Goal: Task Accomplishment & Management: Complete application form

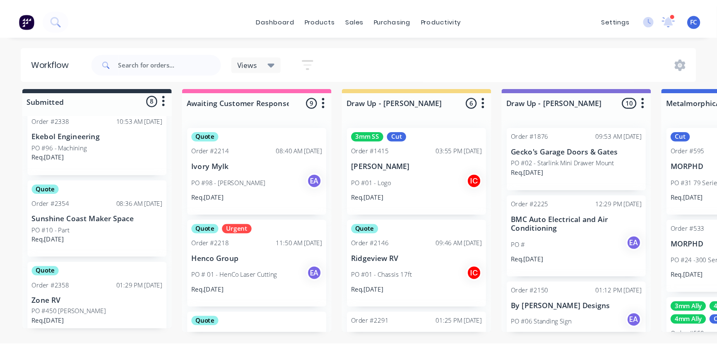
scroll to position [113, 0]
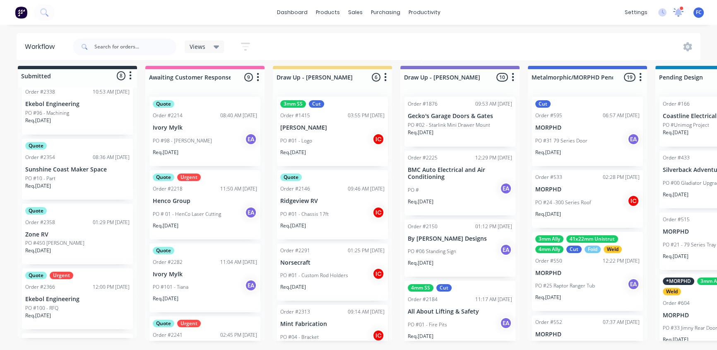
click at [577, 12] on icon at bounding box center [679, 12] width 12 height 10
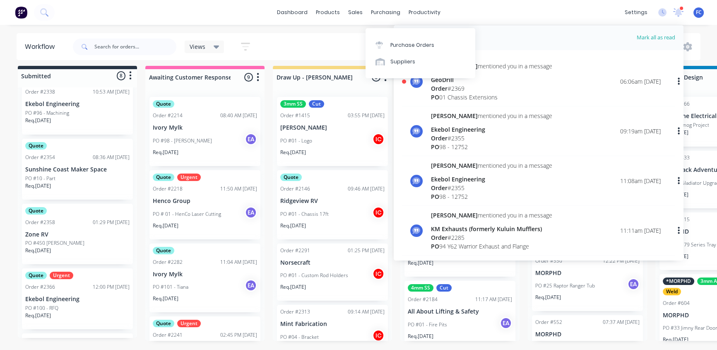
drag, startPoint x: 446, startPoint y: 92, endPoint x: 453, endPoint y: 84, distance: 10.9
click at [446, 93] on div "PO 01 Chassis Extensions" at bounding box center [491, 97] width 121 height 9
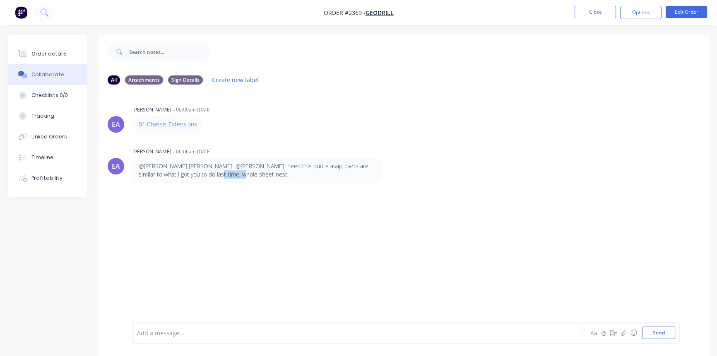
drag, startPoint x: 212, startPoint y: 177, endPoint x: 177, endPoint y: 169, distance: 35.6
click at [190, 175] on p "@[PERSON_NAME] [PERSON_NAME] @[PERSON_NAME] need this quote asap, parts are sim…" at bounding box center [257, 170] width 237 height 17
click at [51, 58] on button "Order details" at bounding box center [47, 53] width 79 height 21
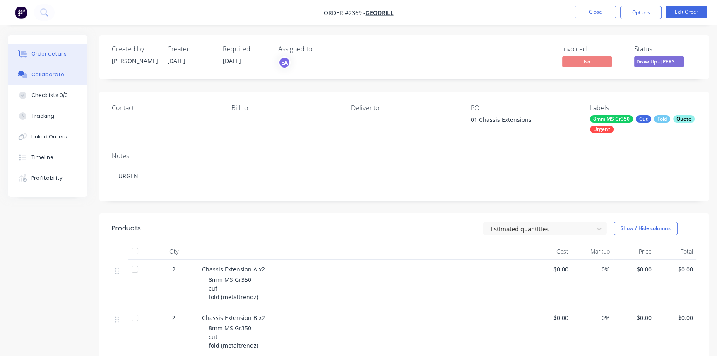
click at [44, 73] on div "Collaborate" at bounding box center [47, 74] width 33 height 7
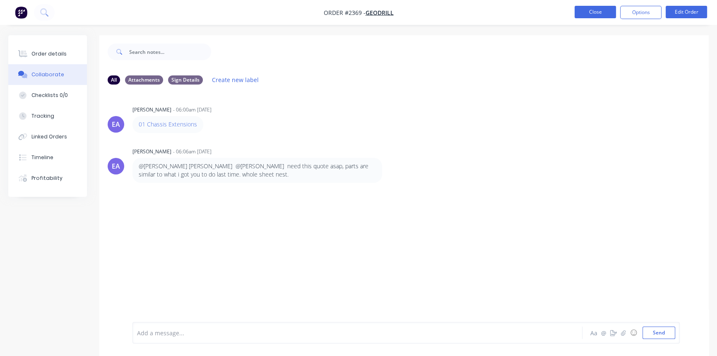
click at [577, 13] on button "Close" at bounding box center [594, 12] width 41 height 12
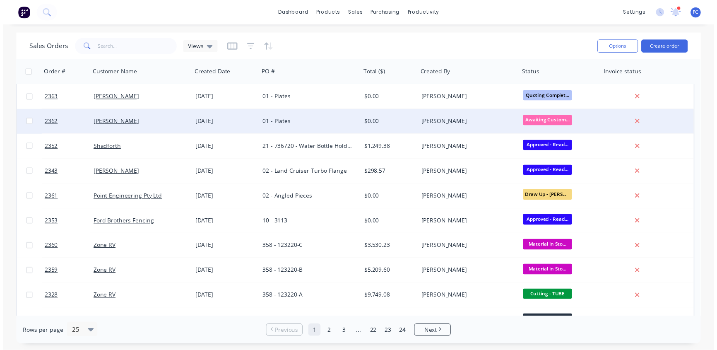
scroll to position [281, 0]
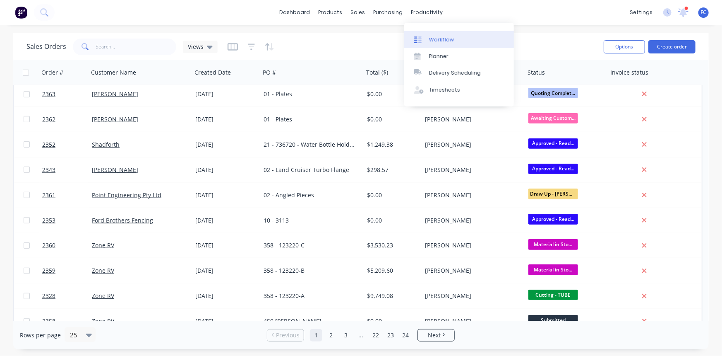
click at [435, 39] on div "Workflow" at bounding box center [441, 39] width 25 height 7
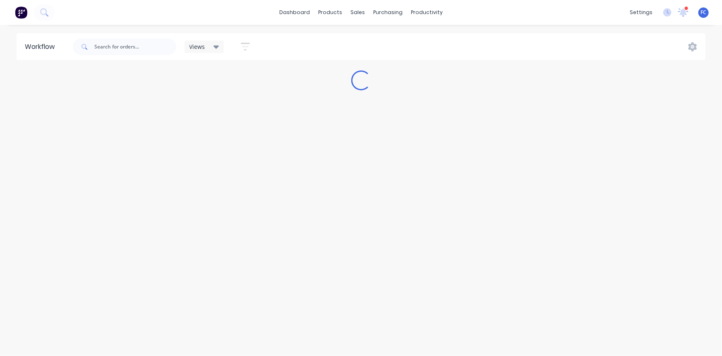
click at [577, 5] on div "dashboard products sales purchasing productivity dashboard products Product Cat…" at bounding box center [361, 12] width 722 height 25
click at [577, 12] on icon at bounding box center [684, 11] width 8 height 7
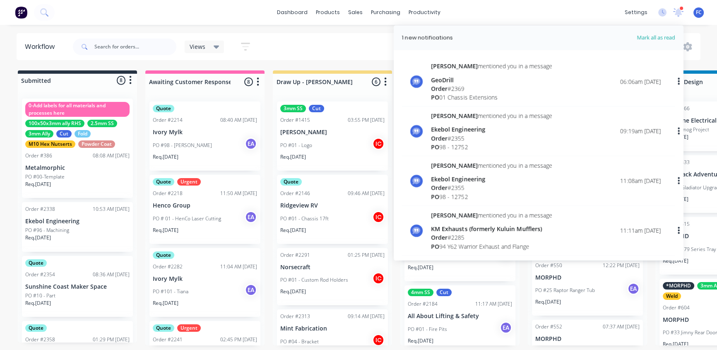
click at [199, 2] on div "dashboard products sales purchasing productivity dashboard products Product Cat…" at bounding box center [358, 12] width 717 height 25
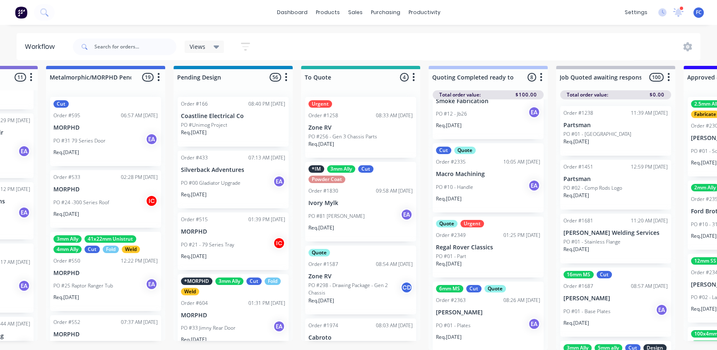
scroll to position [291, 0]
click at [466, 274] on p "[PERSON_NAME]" at bounding box center [488, 311] width 104 height 7
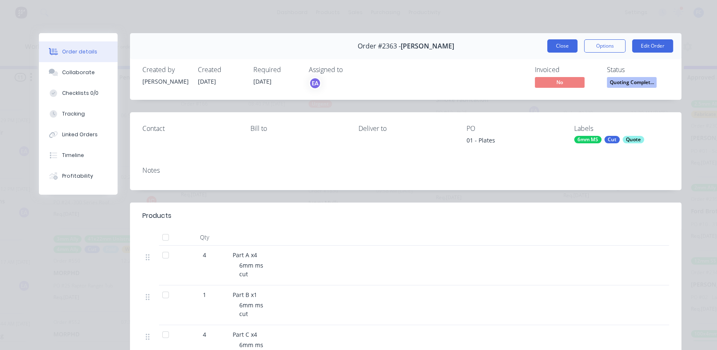
click at [549, 48] on button "Close" at bounding box center [562, 45] width 30 height 13
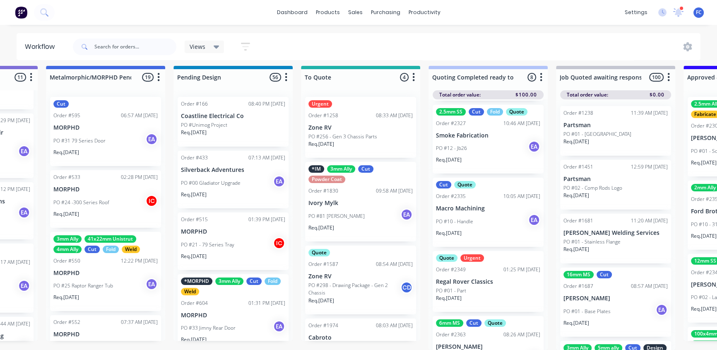
scroll to position [253, 0]
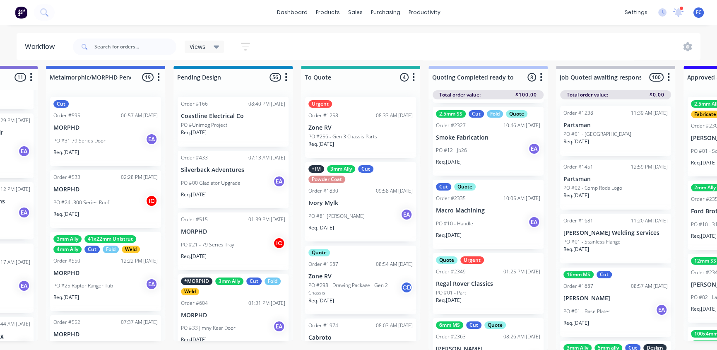
click at [464, 216] on div "PO #10 - Handle EA" at bounding box center [488, 224] width 104 height 16
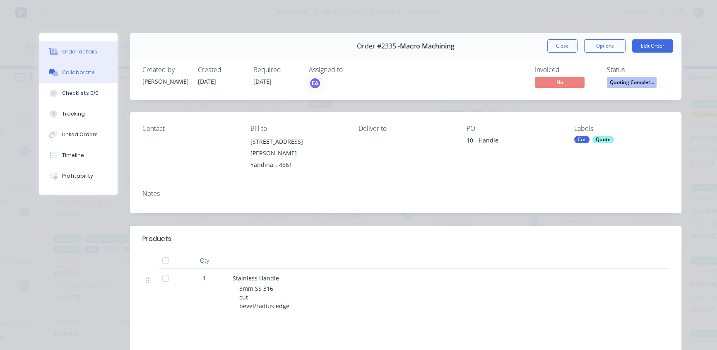
click at [67, 71] on div "Collaborate" at bounding box center [78, 72] width 33 height 7
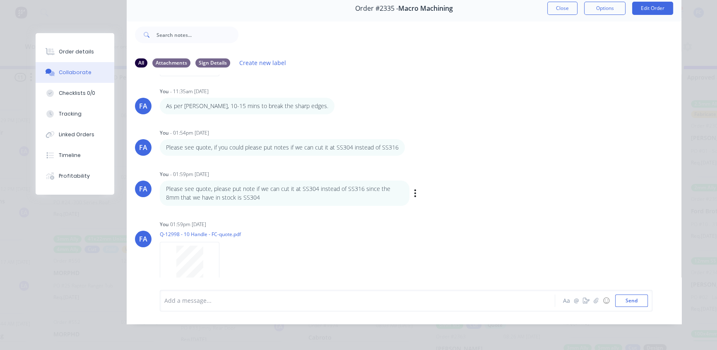
scroll to position [233, 0]
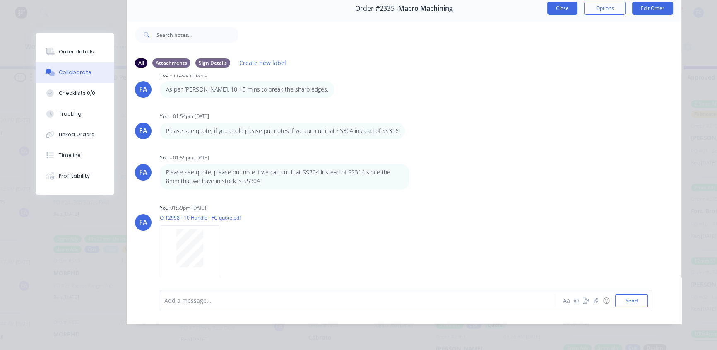
click at [550, 4] on button "Close" at bounding box center [562, 8] width 30 height 13
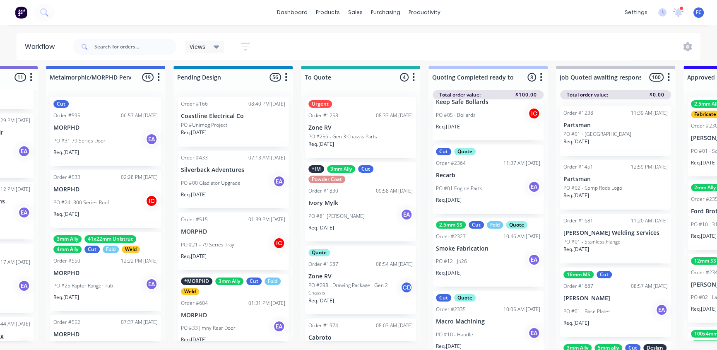
scroll to position [141, 0]
click at [449, 234] on div "Order #2327" at bounding box center [451, 237] width 30 height 7
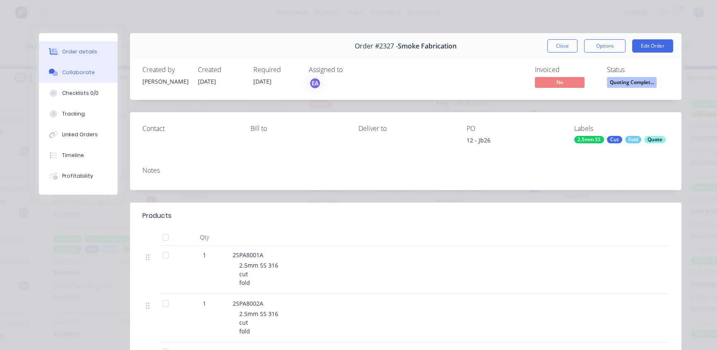
click at [63, 73] on div "Collaborate" at bounding box center [78, 72] width 33 height 7
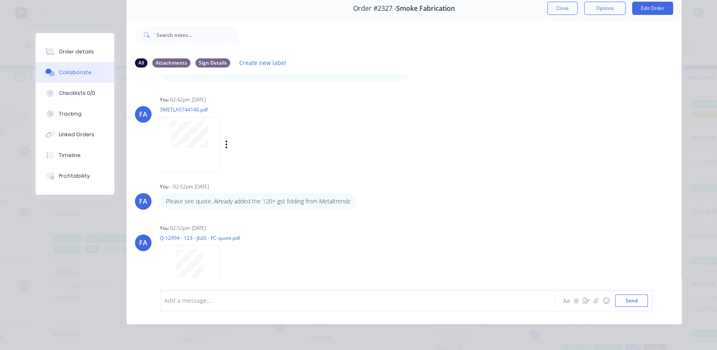
scroll to position [582, 0]
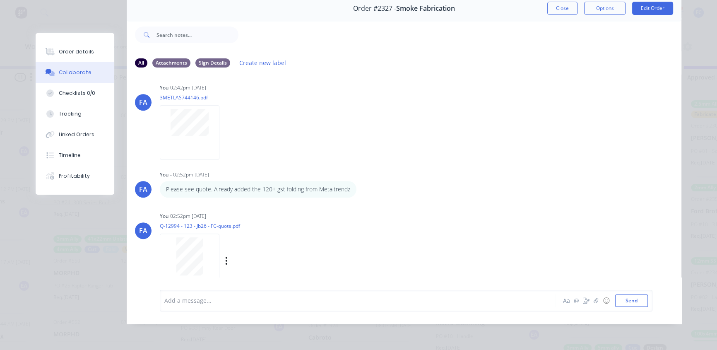
click at [172, 240] on div at bounding box center [189, 256] width 52 height 38
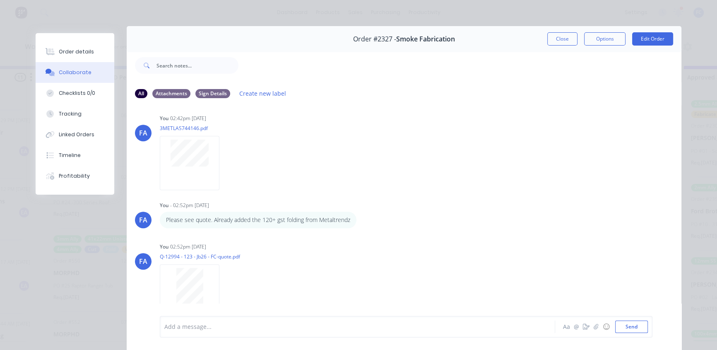
scroll to position [0, 0]
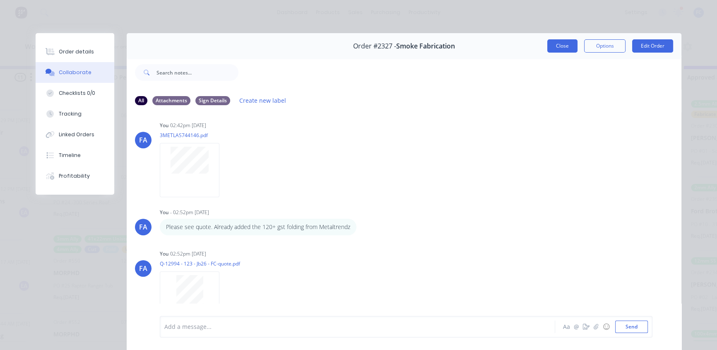
click at [551, 42] on button "Close" at bounding box center [562, 45] width 30 height 13
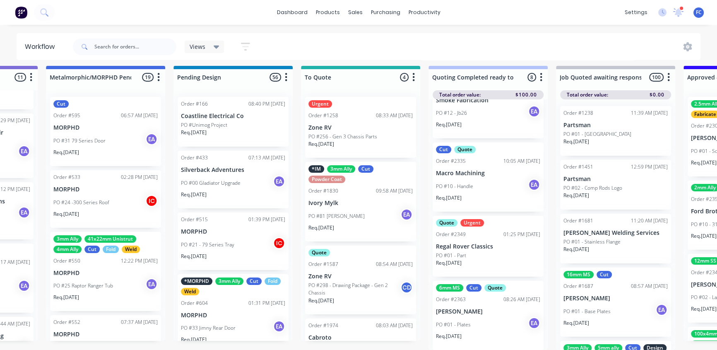
scroll to position [291, 0]
click at [462, 274] on p "[PERSON_NAME]" at bounding box center [488, 311] width 104 height 7
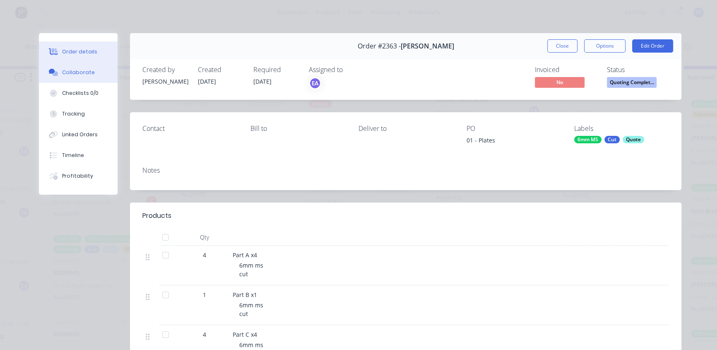
click at [65, 66] on button "Collaborate" at bounding box center [78, 72] width 79 height 21
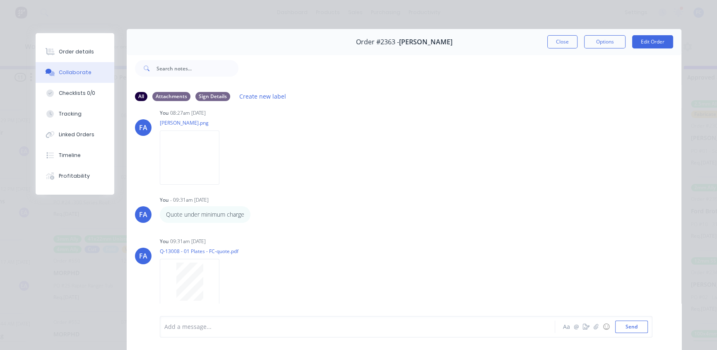
scroll to position [0, 0]
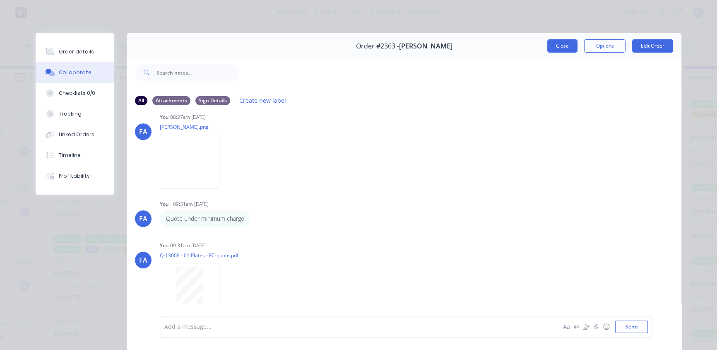
click at [550, 44] on button "Close" at bounding box center [562, 45] width 30 height 13
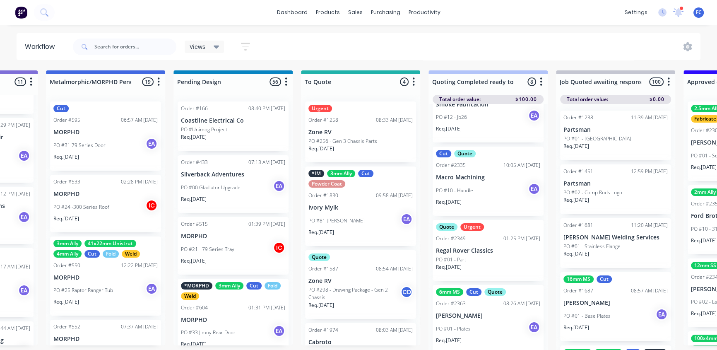
scroll to position [0, 482]
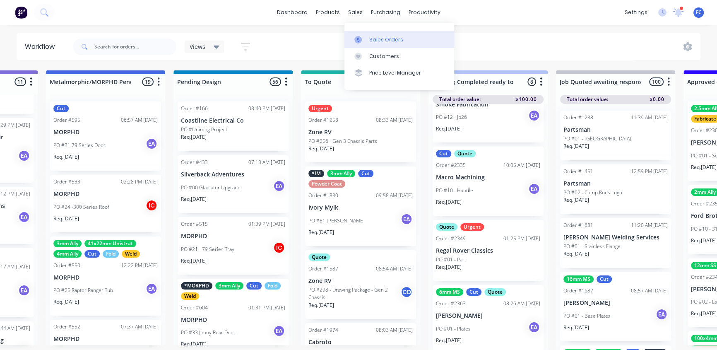
click at [369, 38] on div "Sales Orders" at bounding box center [386, 39] width 34 height 7
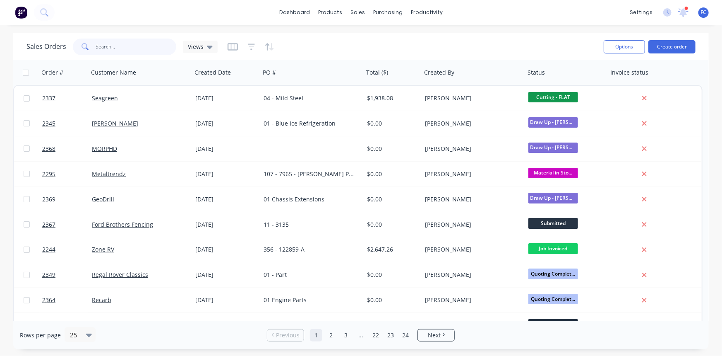
click at [132, 53] on input "text" at bounding box center [136, 46] width 81 height 17
type input "geo"
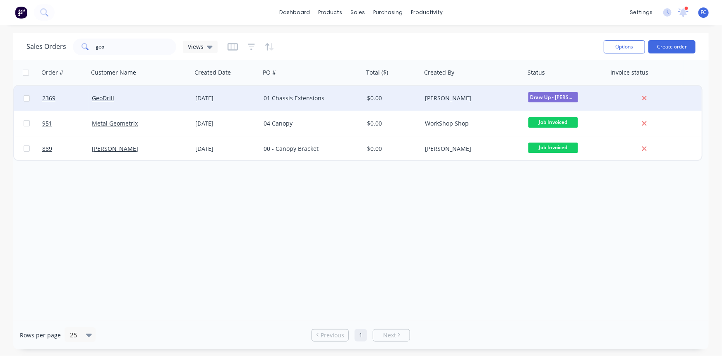
click at [154, 99] on div "GeoDrill" at bounding box center [138, 98] width 92 height 8
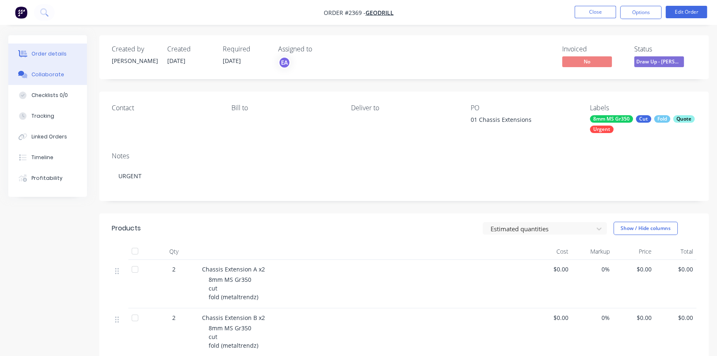
click at [45, 68] on button "Collaborate" at bounding box center [47, 74] width 79 height 21
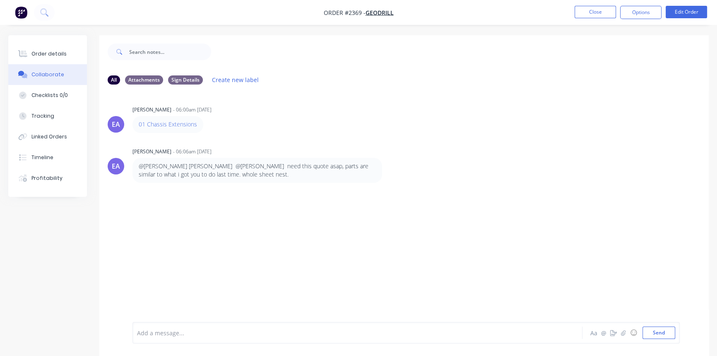
scroll to position [12, 0]
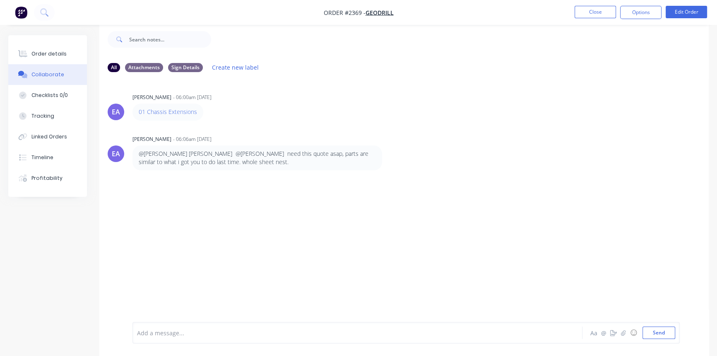
click at [203, 274] on div "Add a message..." at bounding box center [339, 332] width 404 height 12
click at [577, 274] on button "Send" at bounding box center [658, 332] width 33 height 12
click at [403, 201] on div "FA You - 07:54am [DATE] As per [PERSON_NAME] total folding price from Metaltren…" at bounding box center [403, 197] width 609 height 29
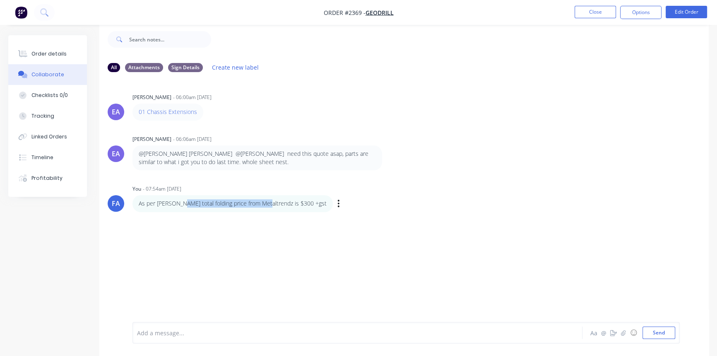
drag, startPoint x: 199, startPoint y: 202, endPoint x: 278, endPoint y: 202, distance: 78.6
click at [273, 202] on p "As per [PERSON_NAME] total folding price from Metaltrendz is $300 +gst" at bounding box center [233, 203] width 188 height 8
click at [290, 202] on p "As per [PERSON_NAME] total folding price from Metaltrendz is $300 +gst" at bounding box center [233, 203] width 188 height 8
click at [406, 194] on div "FA You - 07:54am [DATE] As per [PERSON_NAME] total folding price from Metaltren…" at bounding box center [403, 197] width 609 height 29
click at [400, 196] on div "FA You - 07:54am [DATE] As per [PERSON_NAME] total folding price from Metaltren…" at bounding box center [403, 197] width 609 height 29
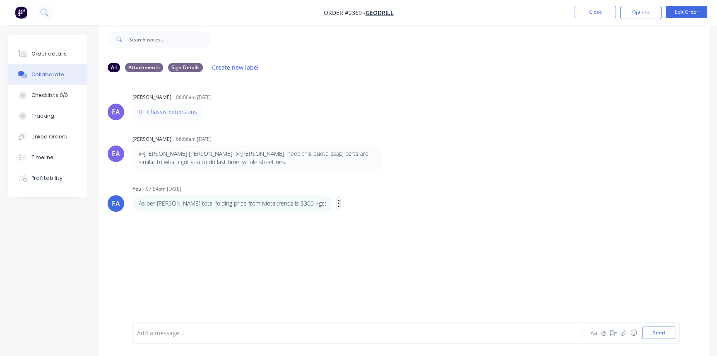
click at [337, 205] on icon "button" at bounding box center [338, 204] width 2 height 10
click at [343, 216] on button "Edit" at bounding box center [369, 218] width 52 height 14
click at [206, 274] on span "As per [PERSON_NAME] total folding price from Metaltrendz is $300 +gst" at bounding box center [238, 333] width 202 height 8
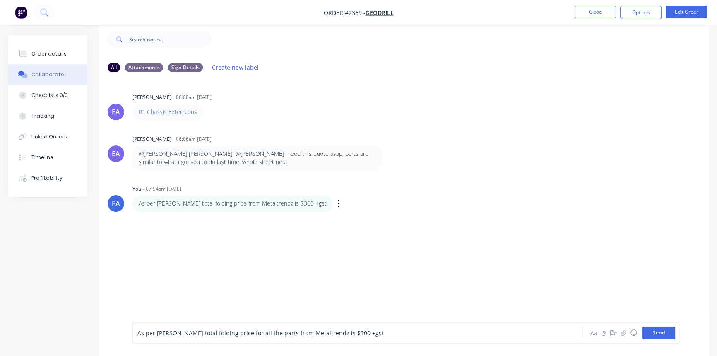
click at [577, 274] on button "Send" at bounding box center [658, 332] width 33 height 12
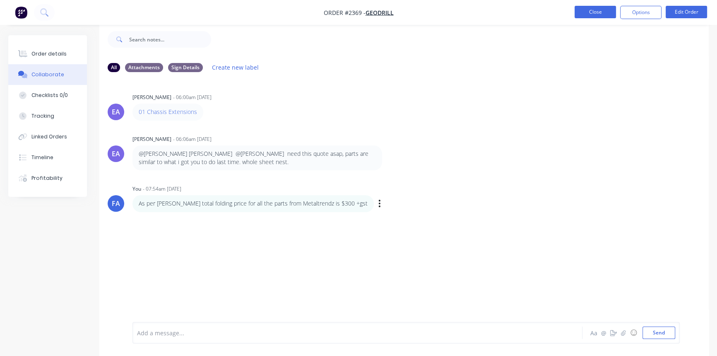
click at [577, 12] on button "Close" at bounding box center [594, 12] width 41 height 12
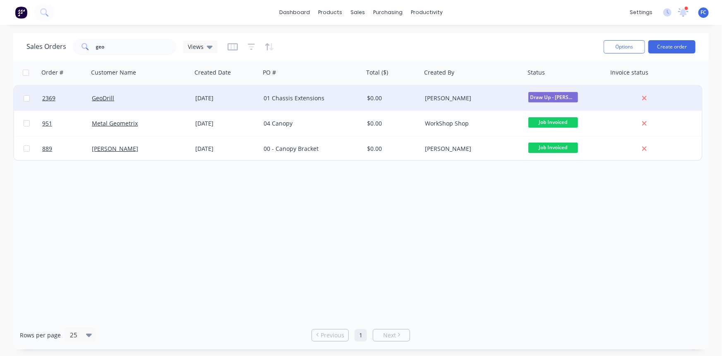
click at [255, 94] on div "[DATE]" at bounding box center [226, 98] width 68 height 25
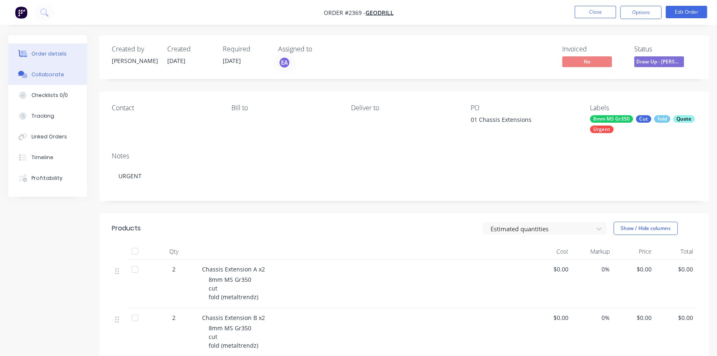
click at [55, 74] on div "Collaborate" at bounding box center [47, 74] width 33 height 7
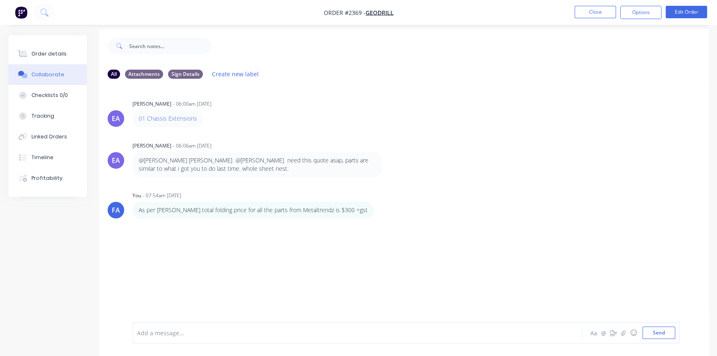
scroll to position [12, 0]
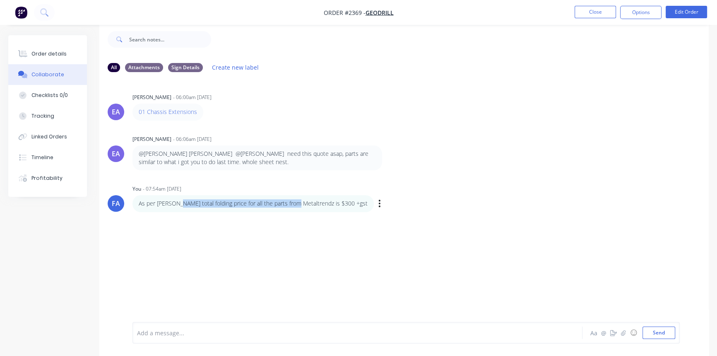
drag, startPoint x: 190, startPoint y: 203, endPoint x: 299, endPoint y: 199, distance: 108.9
click at [299, 199] on p "As per [PERSON_NAME] total folding price for all the parts from Metaltrendz is …" at bounding box center [253, 203] width 229 height 8
click at [274, 204] on p "As per [PERSON_NAME] total folding price for all the parts from Metaltrendz is …" at bounding box center [253, 203] width 229 height 8
drag, startPoint x: 295, startPoint y: 199, endPoint x: 351, endPoint y: 199, distance: 55.9
click at [351, 199] on div "As per [PERSON_NAME] total folding price for all the parts from Metaltrendz is …" at bounding box center [261, 203] width 259 height 17
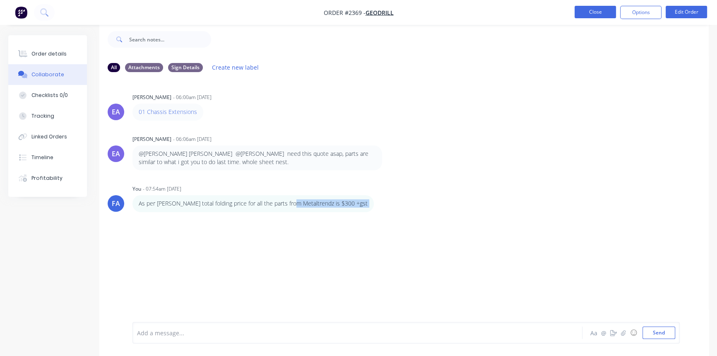
click at [577, 10] on button "Close" at bounding box center [594, 12] width 41 height 12
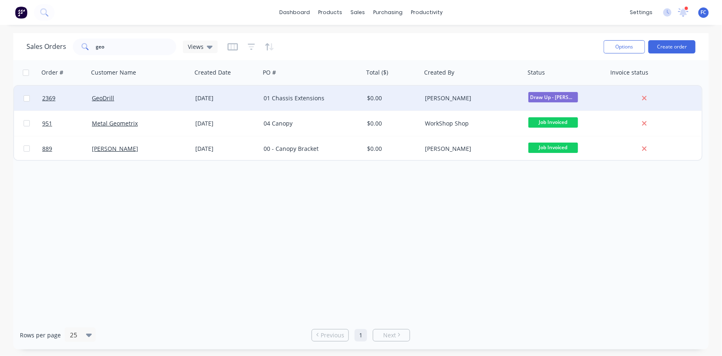
click at [134, 96] on div "GeoDrill" at bounding box center [138, 98] width 92 height 8
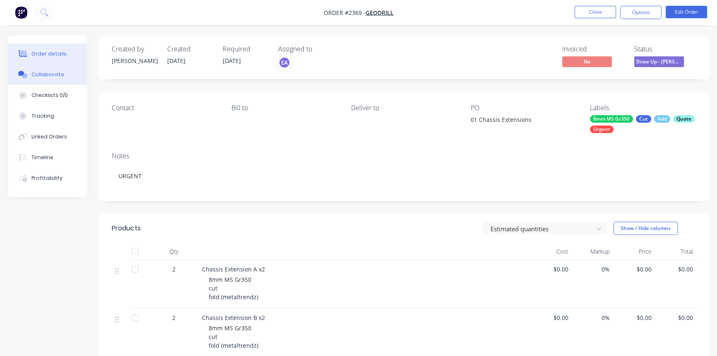
click at [39, 79] on button "Collaborate" at bounding box center [47, 74] width 79 height 21
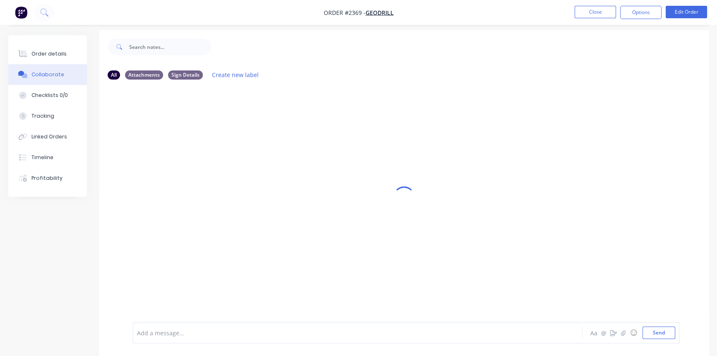
scroll to position [12, 0]
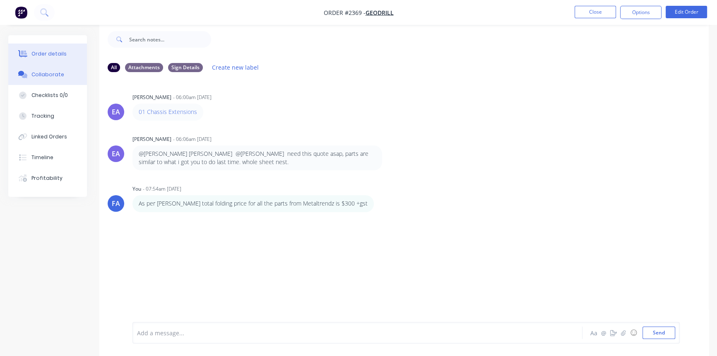
click at [47, 52] on div "Order details" at bounding box center [48, 53] width 35 height 7
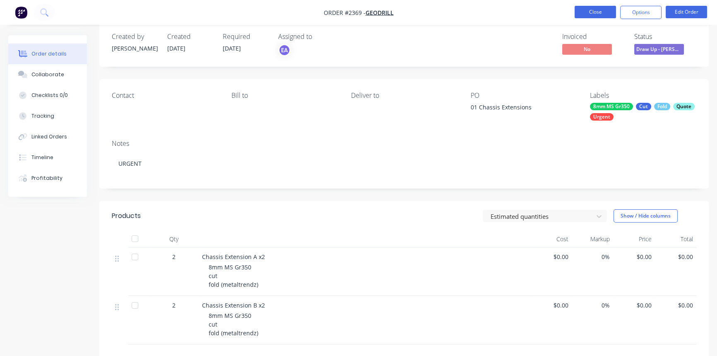
click at [577, 11] on button "Close" at bounding box center [594, 12] width 41 height 12
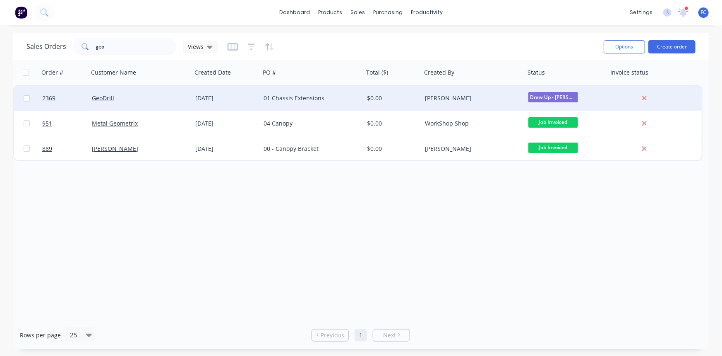
click at [146, 99] on div "GeoDrill" at bounding box center [138, 98] width 92 height 8
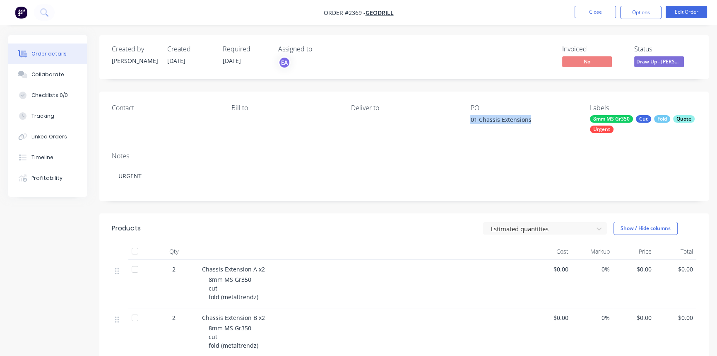
drag, startPoint x: 471, startPoint y: 119, endPoint x: 529, endPoint y: 120, distance: 58.0
click at [529, 120] on div "01 Chassis Extensions" at bounding box center [521, 121] width 103 height 12
copy div "01 Chassis Extensions"
click at [577, 10] on button "Close" at bounding box center [594, 12] width 41 height 12
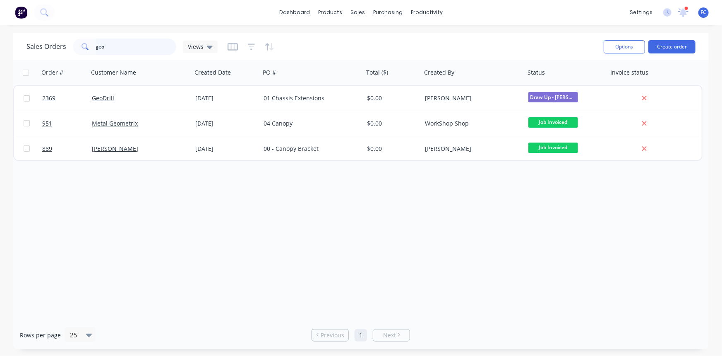
drag, startPoint x: 116, startPoint y: 48, endPoint x: 53, endPoint y: 55, distance: 62.9
click at [54, 55] on div "Sales Orders geo Views" at bounding box center [311, 46] width 571 height 20
type input "MANUFACTURING"
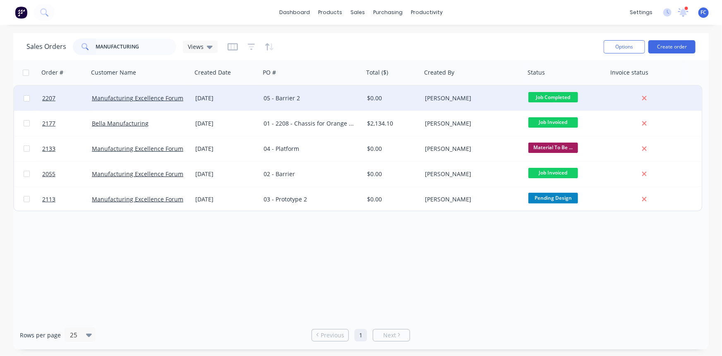
click at [214, 95] on div "[DATE]" at bounding box center [226, 98] width 62 height 8
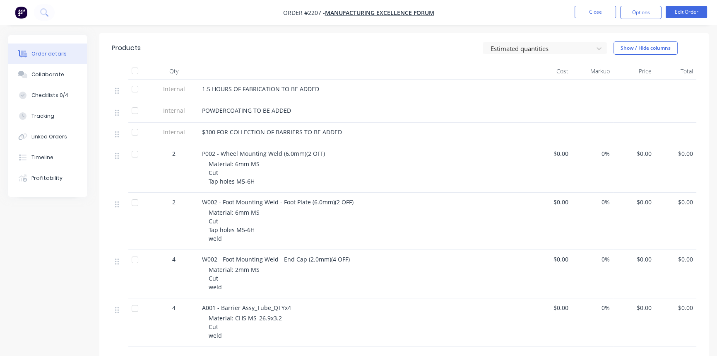
scroll to position [188, 0]
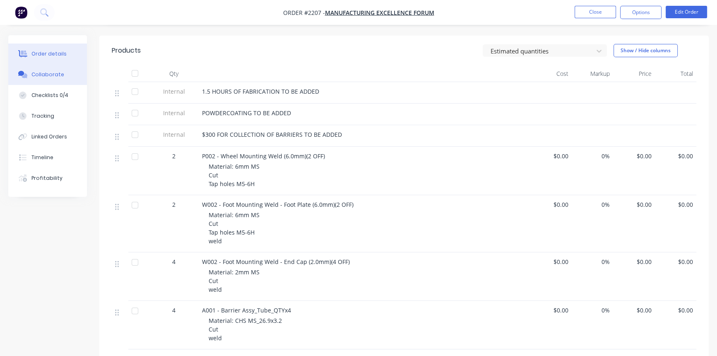
click at [62, 74] on button "Collaborate" at bounding box center [47, 74] width 79 height 21
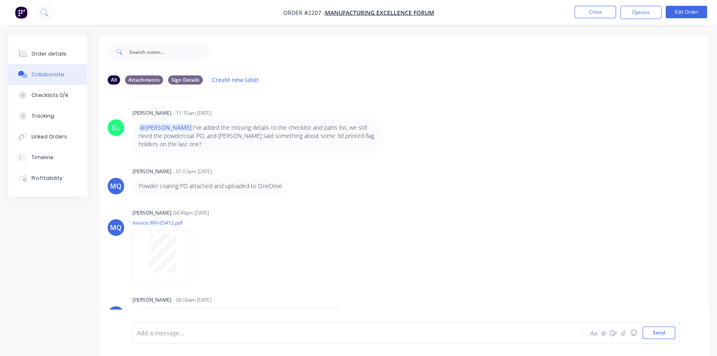
scroll to position [126, 0]
click at [31, 52] on div "Order details" at bounding box center [48, 53] width 35 height 7
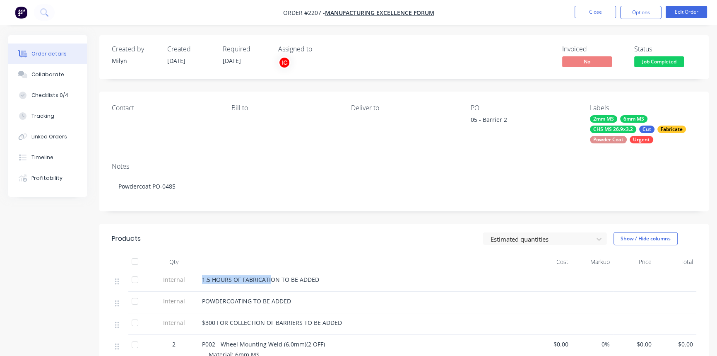
drag, startPoint x: 269, startPoint y: 279, endPoint x: 199, endPoint y: 279, distance: 69.5
click at [199, 274] on div "1.5 HOURS OF FABRICATION TO BE ADDED" at bounding box center [364, 281] width 331 height 22
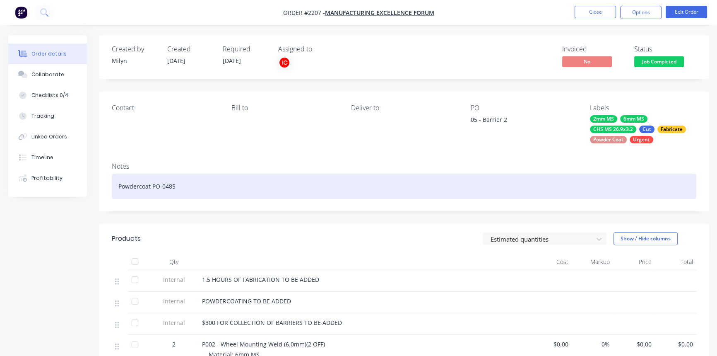
click at [292, 186] on div "Powdercoat PO-0485" at bounding box center [404, 185] width 584 height 25
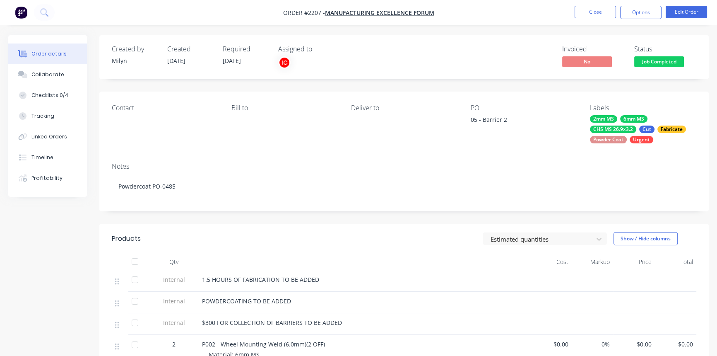
click at [35, 246] on div "Created by [PERSON_NAME] Created [DATE] Required [DATE] Assigned to IC Invoiced…" at bounding box center [358, 359] width 700 height 649
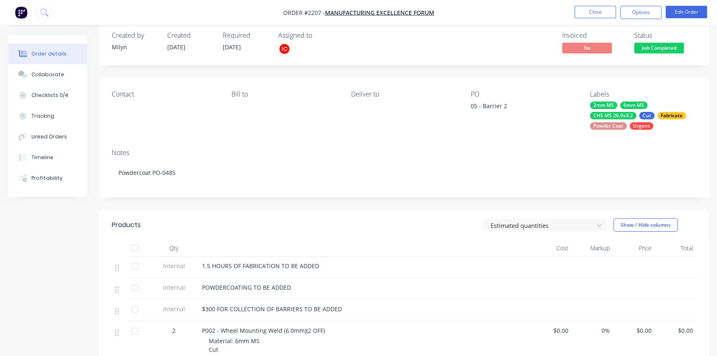
scroll to position [37, 0]
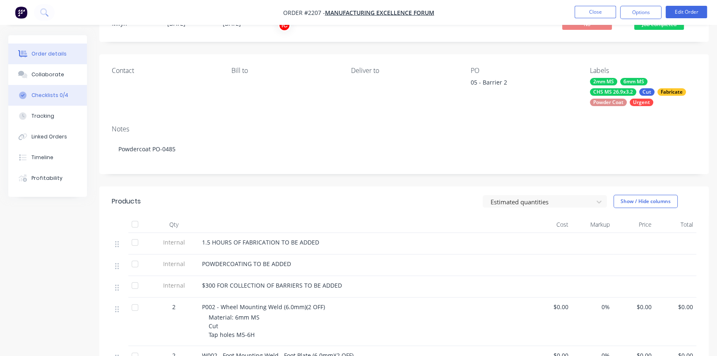
click at [51, 94] on div "Checklists 0/4" at bounding box center [49, 94] width 37 height 7
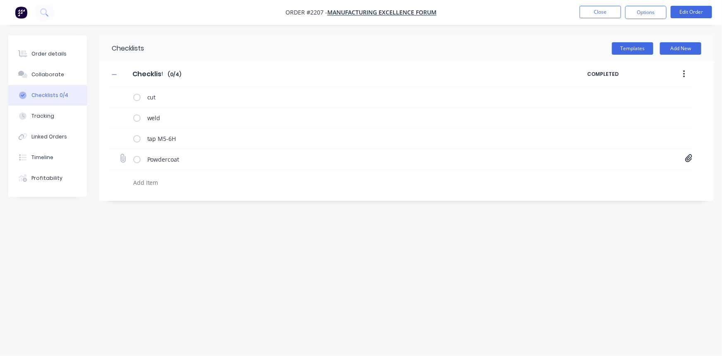
click at [577, 159] on icon at bounding box center [688, 158] width 7 height 8
click at [577, 176] on link "Purchase Order PO0485.pdf" at bounding box center [622, 176] width 96 height 9
click at [577, 11] on button "Close" at bounding box center [600, 12] width 41 height 12
type textarea "x"
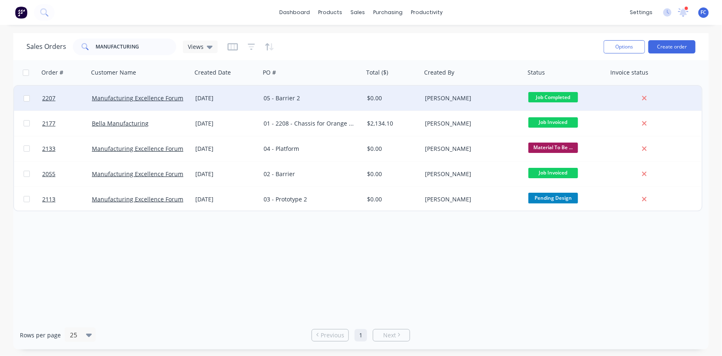
click at [208, 98] on div "[DATE]" at bounding box center [226, 98] width 62 height 8
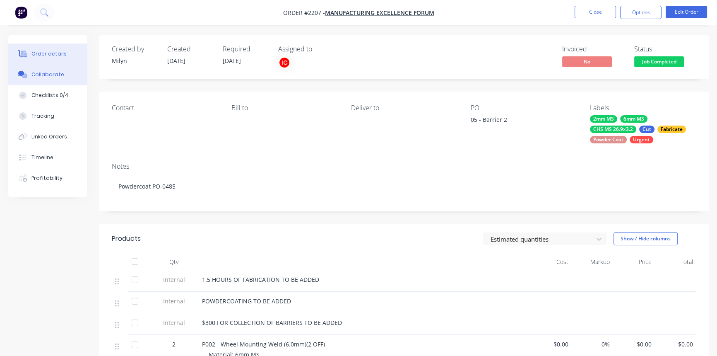
click at [57, 74] on div "Collaborate" at bounding box center [47, 74] width 33 height 7
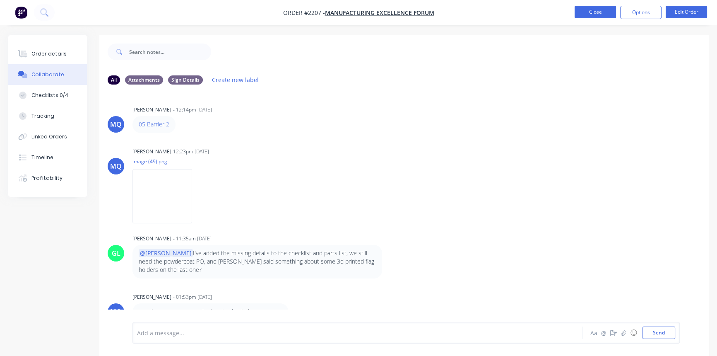
click at [577, 8] on button "Close" at bounding box center [594, 12] width 41 height 12
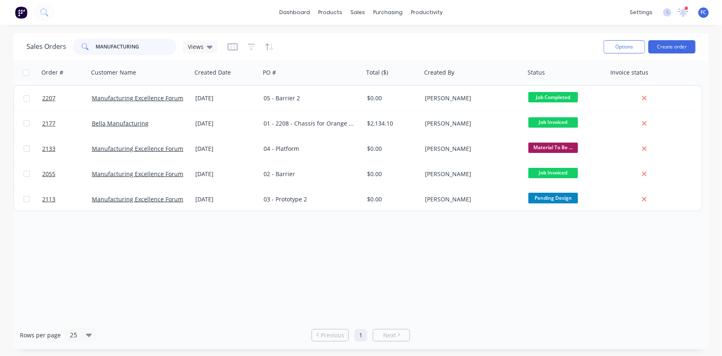
drag, startPoint x: 141, startPoint y: 46, endPoint x: 65, endPoint y: 44, distance: 76.2
click at [66, 44] on div "Sales Orders MANUFACTURING Views" at bounding box center [121, 46] width 191 height 17
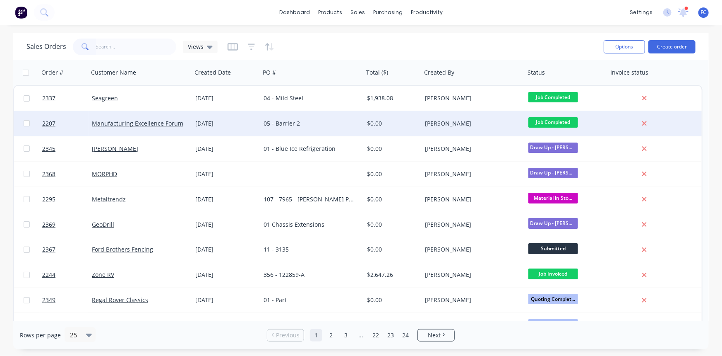
click at [223, 122] on div "[DATE]" at bounding box center [226, 123] width 62 height 8
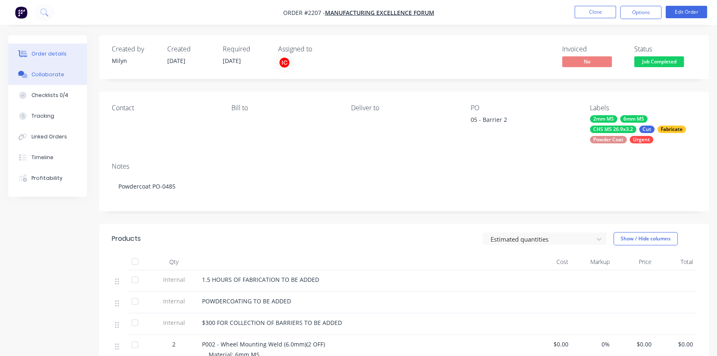
click at [50, 74] on div "Collaborate" at bounding box center [47, 74] width 33 height 7
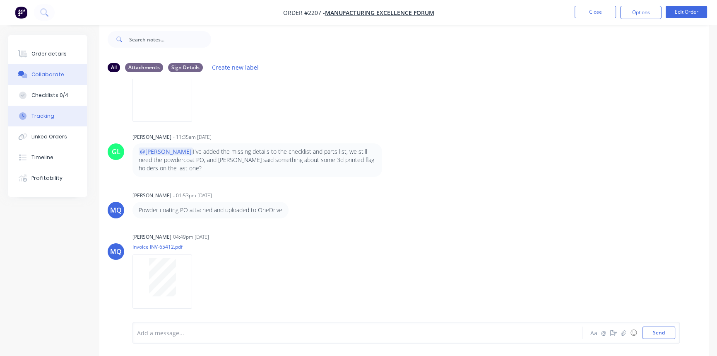
scroll to position [88, 0]
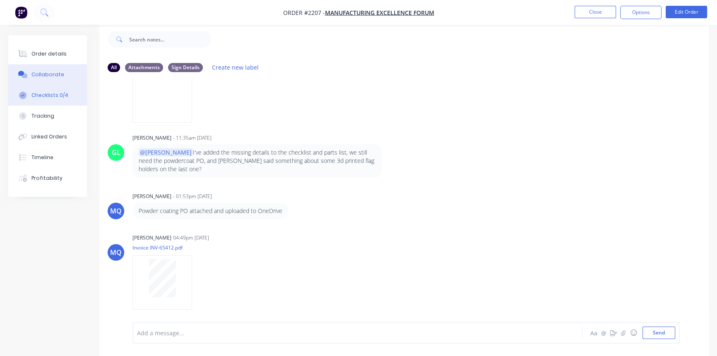
click at [54, 90] on button "Checklists 0/4" at bounding box center [47, 95] width 79 height 21
type textarea "x"
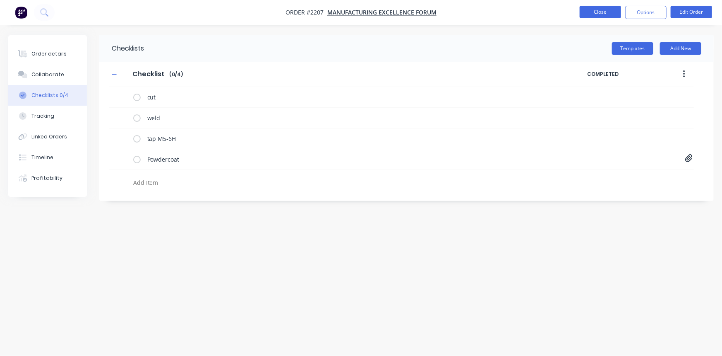
click at [577, 17] on button "Close" at bounding box center [600, 12] width 41 height 12
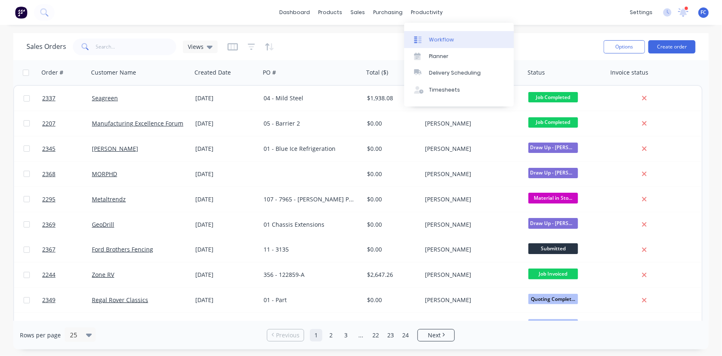
click at [437, 38] on div "Workflow" at bounding box center [441, 39] width 25 height 7
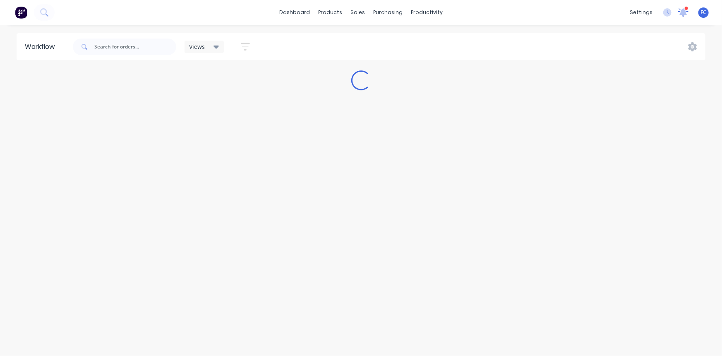
click at [577, 11] on icon at bounding box center [683, 11] width 7 height 7
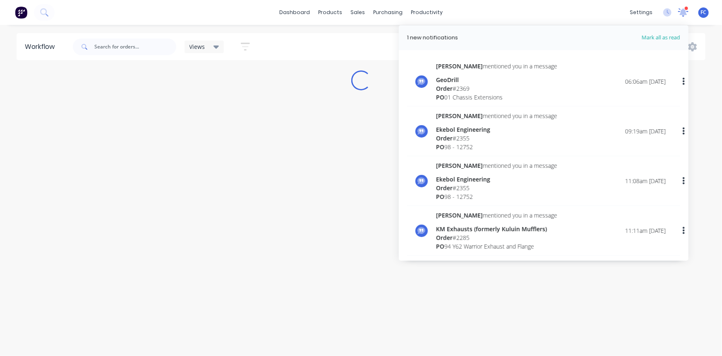
click at [577, 11] on icon at bounding box center [683, 11] width 8 height 8
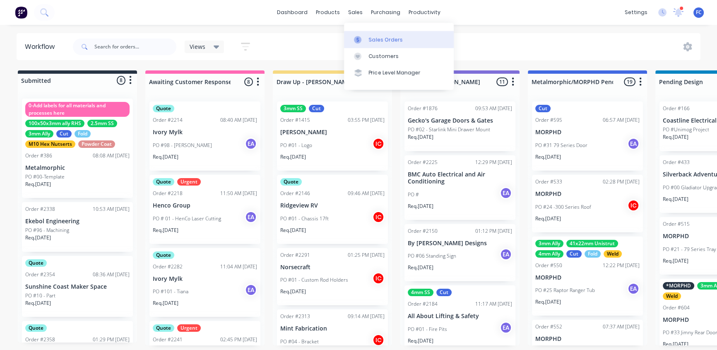
click at [375, 36] on div "Sales Orders" at bounding box center [386, 39] width 34 height 7
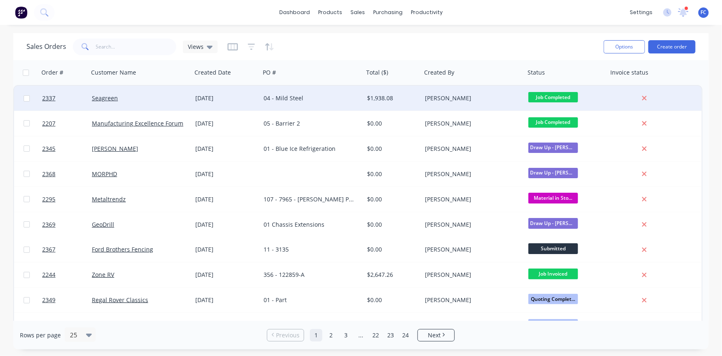
click at [300, 94] on div "04 - Mild Steel" at bounding box center [311, 98] width 103 height 25
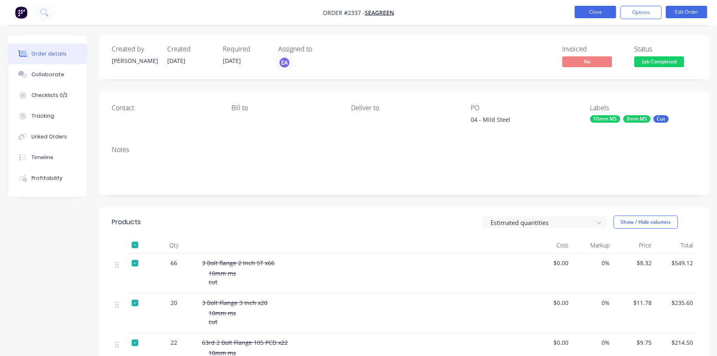
click at [577, 7] on button "Close" at bounding box center [594, 12] width 41 height 12
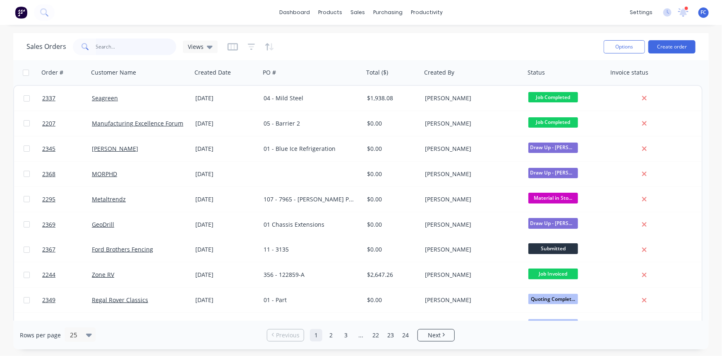
click at [142, 47] on input "text" at bounding box center [136, 46] width 81 height 17
click at [577, 50] on button "Create order" at bounding box center [672, 46] width 47 height 13
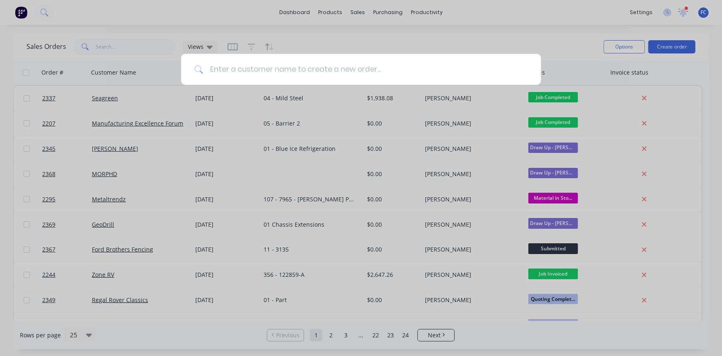
type input "s"
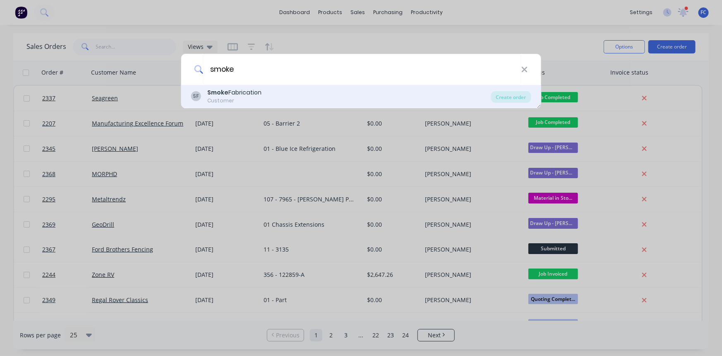
type input "smoke"
click at [305, 87] on div "SF Smoke Fabrication Customer Create order" at bounding box center [361, 96] width 360 height 23
click at [306, 93] on div "SF Smoke Fabrication Customer" at bounding box center [341, 96] width 300 height 16
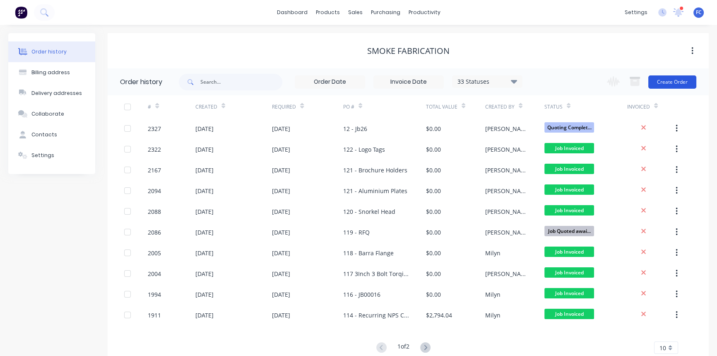
click at [577, 82] on button "Create Order" at bounding box center [672, 81] width 48 height 13
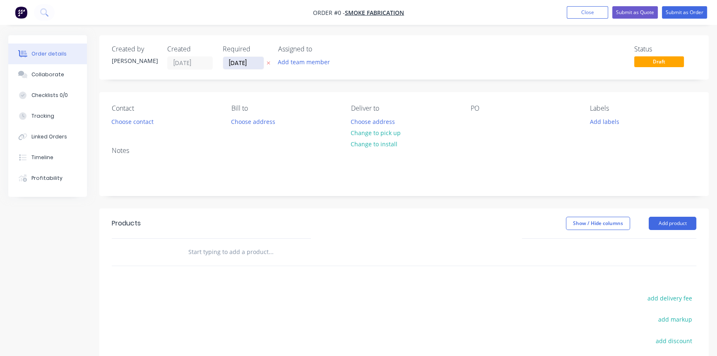
click at [227, 63] on input "[DATE]" at bounding box center [243, 63] width 41 height 12
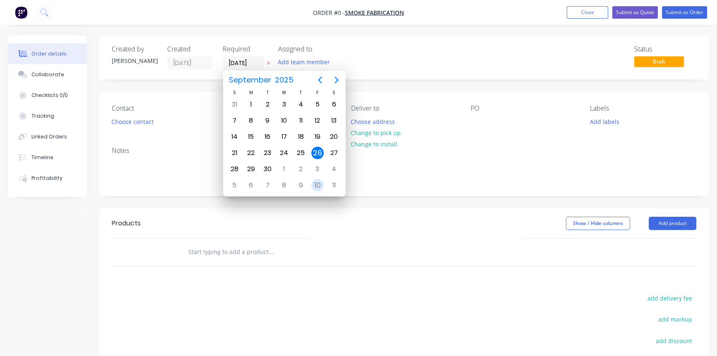
click at [315, 179] on div "10" at bounding box center [317, 185] width 12 height 12
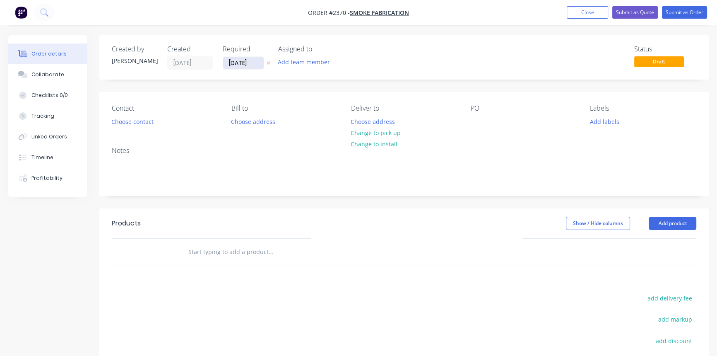
click at [243, 59] on input "[DATE]" at bounding box center [243, 63] width 41 height 12
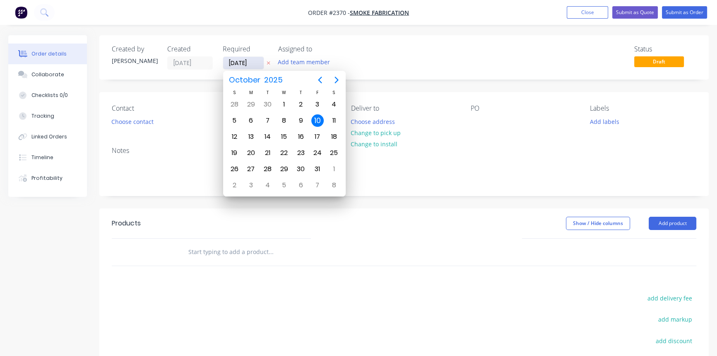
click at [239, 64] on input "[DATE]" at bounding box center [243, 63] width 41 height 12
click at [319, 118] on div "10" at bounding box center [317, 120] width 12 height 12
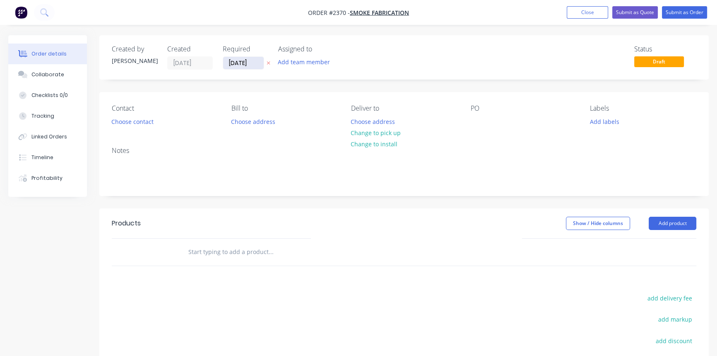
click at [244, 64] on input "[DATE]" at bounding box center [243, 63] width 41 height 12
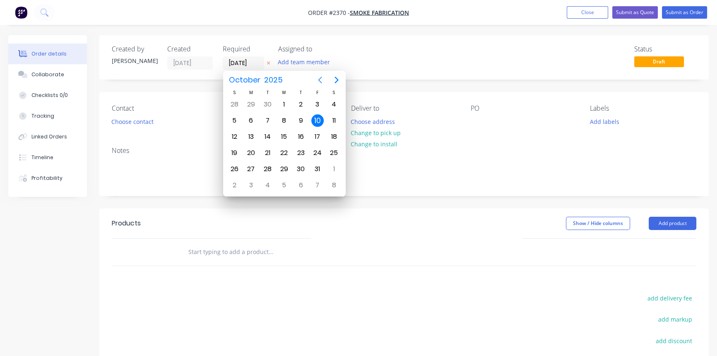
click at [319, 78] on icon "Previous page" at bounding box center [320, 80] width 10 height 10
click at [316, 154] on div "26" at bounding box center [317, 153] width 12 height 12
type input "[DATE]"
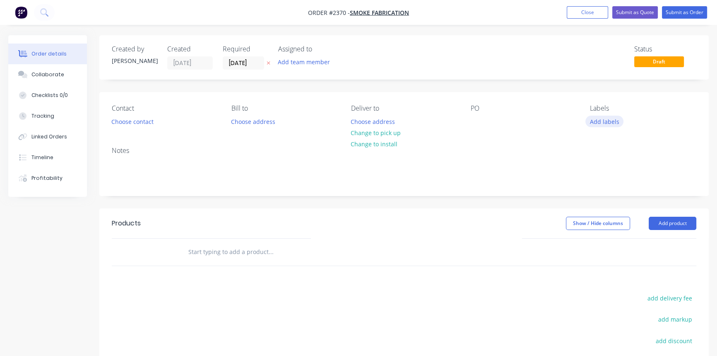
click at [577, 122] on button "Add labels" at bounding box center [604, 120] width 38 height 11
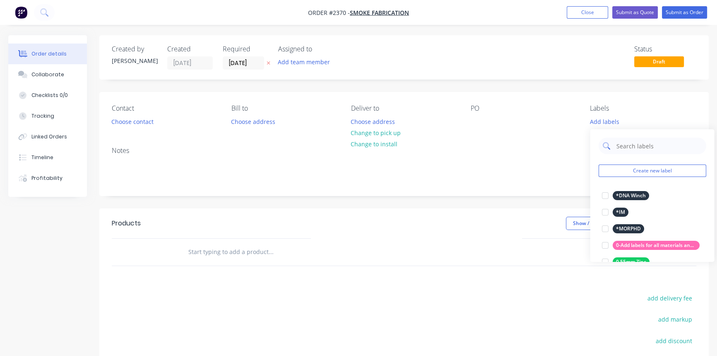
click at [577, 144] on input "text" at bounding box center [658, 145] width 87 height 17
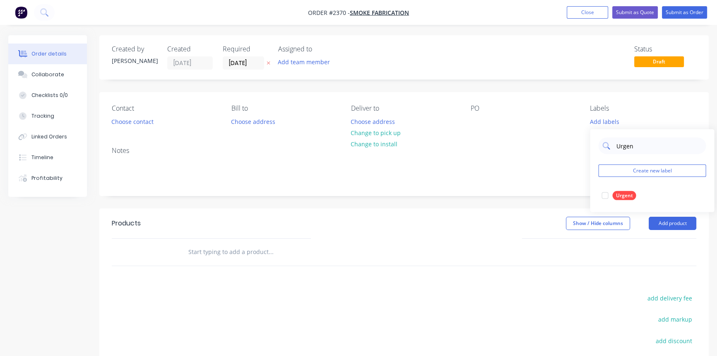
type input "Urgent"
drag, startPoint x: 604, startPoint y: 195, endPoint x: 597, endPoint y: 195, distance: 7.4
click at [577, 195] on div at bounding box center [604, 195] width 17 height 17
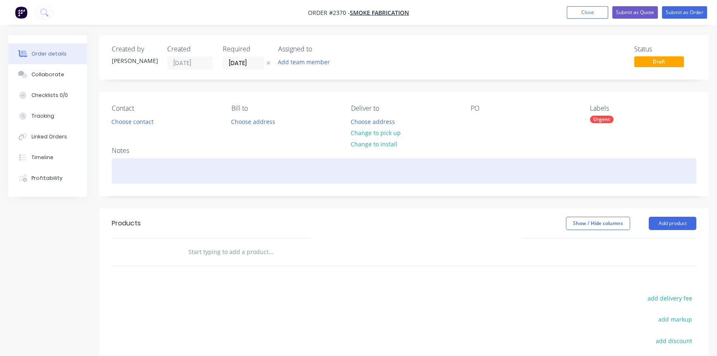
click at [173, 167] on div at bounding box center [404, 170] width 584 height 25
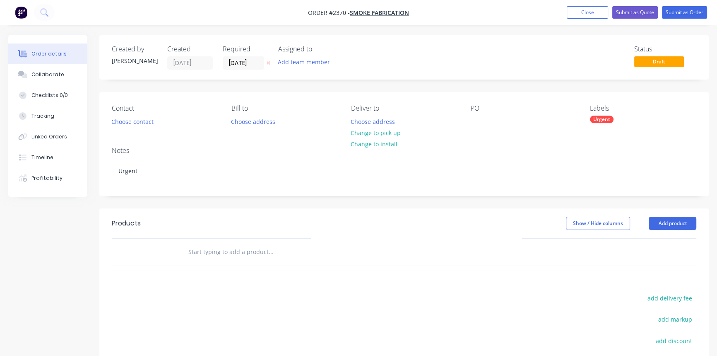
click at [0, 262] on div "Order details Collaborate Checklists 0/0 Tracking Linked Orders Timeline Profit…" at bounding box center [358, 256] width 717 height 442
click at [32, 79] on button "Collaborate" at bounding box center [47, 74] width 79 height 21
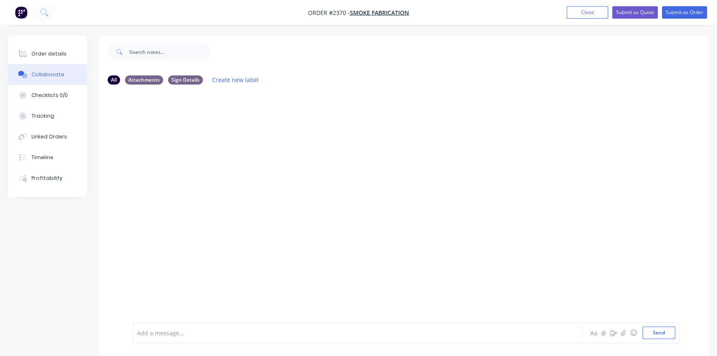
drag, startPoint x: 146, startPoint y: 334, endPoint x: 166, endPoint y: 329, distance: 20.6
click at [147, 274] on div at bounding box center [338, 332] width 403 height 9
click at [174, 274] on div at bounding box center [338, 332] width 403 height 9
click at [183, 274] on div at bounding box center [338, 332] width 403 height 9
click at [577, 274] on button "Send" at bounding box center [658, 332] width 33 height 12
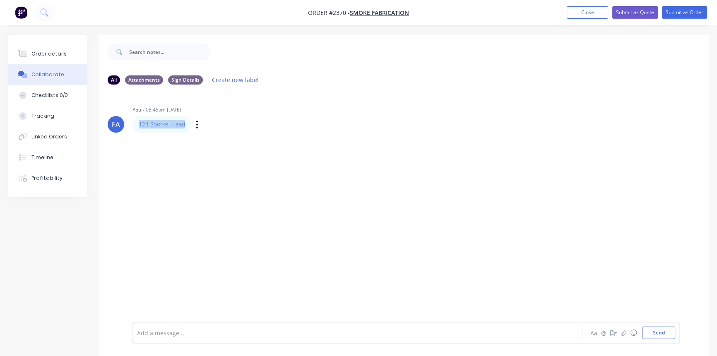
drag, startPoint x: 187, startPoint y: 125, endPoint x: 140, endPoint y: 129, distance: 47.3
click at [140, 129] on div "124 Snorkel Head" at bounding box center [161, 124] width 59 height 17
copy link "124 Snorkel Head"
click at [46, 54] on div "Order details" at bounding box center [48, 53] width 35 height 7
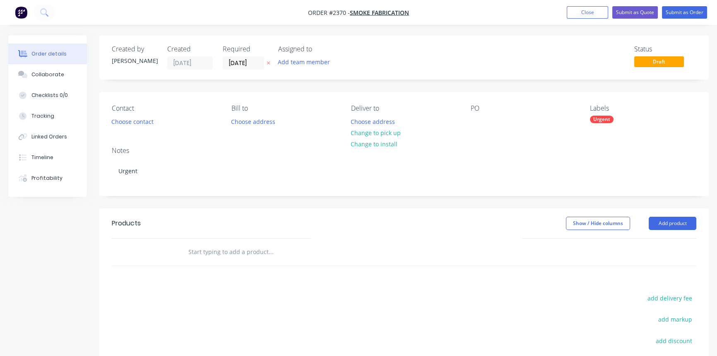
click at [480, 128] on div "Contact Choose contact [PERSON_NAME] to Choose address Deliver to Choose addres…" at bounding box center [403, 116] width 609 height 48
click at [478, 124] on div at bounding box center [476, 121] width 13 height 12
paste div
click at [490, 121] on div "124 Snorkel Head" at bounding box center [501, 121] width 62 height 12
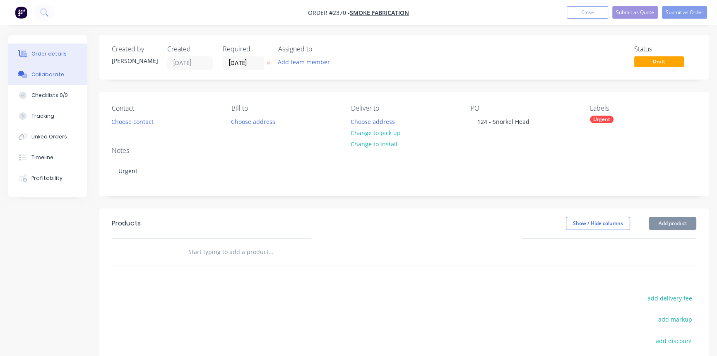
click at [34, 74] on div "Collaborate" at bounding box center [47, 74] width 33 height 7
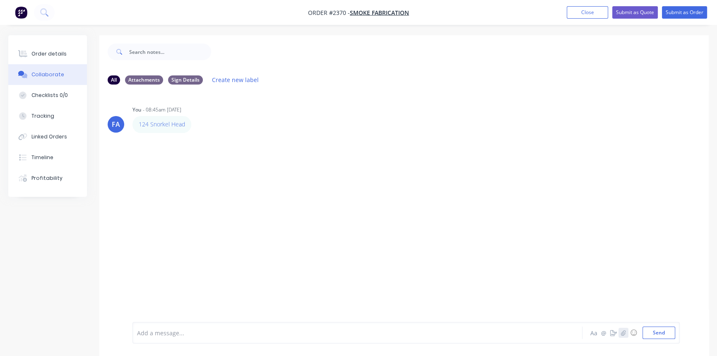
click at [577, 274] on icon "button" at bounding box center [623, 331] width 5 height 5
click at [577, 274] on button "Send" at bounding box center [658, 332] width 33 height 12
click at [577, 12] on button "Submit as Order" at bounding box center [684, 12] width 45 height 12
click at [577, 10] on button "Close" at bounding box center [594, 12] width 41 height 12
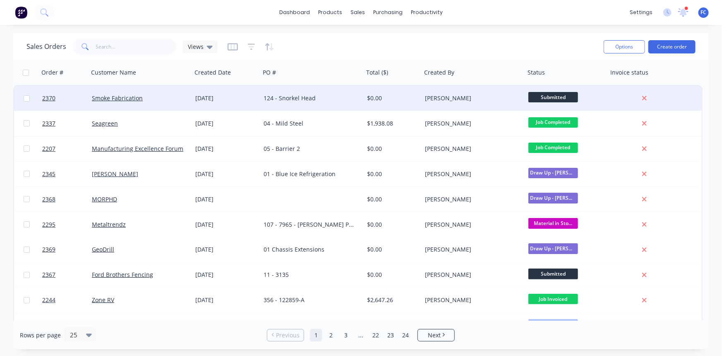
click at [273, 94] on div "124 - Snorkel Head" at bounding box center [310, 98] width 92 height 8
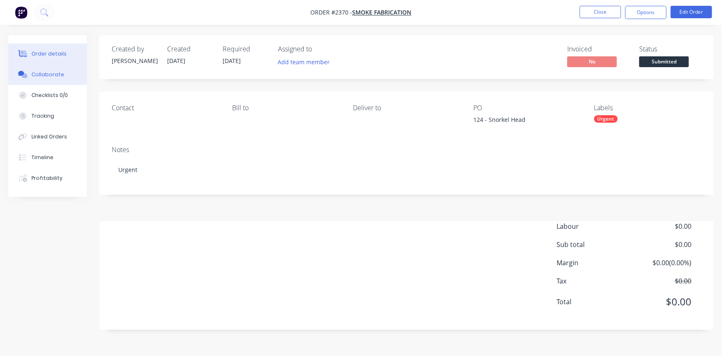
click at [43, 74] on div "Collaborate" at bounding box center [47, 74] width 33 height 7
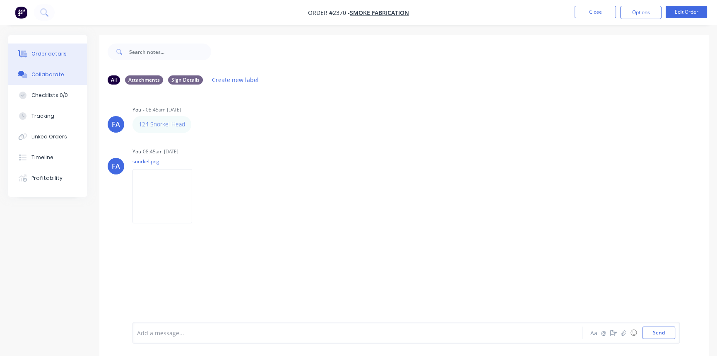
click at [59, 52] on div "Order details" at bounding box center [48, 53] width 35 height 7
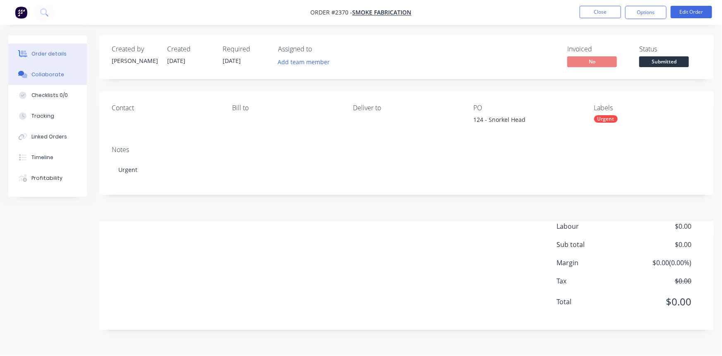
click at [50, 71] on div "Collaborate" at bounding box center [47, 74] width 33 height 7
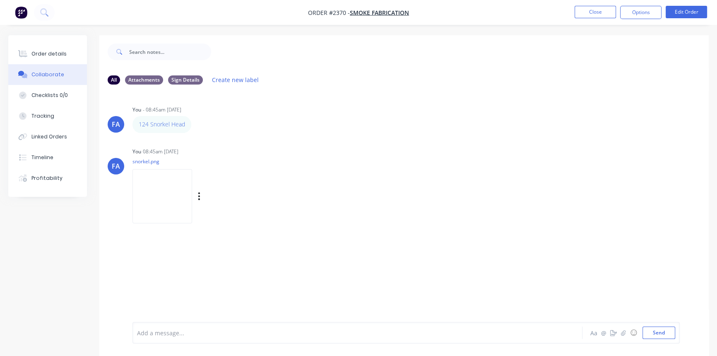
click at [158, 185] on img at bounding box center [162, 196] width 60 height 54
click at [577, 12] on button "Close" at bounding box center [594, 12] width 41 height 12
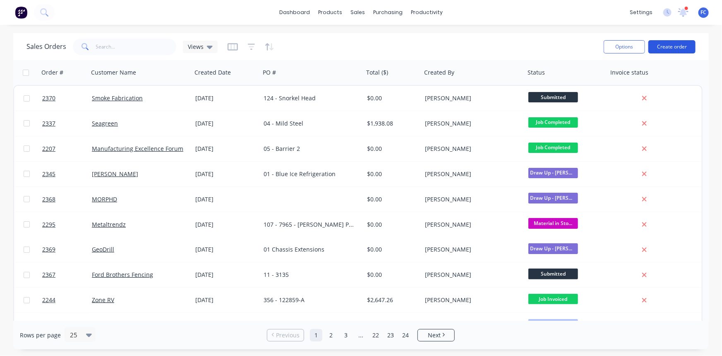
click at [577, 47] on button "Create order" at bounding box center [672, 46] width 47 height 13
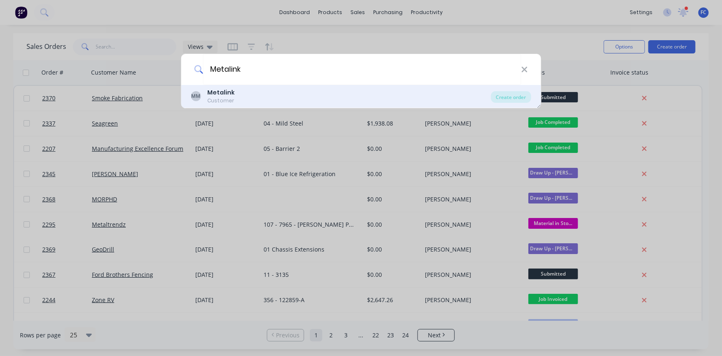
type input "Metalink"
click at [234, 95] on div "MM Metalink Customer" at bounding box center [341, 96] width 300 height 16
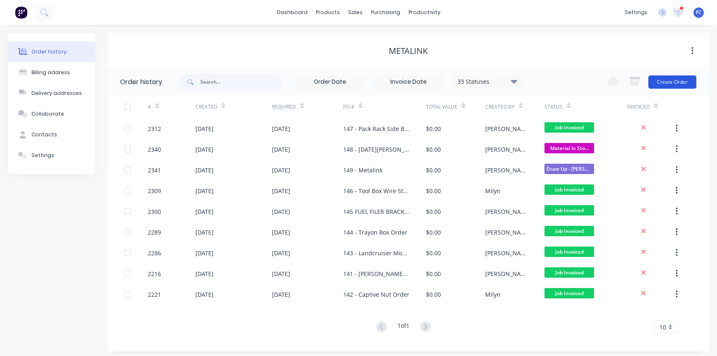
click at [577, 81] on button "Create Order" at bounding box center [672, 81] width 48 height 13
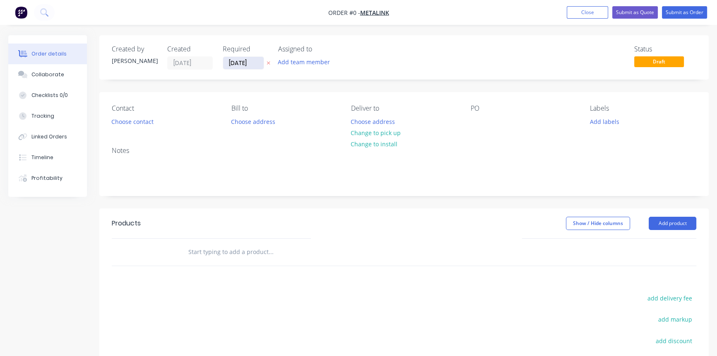
click at [245, 65] on input "[DATE]" at bounding box center [243, 63] width 41 height 12
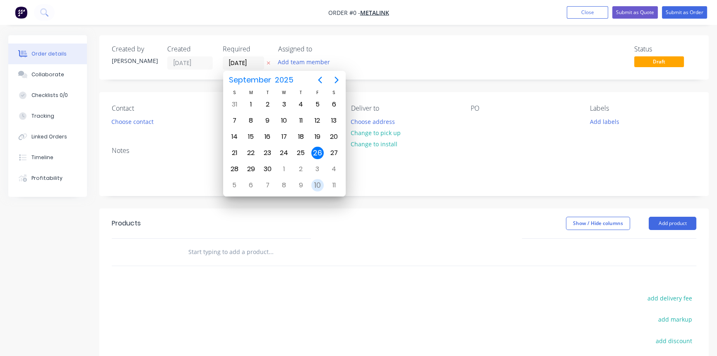
click at [315, 182] on div "10" at bounding box center [317, 185] width 12 height 12
type input "[DATE]"
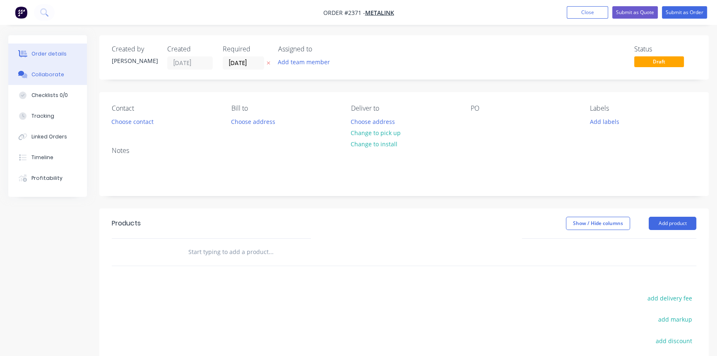
click at [47, 77] on div "Collaborate" at bounding box center [47, 74] width 33 height 7
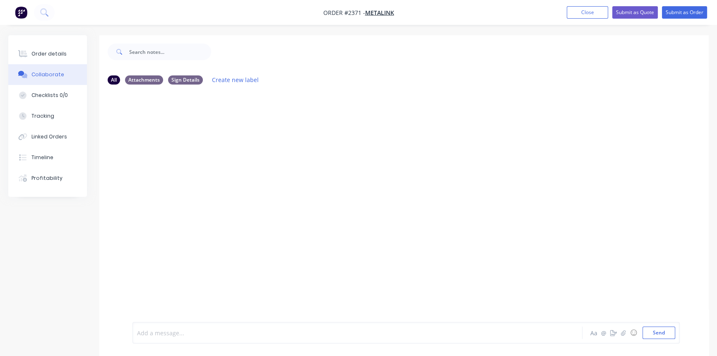
click at [188, 274] on div at bounding box center [338, 332] width 403 height 9
click at [577, 274] on button "Send" at bounding box center [658, 332] width 33 height 12
click at [577, 274] on button "button" at bounding box center [623, 332] width 10 height 10
click at [158, 274] on div at bounding box center [155, 301] width 29 height 29
click at [158, 274] on img at bounding box center [156, 291] width 22 height 0
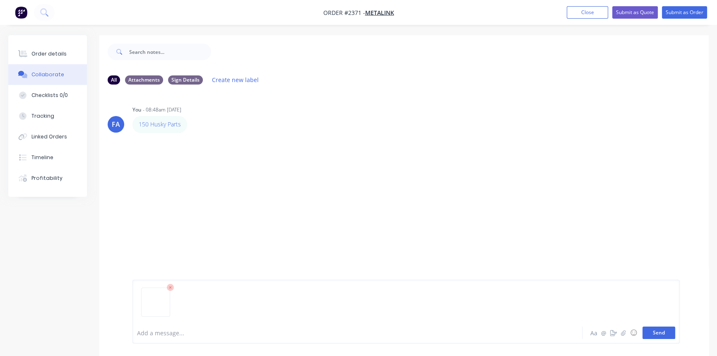
click at [577, 274] on button "Send" at bounding box center [658, 332] width 33 height 12
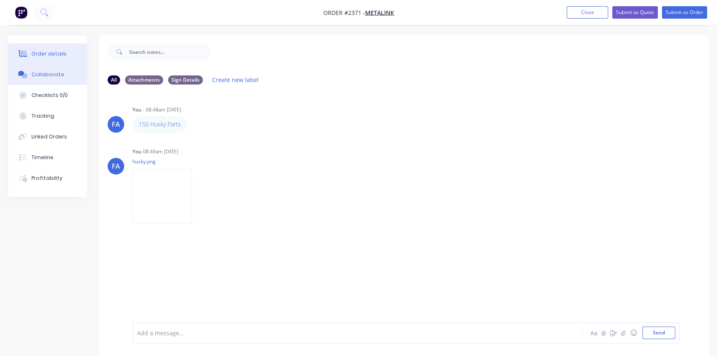
click at [51, 50] on div "Order details" at bounding box center [48, 53] width 35 height 7
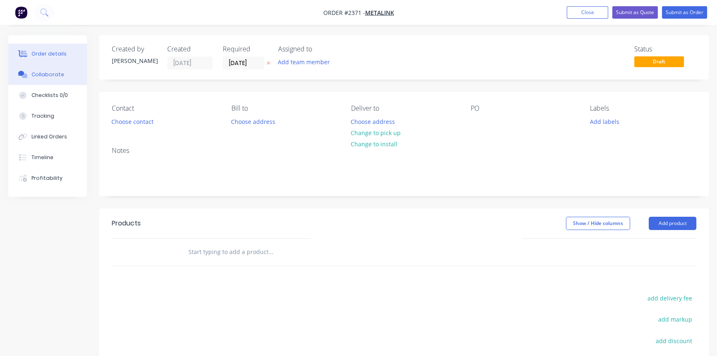
click at [39, 76] on div "Collaborate" at bounding box center [47, 74] width 33 height 7
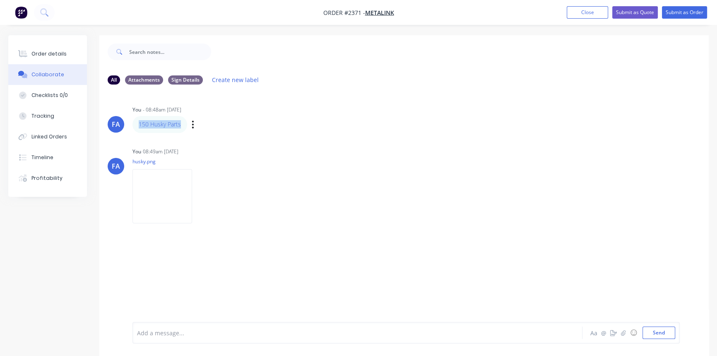
drag, startPoint x: 182, startPoint y: 123, endPoint x: 132, endPoint y: 126, distance: 49.3
click at [132, 126] on div "150 Husky Parts" at bounding box center [159, 124] width 55 height 17
click at [56, 53] on div "Order details" at bounding box center [48, 53] width 35 height 7
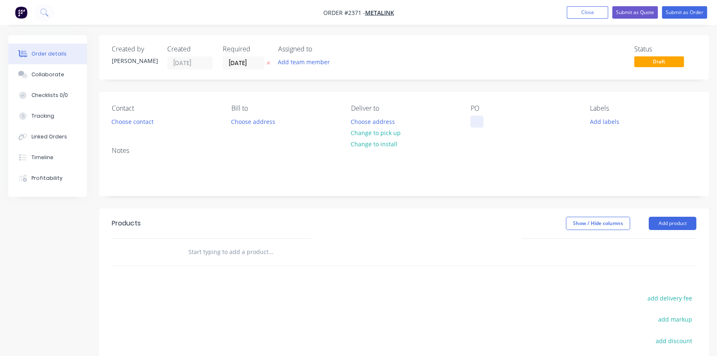
click at [476, 124] on div at bounding box center [476, 121] width 13 height 12
paste div
click at [488, 121] on div "150 Husky Parts" at bounding box center [498, 121] width 57 height 12
click at [577, 14] on button "Close" at bounding box center [587, 12] width 41 height 12
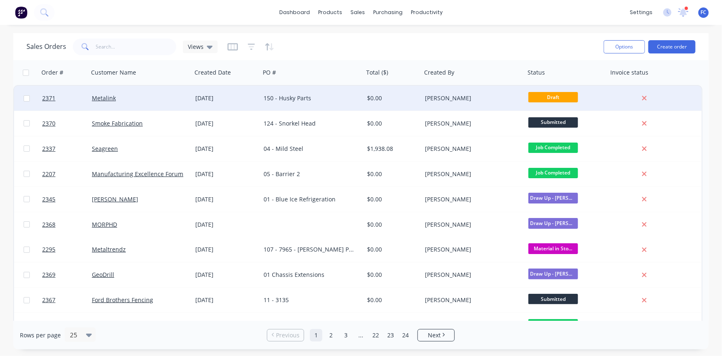
click at [361, 93] on div "150 - Husky Parts" at bounding box center [311, 98] width 103 height 25
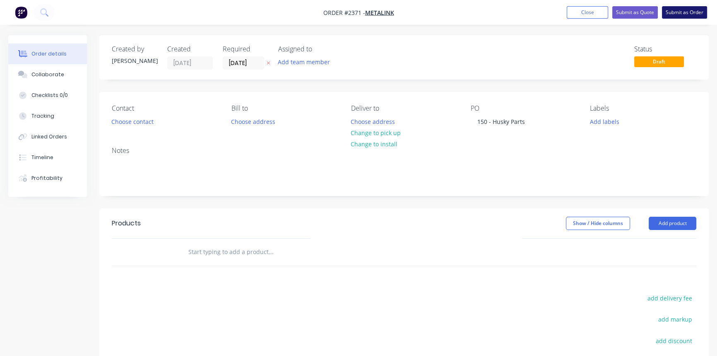
click at [577, 9] on button "Submit as Order" at bounding box center [684, 12] width 45 height 12
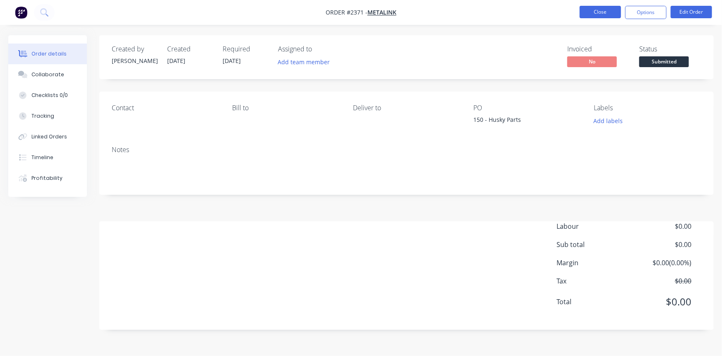
click at [577, 10] on button "Close" at bounding box center [600, 12] width 41 height 12
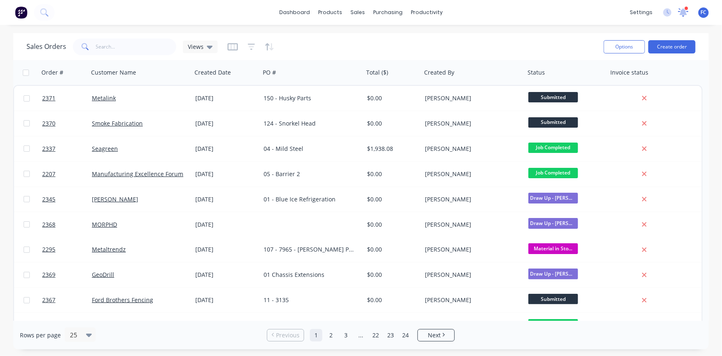
click at [577, 12] on icon at bounding box center [684, 12] width 12 height 10
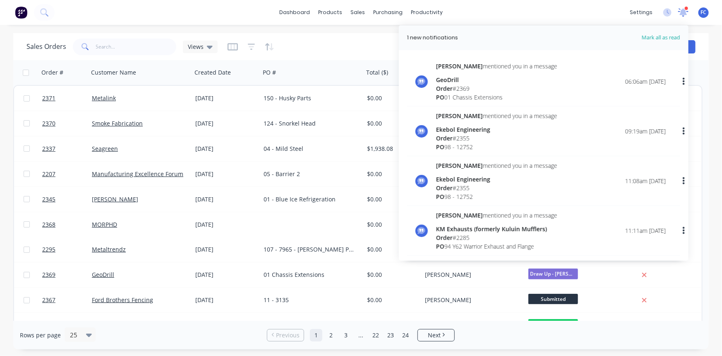
click at [577, 12] on icon at bounding box center [683, 12] width 11 height 9
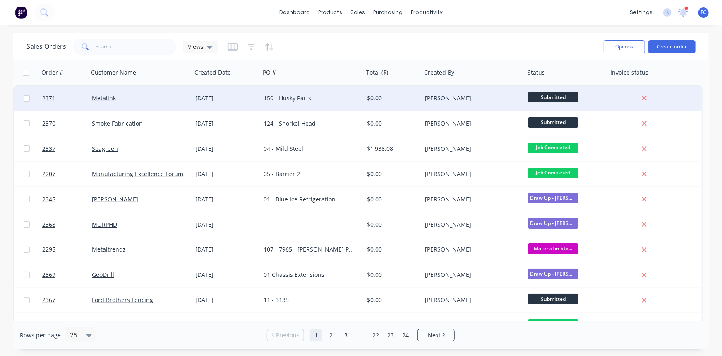
click at [218, 92] on div "[DATE]" at bounding box center [226, 98] width 68 height 25
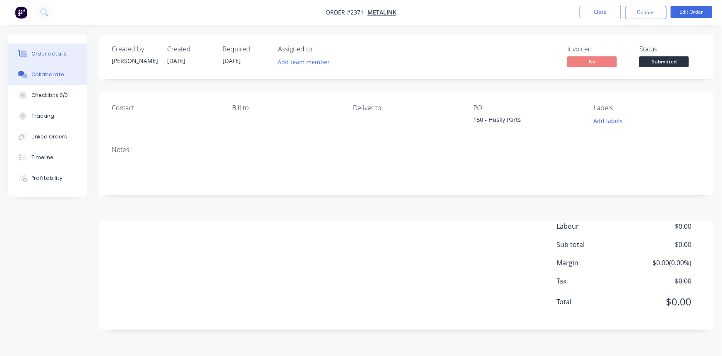
click at [53, 78] on button "Collaborate" at bounding box center [47, 74] width 79 height 21
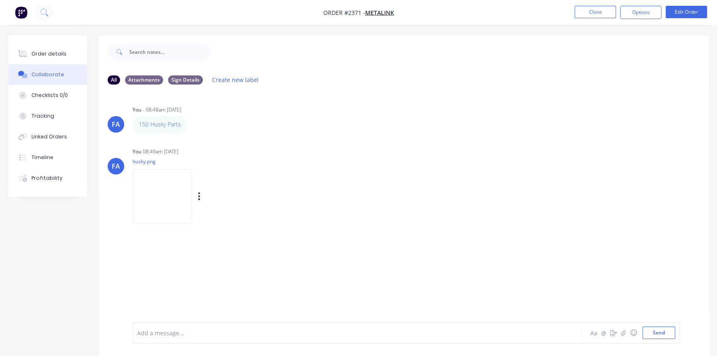
click at [146, 193] on img at bounding box center [162, 196] width 60 height 54
click at [51, 58] on button "Order details" at bounding box center [47, 53] width 79 height 21
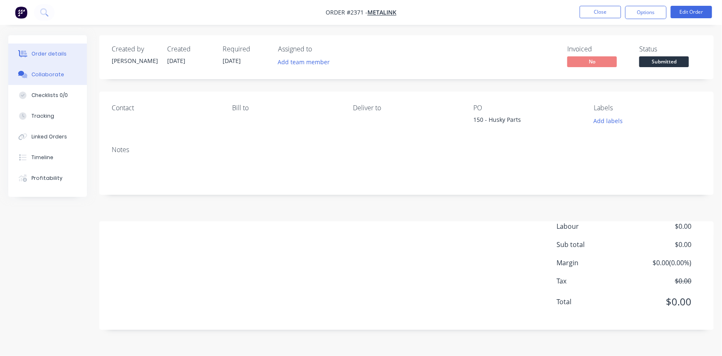
click at [40, 73] on div "Collaborate" at bounding box center [47, 74] width 33 height 7
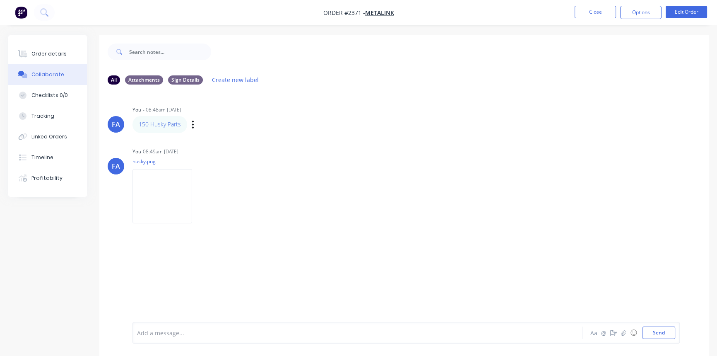
drag, startPoint x: 158, startPoint y: 123, endPoint x: 188, endPoint y: 125, distance: 30.8
click at [188, 125] on div "150 Husky Parts Labels Edit Delete" at bounding box center [261, 124] width 259 height 17
drag, startPoint x: 44, startPoint y: 53, endPoint x: 45, endPoint y: 58, distance: 5.5
click at [44, 53] on div "Order details" at bounding box center [48, 53] width 35 height 7
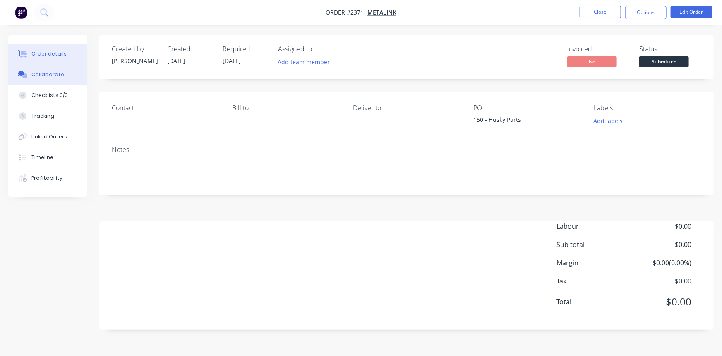
click at [46, 67] on button "Collaborate" at bounding box center [47, 74] width 79 height 21
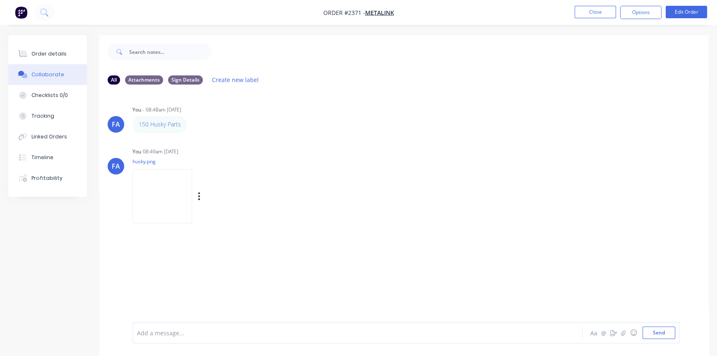
click at [167, 201] on img at bounding box center [162, 196] width 60 height 54
click at [574, 13] on ul "Close Options Edit Order" at bounding box center [641, 12] width 152 height 13
click at [577, 13] on button "Close" at bounding box center [594, 12] width 41 height 12
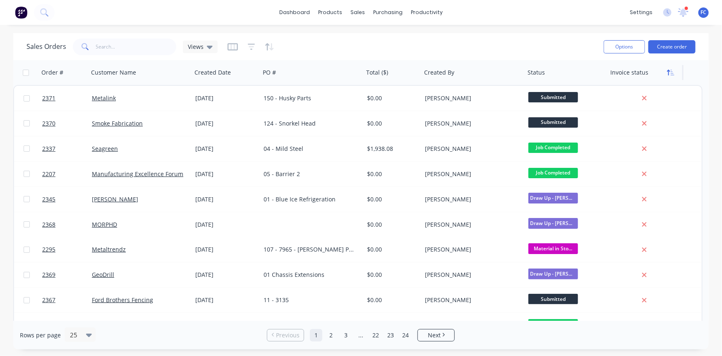
click at [577, 70] on icon "button" at bounding box center [668, 73] width 3 height 6
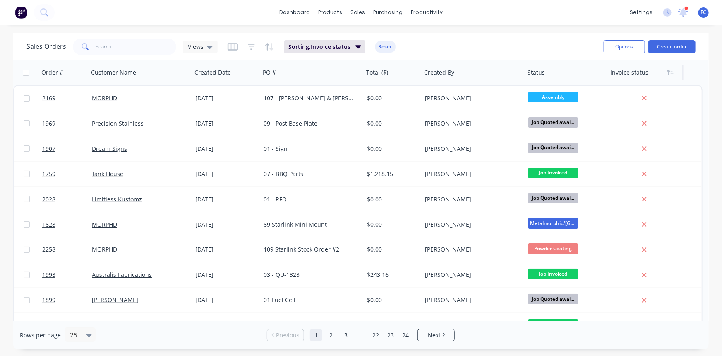
click at [577, 70] on icon "button" at bounding box center [668, 73] width 3 height 6
click at [577, 70] on icon "button" at bounding box center [670, 72] width 7 height 7
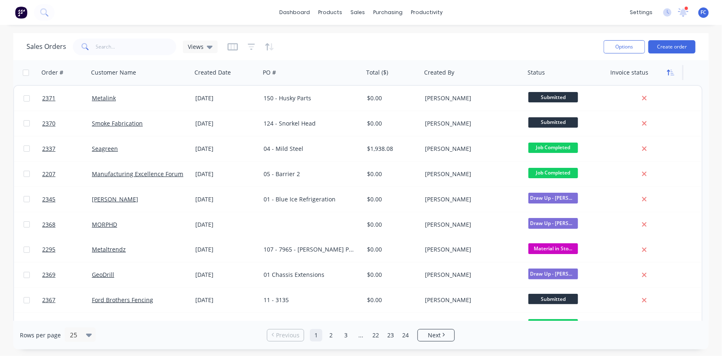
click at [577, 70] on icon "button" at bounding box center [673, 73] width 4 height 6
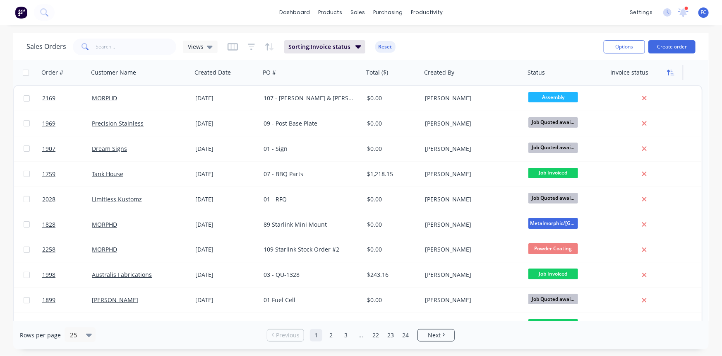
click at [577, 71] on icon "button" at bounding box center [673, 73] width 4 height 6
click at [244, 72] on icon "button" at bounding box center [246, 72] width 7 height 7
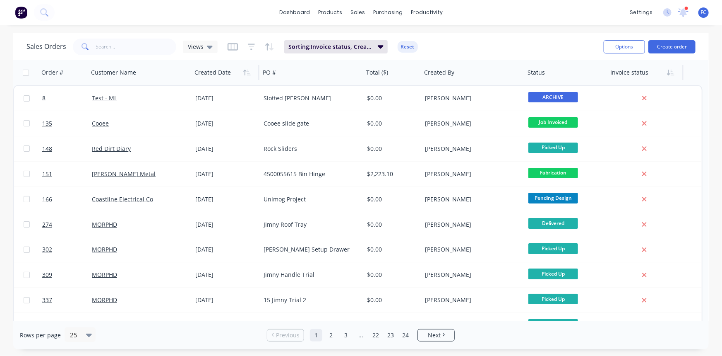
click at [244, 72] on icon "button" at bounding box center [246, 72] width 7 height 7
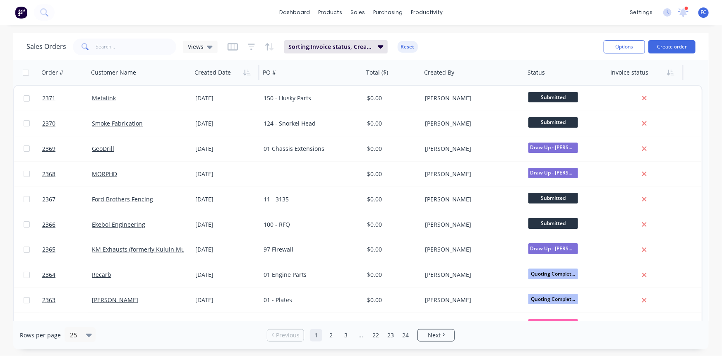
click at [244, 72] on icon "button" at bounding box center [246, 72] width 7 height 7
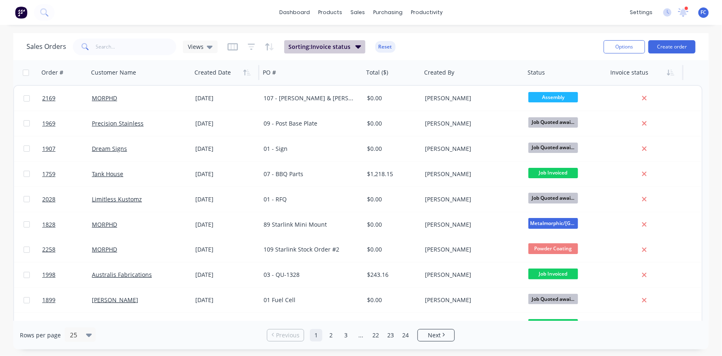
click at [332, 46] on span "Sorting: Invoice status" at bounding box center [319, 47] width 62 height 8
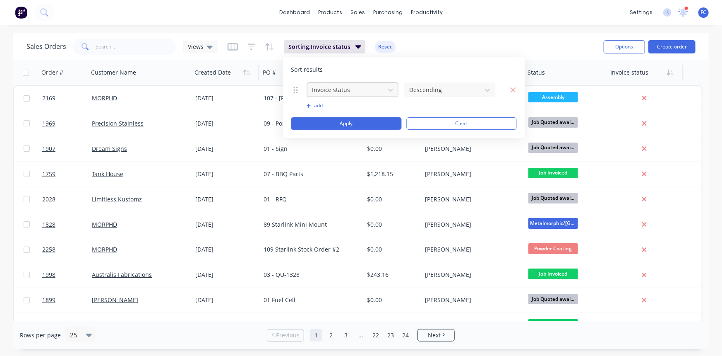
click at [364, 89] on div at bounding box center [346, 89] width 69 height 10
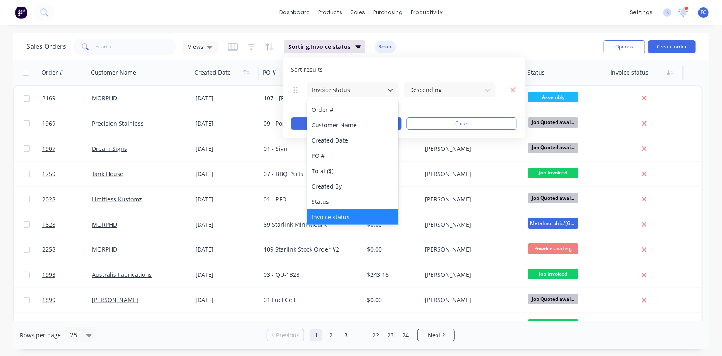
click at [439, 35] on div "Sales Orders Views Sorting: Invoice status Reset Options Create order" at bounding box center [361, 46] width 696 height 27
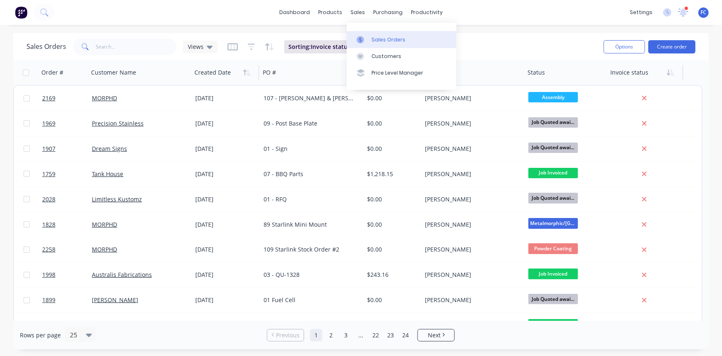
click at [371, 38] on link "Sales Orders" at bounding box center [402, 39] width 110 height 17
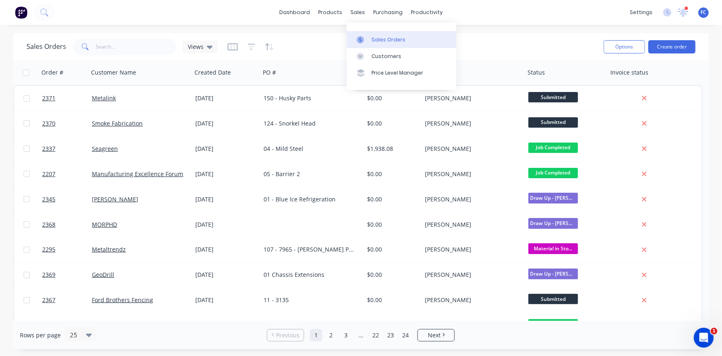
click at [365, 35] on link "Sales Orders" at bounding box center [402, 39] width 110 height 17
click at [382, 42] on div "Sales Orders" at bounding box center [389, 39] width 34 height 7
click at [145, 46] on input "text" at bounding box center [136, 46] width 81 height 17
type input "rhinomax"
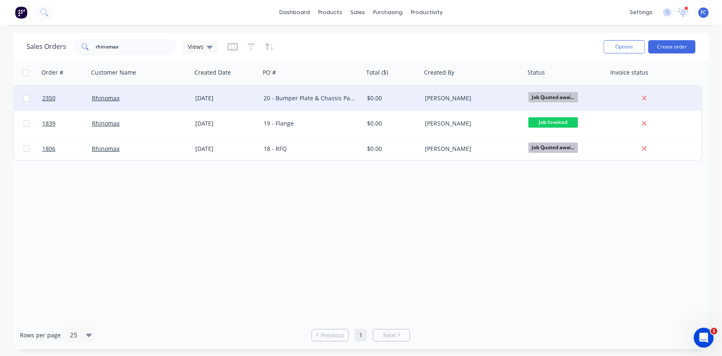
click at [188, 99] on div "Rhinomax" at bounding box center [140, 98] width 97 height 8
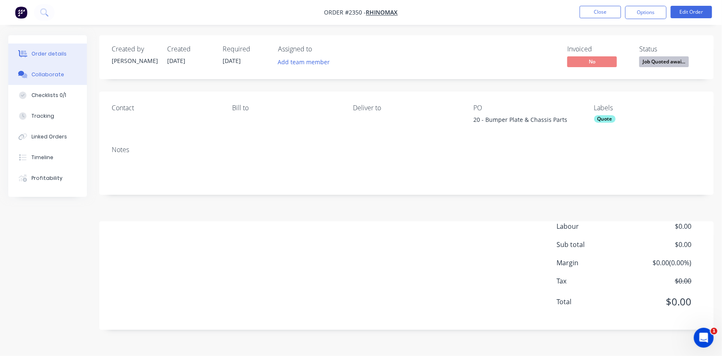
click at [56, 74] on div "Collaborate" at bounding box center [47, 74] width 33 height 7
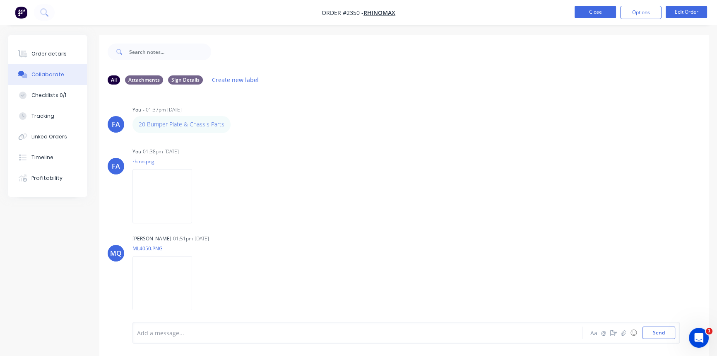
click at [598, 15] on button "Close" at bounding box center [594, 12] width 41 height 12
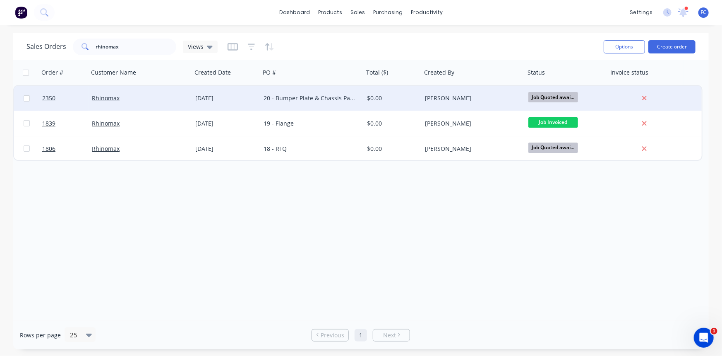
click at [395, 99] on div "$0.00" at bounding box center [391, 98] width 49 height 8
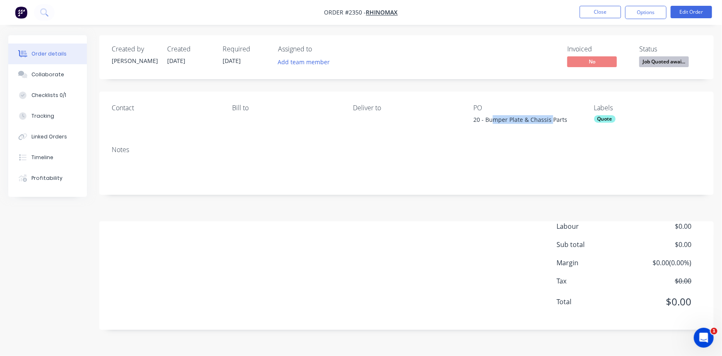
drag, startPoint x: 493, startPoint y: 119, endPoint x: 551, endPoint y: 120, distance: 57.9
click at [551, 120] on div "20 - Bumper Plate & Chassis Parts" at bounding box center [524, 121] width 103 height 12
click at [606, 118] on div "Quote" at bounding box center [605, 118] width 22 height 7
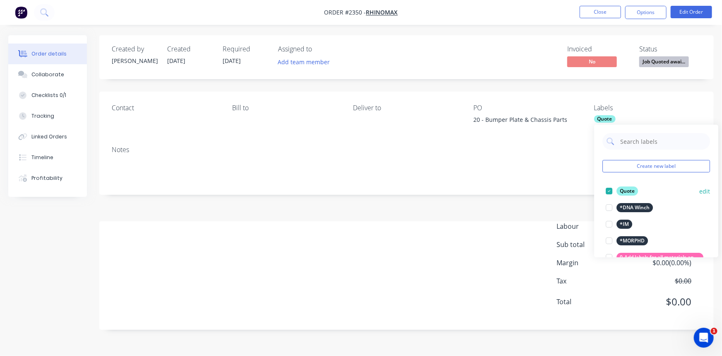
click at [610, 190] on div at bounding box center [609, 191] width 17 height 17
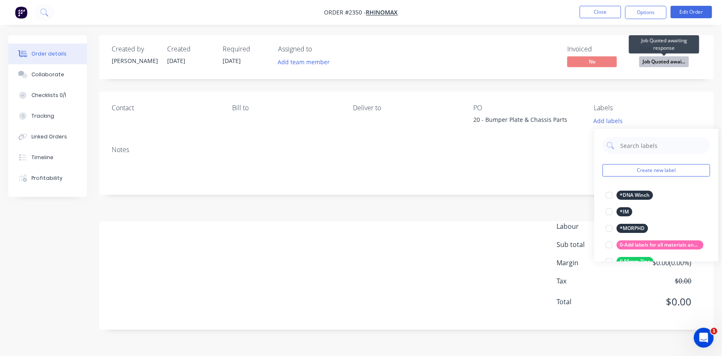
click at [653, 60] on span "Job Quoted awai..." at bounding box center [664, 61] width 50 height 10
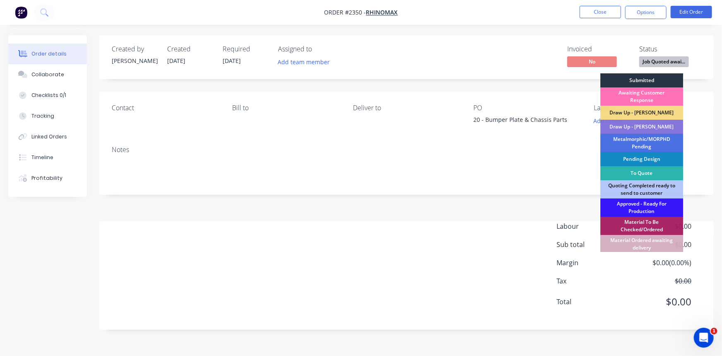
click at [640, 80] on div "Submitted" at bounding box center [642, 80] width 83 height 14
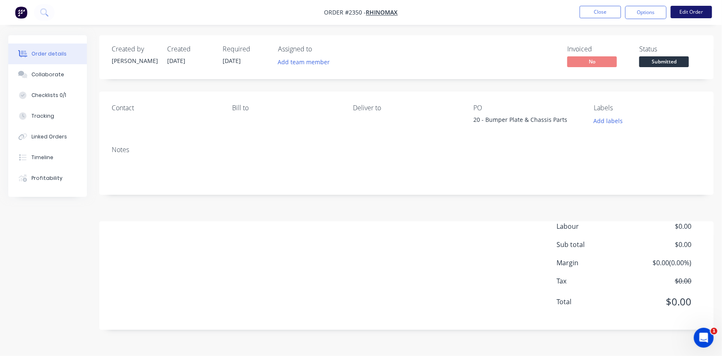
click at [699, 8] on button "Edit Order" at bounding box center [691, 12] width 41 height 12
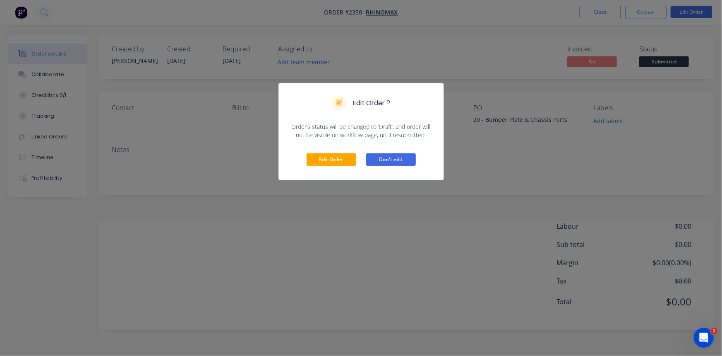
click at [386, 160] on button "Don't edit" at bounding box center [391, 159] width 50 height 12
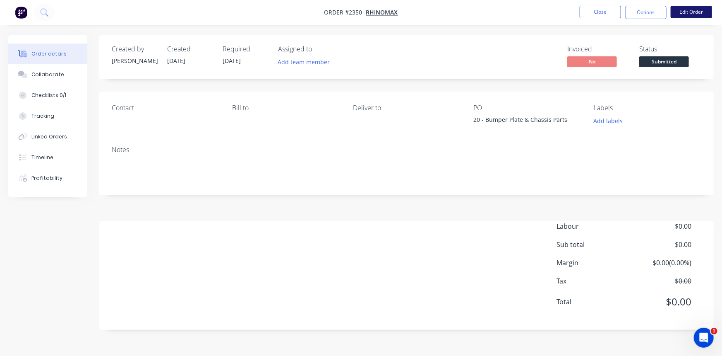
click at [695, 10] on button "Edit Order" at bounding box center [691, 12] width 41 height 12
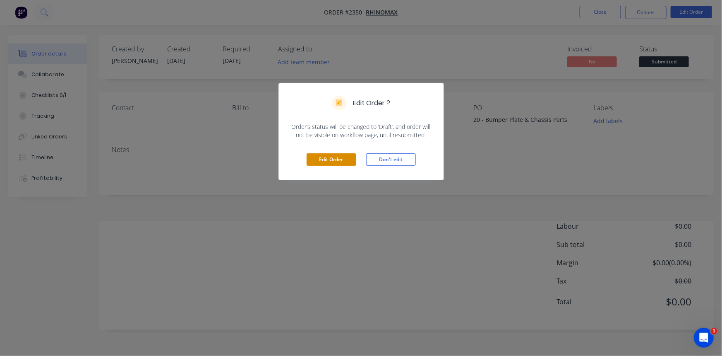
click at [320, 162] on button "Edit Order" at bounding box center [332, 159] width 50 height 12
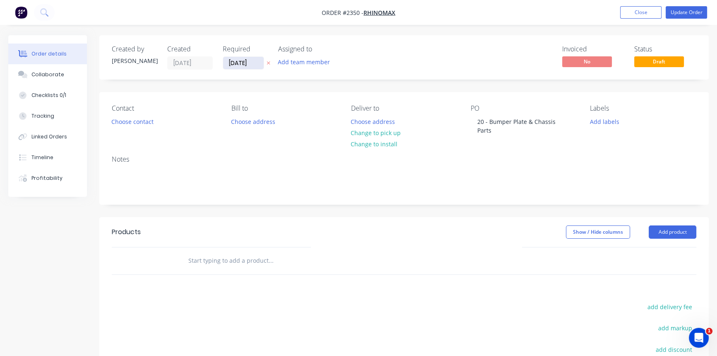
click at [244, 67] on input "[DATE]" at bounding box center [243, 63] width 41 height 12
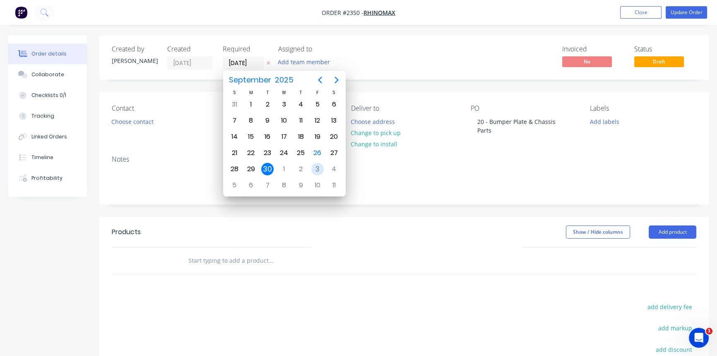
click at [317, 170] on div "3" at bounding box center [317, 169] width 12 height 12
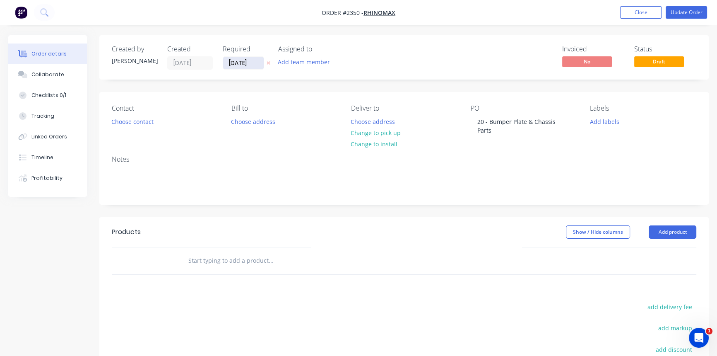
click at [232, 60] on input "[DATE]" at bounding box center [243, 63] width 41 height 12
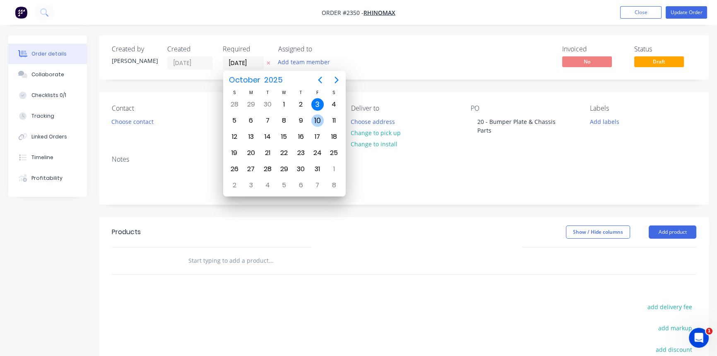
click at [312, 119] on div "10" at bounding box center [317, 120] width 12 height 12
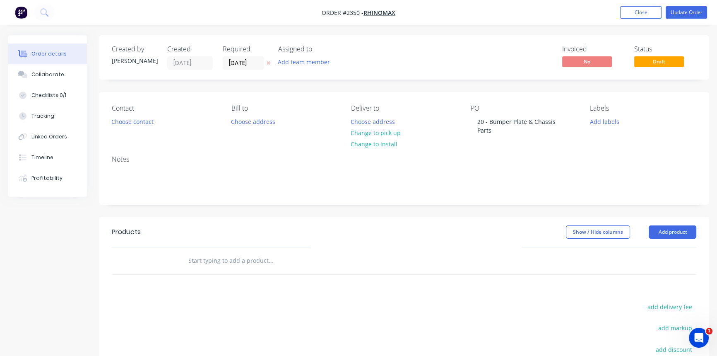
click at [240, 55] on div "Required 10/10/25" at bounding box center [246, 57] width 46 height 24
click at [244, 67] on input "[DATE]" at bounding box center [243, 63] width 41 height 12
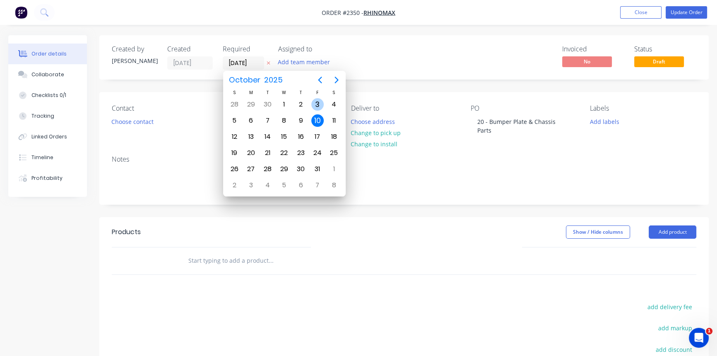
click at [315, 100] on div "3" at bounding box center [317, 104] width 12 height 12
type input "[DATE]"
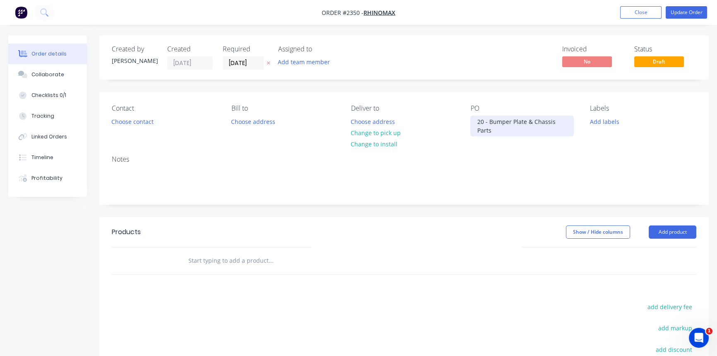
click at [488, 120] on div "20 - Bumper Plate & Chassis Parts" at bounding box center [521, 125] width 103 height 21
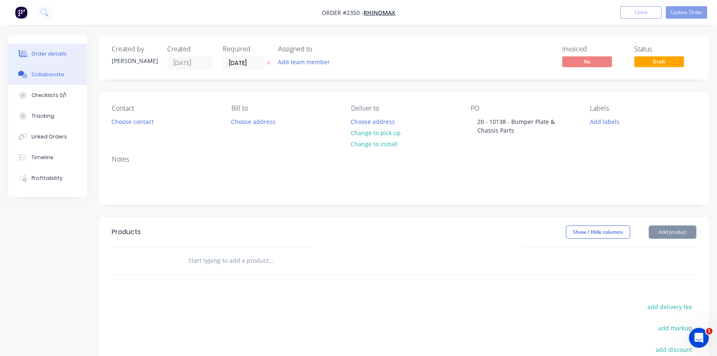
click at [41, 72] on div "Collaborate" at bounding box center [47, 74] width 33 height 7
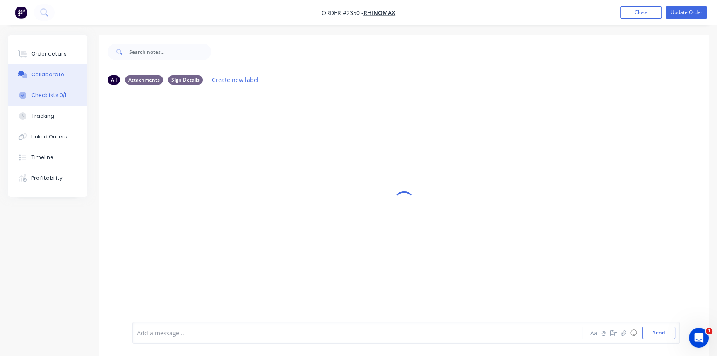
click at [40, 93] on div "Checklists 0/1" at bounding box center [48, 94] width 35 height 7
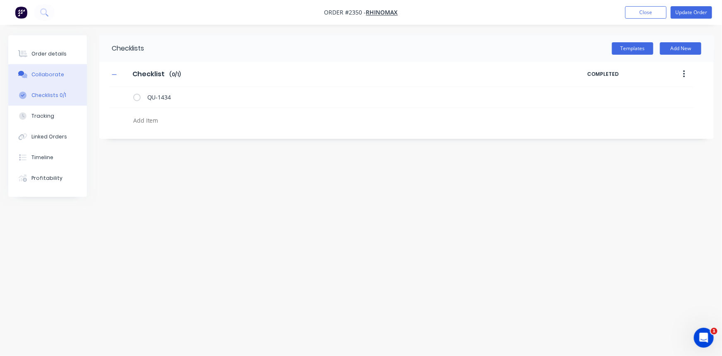
click at [55, 75] on div "Collaborate" at bounding box center [47, 74] width 33 height 7
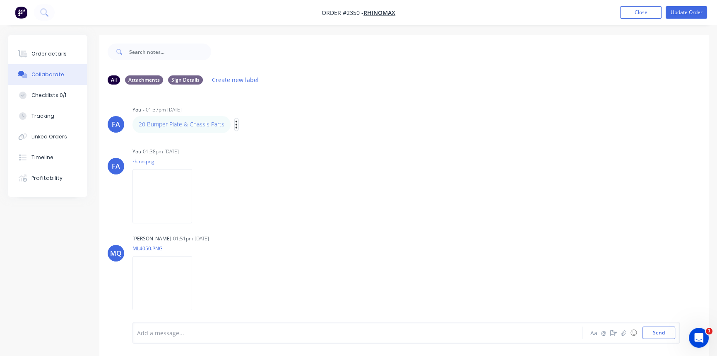
click at [236, 122] on icon "button" at bounding box center [236, 125] width 2 height 10
click at [259, 138] on button "Edit" at bounding box center [266, 139] width 52 height 14
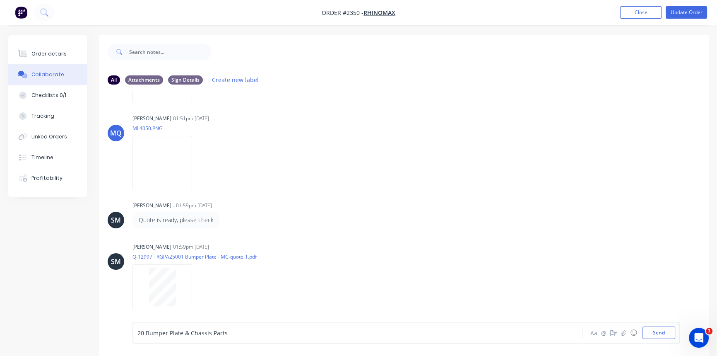
drag, startPoint x: 145, startPoint y: 329, endPoint x: 150, endPoint y: 328, distance: 5.4
click at [146, 329] on span "20 Bumper Plate & Chassis Parts" at bounding box center [182, 333] width 90 height 8
click at [658, 332] on button "Send" at bounding box center [658, 332] width 33 height 12
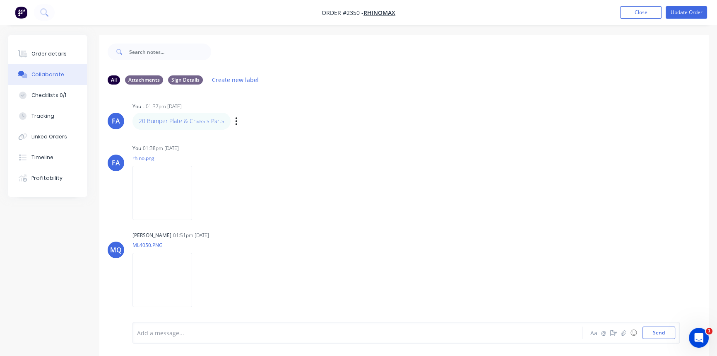
scroll to position [0, 0]
click at [235, 126] on icon "button" at bounding box center [236, 125] width 2 height 10
click at [0, 0] on button "Edit" at bounding box center [0, 0] width 0 height 0
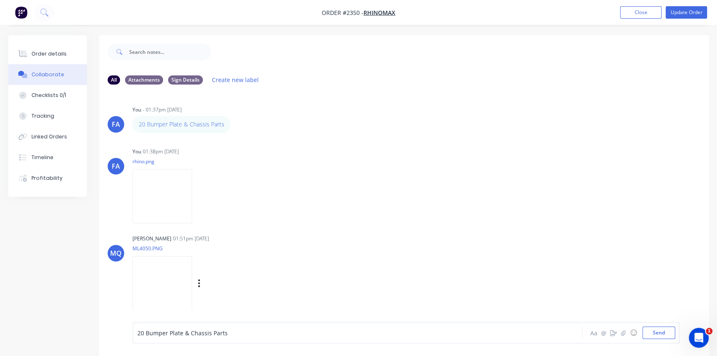
scroll to position [120, 0]
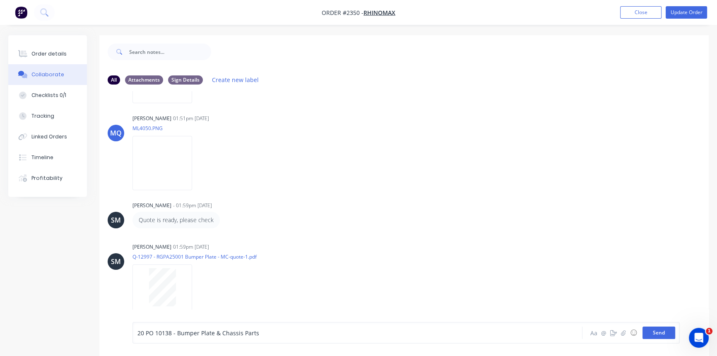
click at [654, 329] on button "Send" at bounding box center [658, 332] width 33 height 12
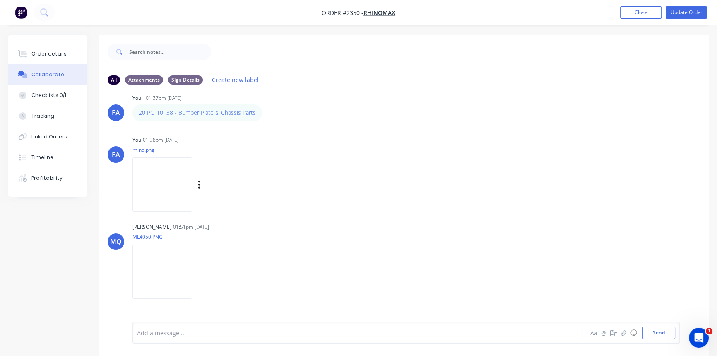
scroll to position [0, 0]
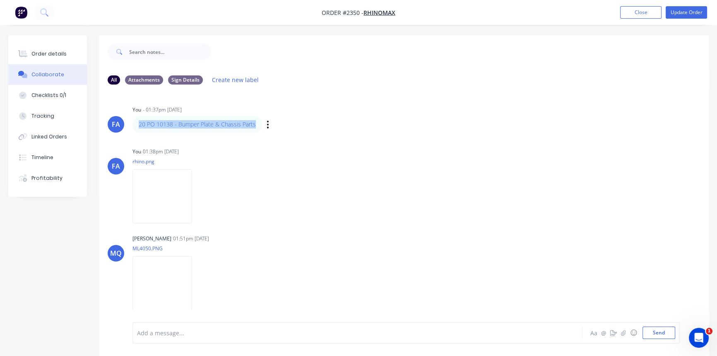
drag, startPoint x: 258, startPoint y: 123, endPoint x: 137, endPoint y: 118, distance: 121.3
click at [137, 118] on div "20 PO 10138 - Bumper Plate & Chassis Parts" at bounding box center [197, 124] width 130 height 17
copy link "20 PO 10138 - Bumper Plate & Chassis Parts"
click at [46, 53] on div "Order details" at bounding box center [48, 53] width 35 height 7
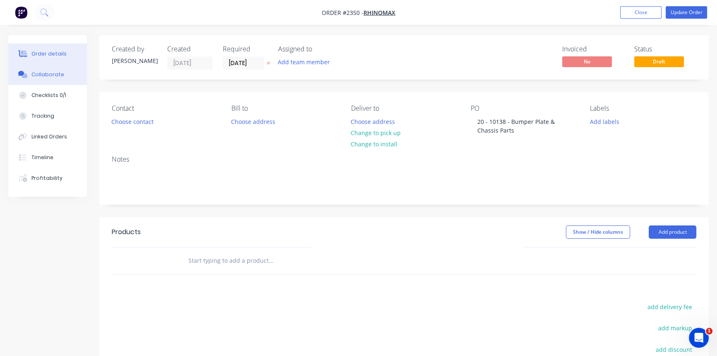
click at [49, 67] on button "Collaborate" at bounding box center [47, 74] width 79 height 21
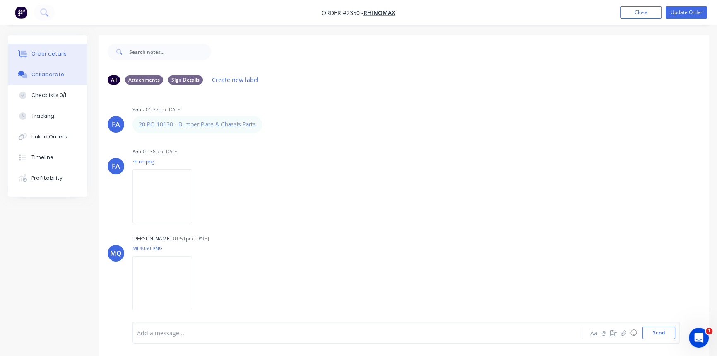
drag, startPoint x: 51, startPoint y: 43, endPoint x: 64, endPoint y: 53, distance: 16.2
click at [50, 43] on button "Order details" at bounding box center [47, 53] width 79 height 21
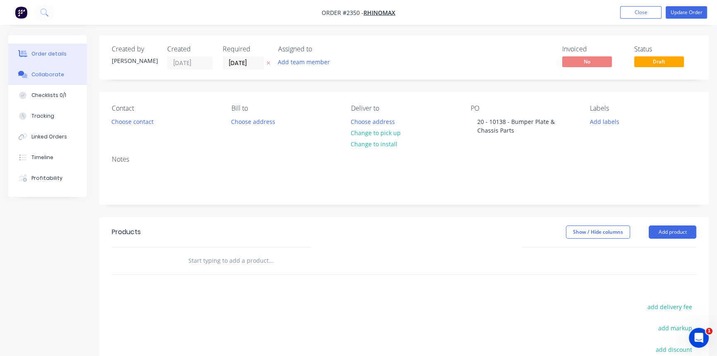
click at [45, 72] on div "Collaborate" at bounding box center [47, 74] width 33 height 7
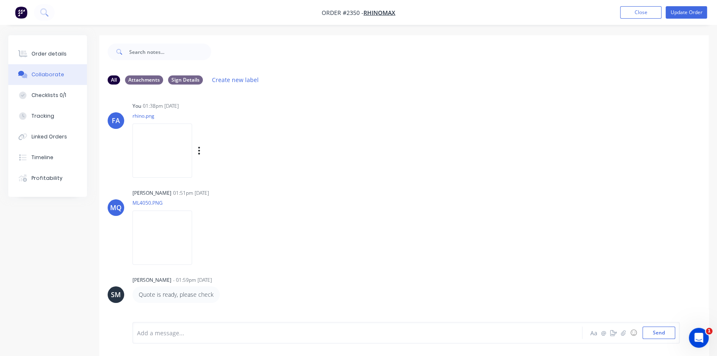
scroll to position [45, 0]
click at [48, 95] on div "Checklists 0/1" at bounding box center [48, 94] width 35 height 7
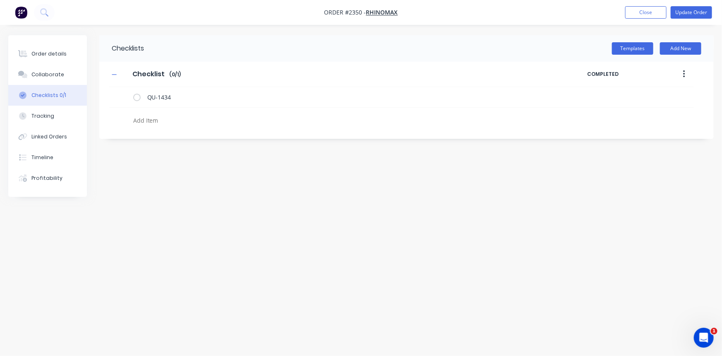
click at [152, 116] on textarea at bounding box center [318, 120] width 377 height 12
click at [53, 74] on div "Collaborate" at bounding box center [47, 74] width 33 height 7
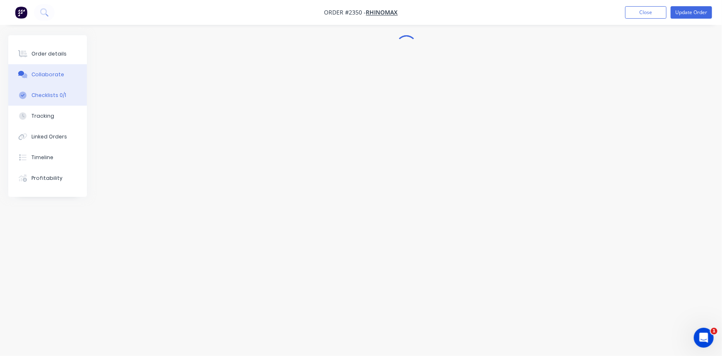
click at [47, 94] on div "Checklists 0/1" at bounding box center [48, 94] width 35 height 7
click at [38, 69] on button "Collaborate" at bounding box center [47, 74] width 79 height 21
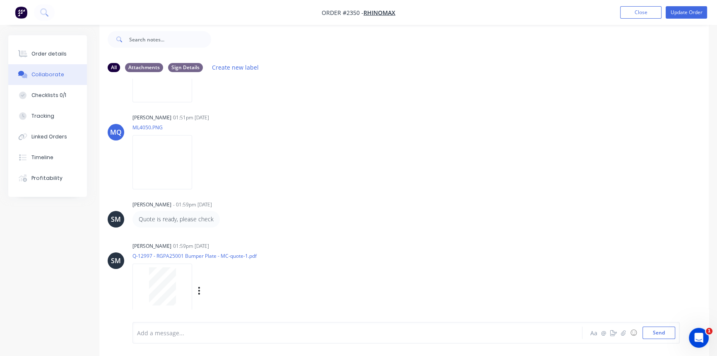
scroll to position [120, 0]
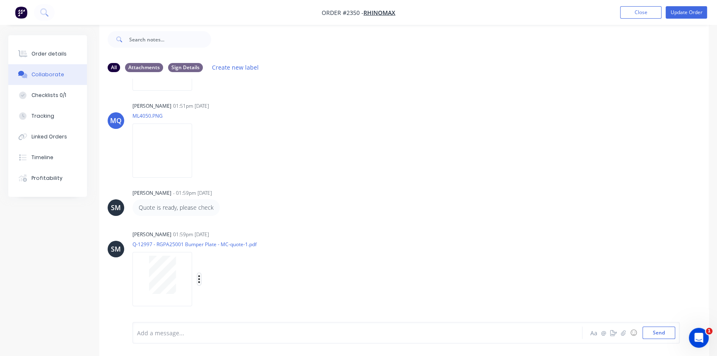
click at [199, 279] on icon "button" at bounding box center [199, 278] width 2 height 7
click at [348, 237] on div "Sean Marc Canete 01:59pm 23/09/25" at bounding box center [261, 234] width 259 height 7
click at [42, 75] on div "Collaborate" at bounding box center [47, 74] width 33 height 7
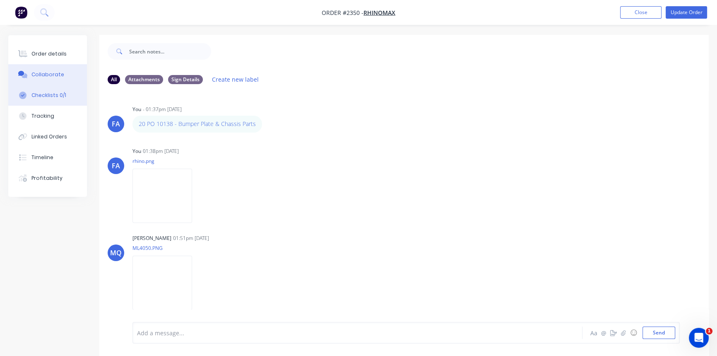
scroll to position [0, 0]
click at [33, 94] on div "Checklists 0/1" at bounding box center [48, 94] width 35 height 7
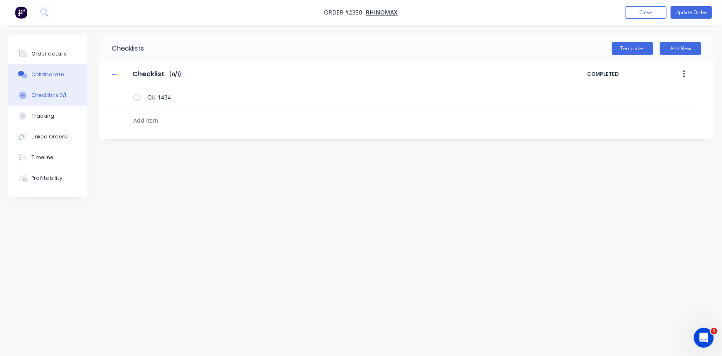
drag, startPoint x: 41, startPoint y: 74, endPoint x: 54, endPoint y: 79, distance: 13.4
click at [41, 75] on div "Collaborate" at bounding box center [47, 74] width 33 height 7
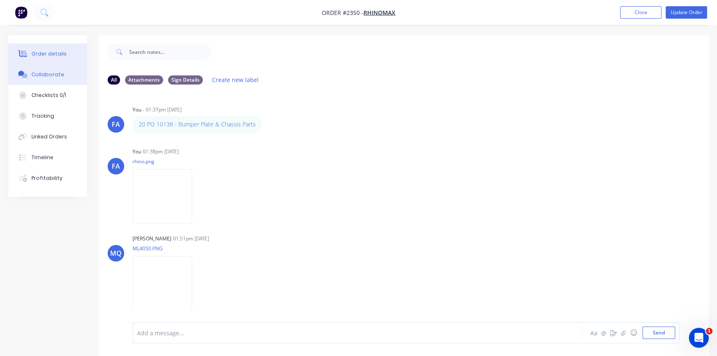
click at [48, 54] on div "Order details" at bounding box center [48, 53] width 35 height 7
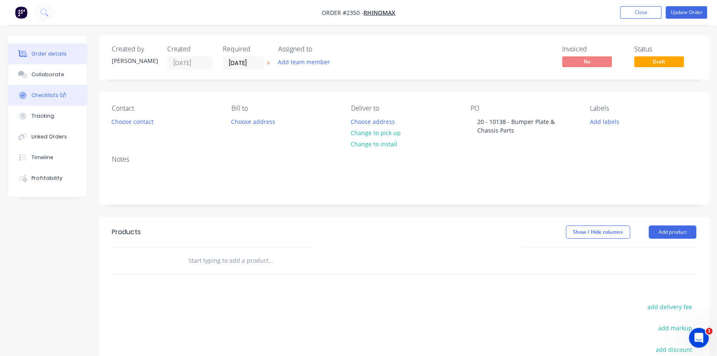
click at [46, 95] on div "Checklists 0/1" at bounding box center [48, 94] width 35 height 7
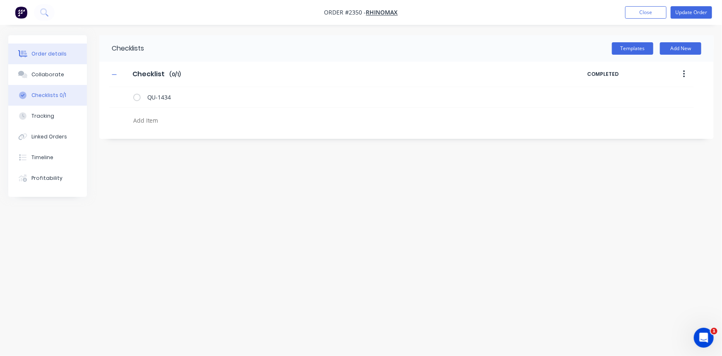
click at [49, 53] on div "Order details" at bounding box center [48, 53] width 35 height 7
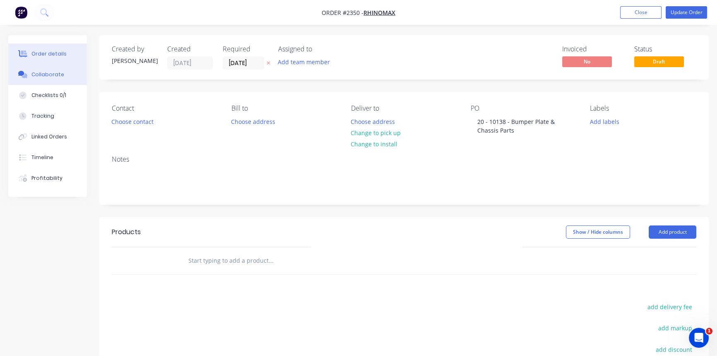
click at [44, 74] on div "Collaborate" at bounding box center [47, 74] width 33 height 7
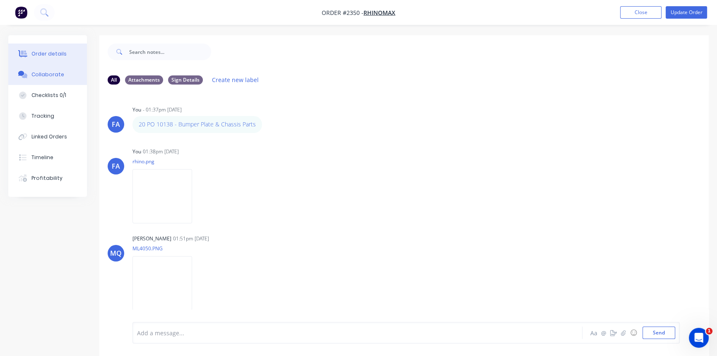
click at [50, 55] on div "Order details" at bounding box center [48, 53] width 35 height 7
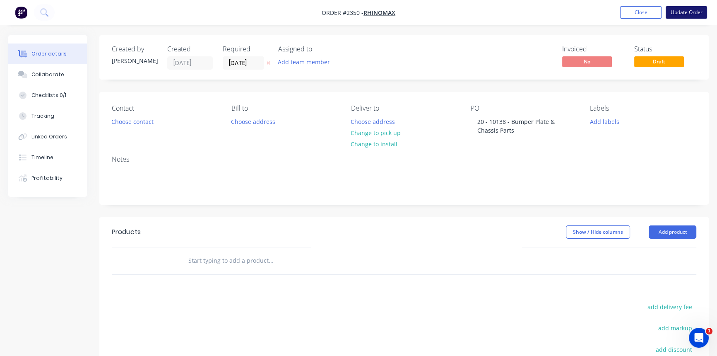
click at [683, 10] on button "Update Order" at bounding box center [686, 12] width 41 height 12
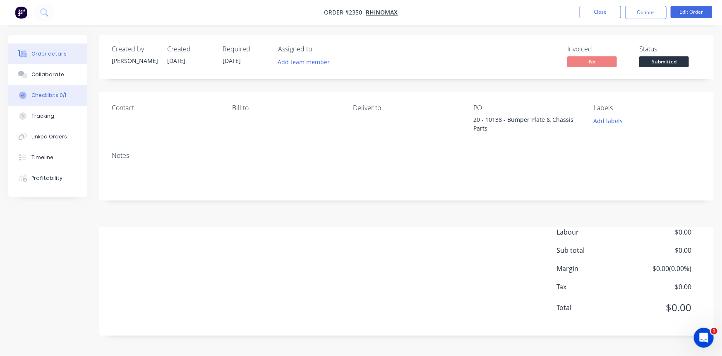
click at [42, 89] on button "Checklists 0/1" at bounding box center [47, 95] width 79 height 21
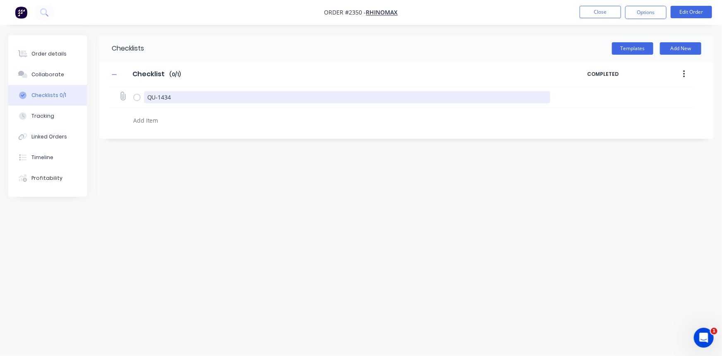
click at [162, 95] on textarea "QU-1434" at bounding box center [347, 97] width 407 height 12
drag, startPoint x: 184, startPoint y: 94, endPoint x: 108, endPoint y: 94, distance: 76.6
click at [108, 94] on div "Checklist Checklist Enter Checklist name ( 0 / 1 ) COMPLETED QU-1434" at bounding box center [406, 95] width 615 height 67
type textarea "x"
type textarea "P"
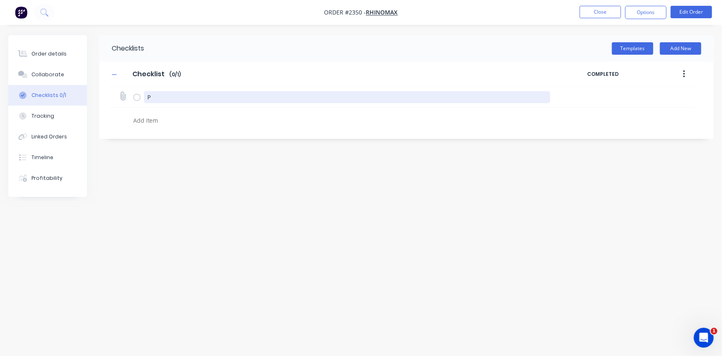
type textarea "x"
type textarea "PO"
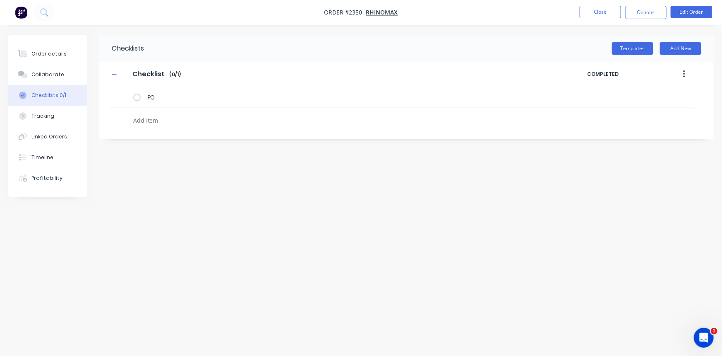
drag, startPoint x: 124, startPoint y: 140, endPoint x: 151, endPoint y: 154, distance: 30.0
click at [124, 141] on div "Checklists Templates Add New Checklist Checklist Enter Checklist name ( 0 / 1 )…" at bounding box center [361, 162] width 706 height 254
click at [684, 13] on button "Edit Order" at bounding box center [691, 12] width 41 height 12
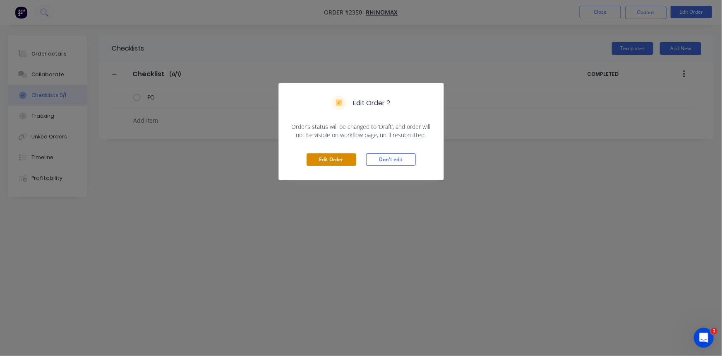
click at [321, 156] on button "Edit Order" at bounding box center [332, 159] width 50 height 12
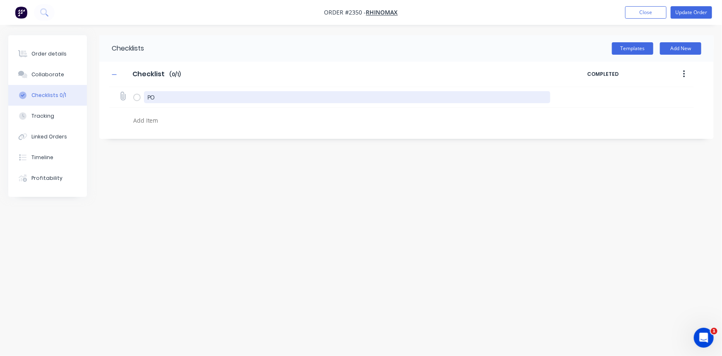
drag, startPoint x: 166, startPoint y: 97, endPoint x: 115, endPoint y: 97, distance: 51.3
click at [115, 97] on div "PO" at bounding box center [401, 97] width 585 height 21
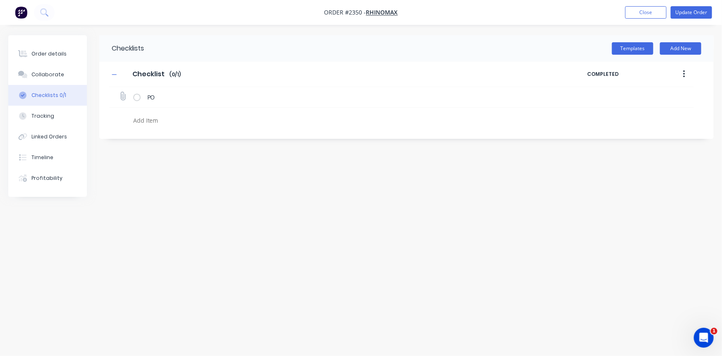
type textarea "x"
click at [124, 94] on icon at bounding box center [123, 96] width 11 height 11
click at [119, 92] on input "file" at bounding box center [119, 92] width 0 height 0
click at [123, 95] on icon at bounding box center [123, 96] width 11 height 11
click at [119, 92] on input "file" at bounding box center [119, 92] width 0 height 0
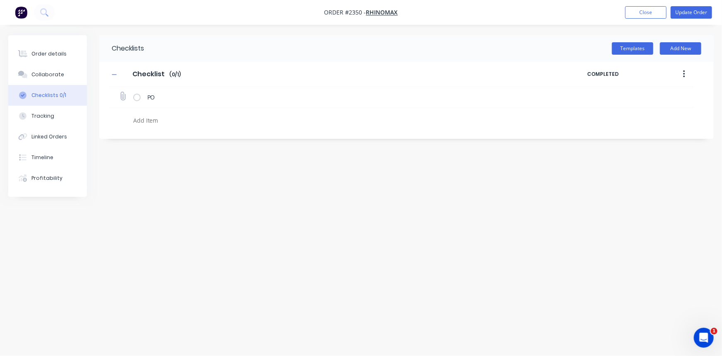
type input "C:\fakepath\PO-10138.pdf"
click at [685, 12] on button "Update Order" at bounding box center [691, 12] width 41 height 12
click at [596, 10] on button "Close" at bounding box center [600, 12] width 41 height 12
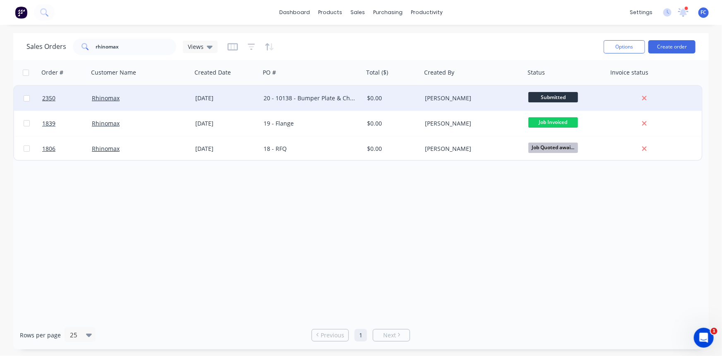
click at [262, 98] on div "20 - 10138 - Bumper Plate & Chassis Parts" at bounding box center [311, 98] width 103 height 25
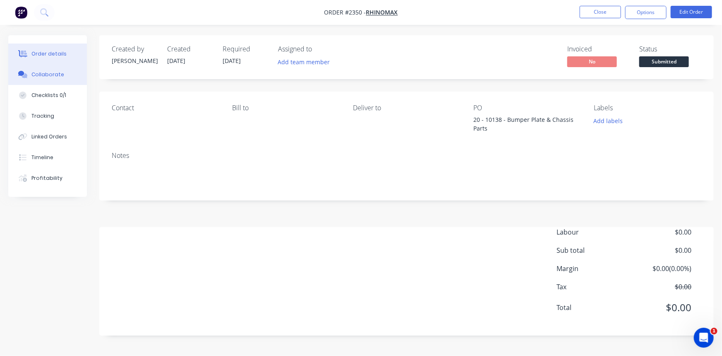
click at [53, 74] on div "Collaborate" at bounding box center [47, 74] width 33 height 7
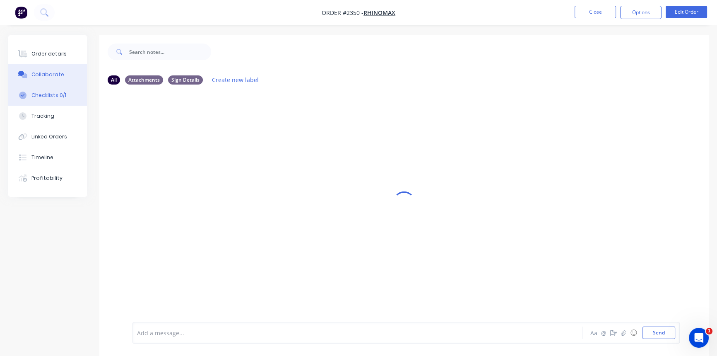
click at [49, 96] on div "Checklists 0/1" at bounding box center [48, 94] width 35 height 7
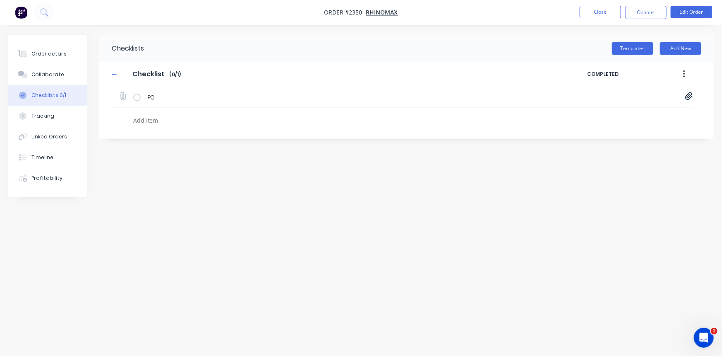
click at [693, 98] on div "PO PO-10138.pdf" at bounding box center [401, 97] width 585 height 21
click at [686, 94] on icon at bounding box center [688, 96] width 7 height 8
click at [584, 111] on link "PO-10138.pdf" at bounding box center [622, 114] width 96 height 9
click at [590, 12] on button "Close" at bounding box center [600, 12] width 41 height 12
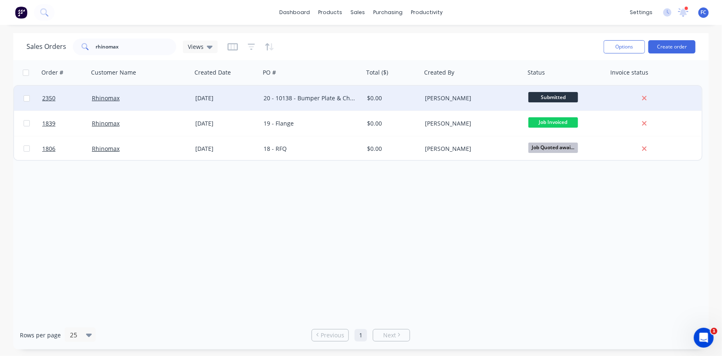
click at [210, 101] on div "[DATE]" at bounding box center [226, 98] width 62 height 8
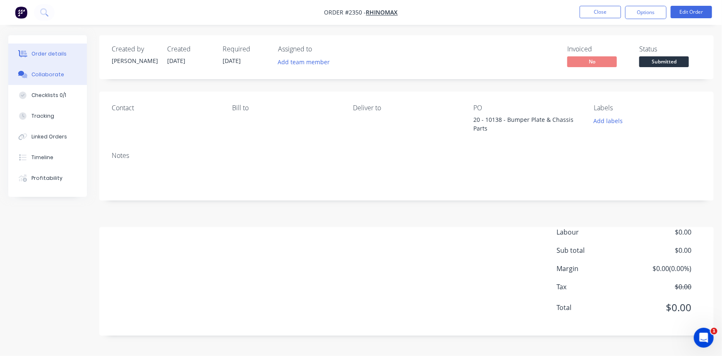
click at [48, 68] on button "Collaborate" at bounding box center [47, 74] width 79 height 21
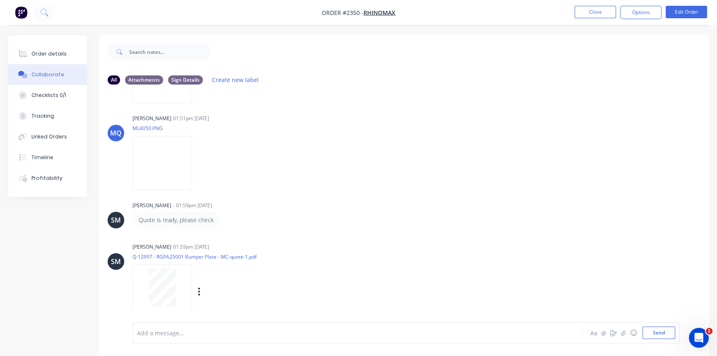
scroll to position [12, 0]
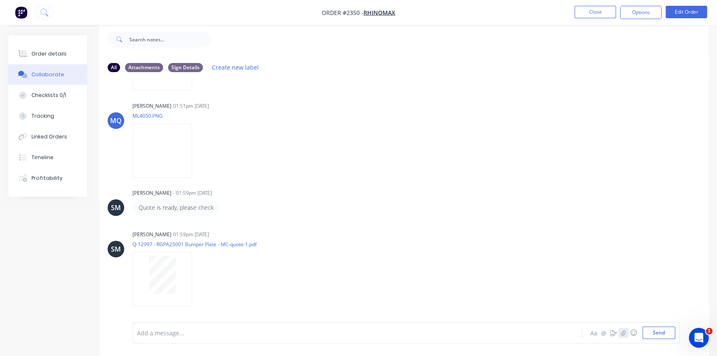
click at [623, 331] on icon "button" at bounding box center [623, 332] width 5 height 6
click at [662, 334] on button "Send" at bounding box center [658, 332] width 33 height 12
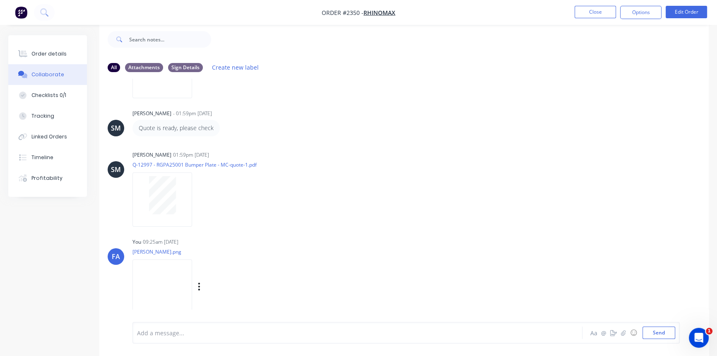
scroll to position [207, 0]
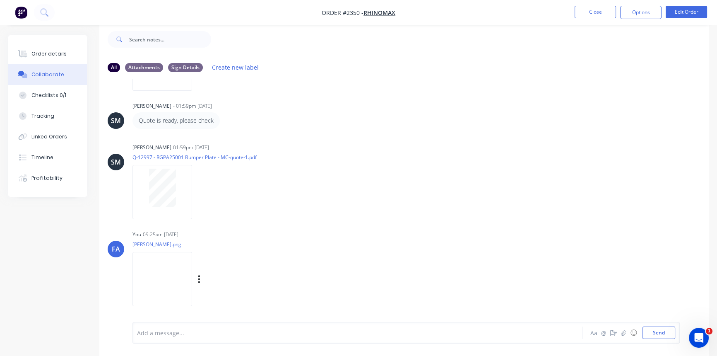
click at [157, 269] on img at bounding box center [162, 279] width 60 height 54
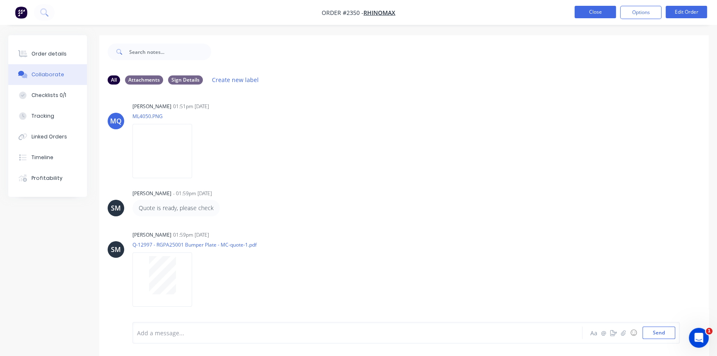
scroll to position [0, 0]
click at [587, 13] on button "Close" at bounding box center [594, 12] width 41 height 12
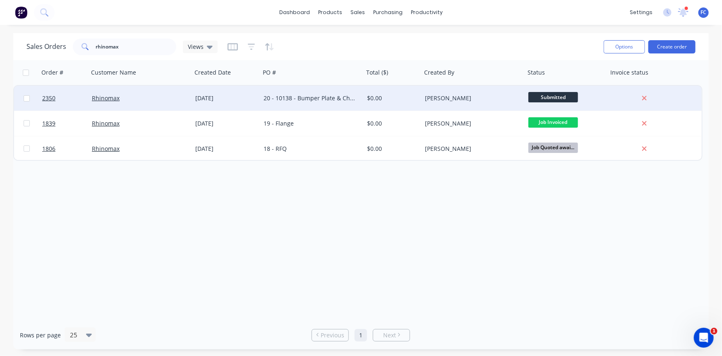
click at [146, 101] on div "Rhinomax" at bounding box center [138, 98] width 92 height 8
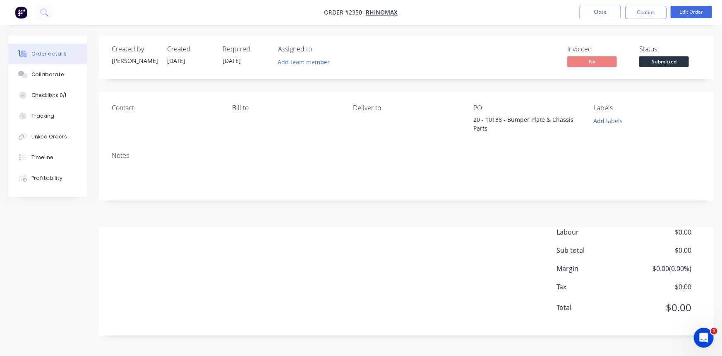
drag, startPoint x: 170, startPoint y: 62, endPoint x: 188, endPoint y: 60, distance: 18.3
click at [185, 60] on span "[DATE]" at bounding box center [176, 61] width 18 height 8
click at [48, 71] on div "Collaborate" at bounding box center [47, 74] width 33 height 7
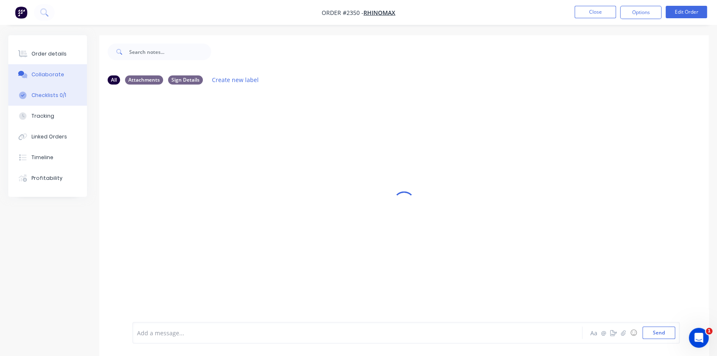
click at [49, 94] on div "Checklists 0/1" at bounding box center [48, 94] width 35 height 7
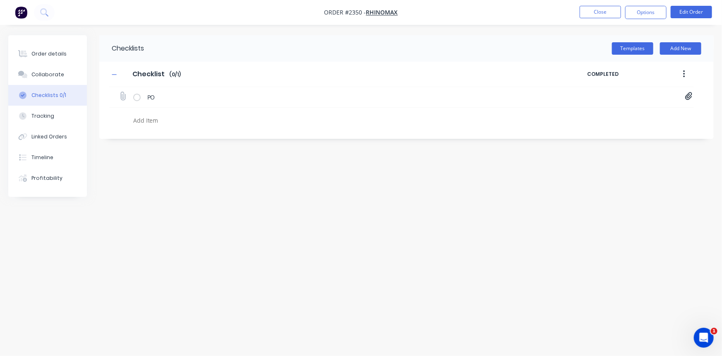
click at [687, 96] on icon at bounding box center [688, 96] width 7 height 8
click at [609, 112] on link "PO-10138.pdf" at bounding box center [622, 114] width 96 height 9
click at [55, 75] on div "Collaborate" at bounding box center [47, 74] width 33 height 7
type textarea "x"
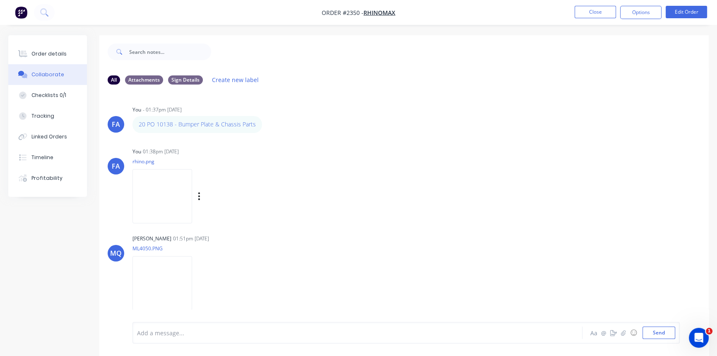
drag, startPoint x: 169, startPoint y: 125, endPoint x: 441, endPoint y: 211, distance: 285.6
click at [449, 214] on div "FA You 01:38pm 23/09/25 rhino.png Labels Download Delete" at bounding box center [403, 182] width 609 height 74
click at [586, 9] on button "Close" at bounding box center [594, 12] width 41 height 12
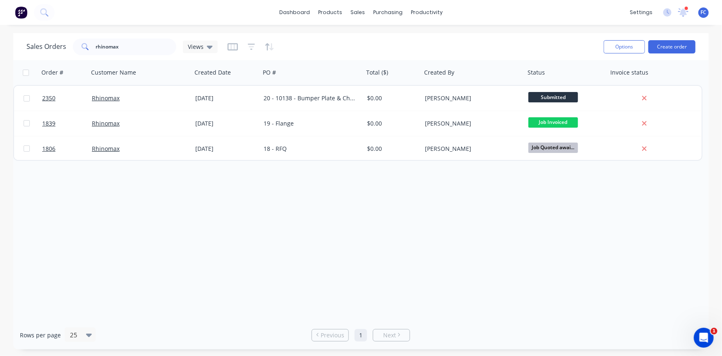
click at [685, 8] on div at bounding box center [687, 8] width 4 height 4
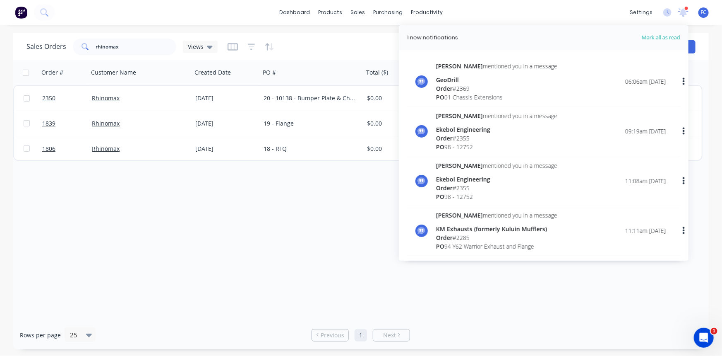
click at [685, 7] on div at bounding box center [687, 8] width 4 height 4
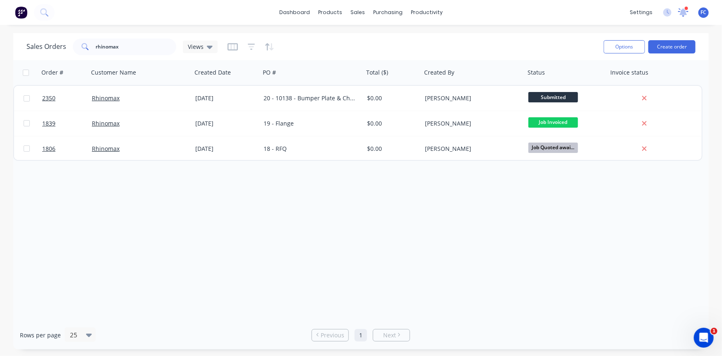
click at [683, 10] on icon at bounding box center [683, 11] width 7 height 7
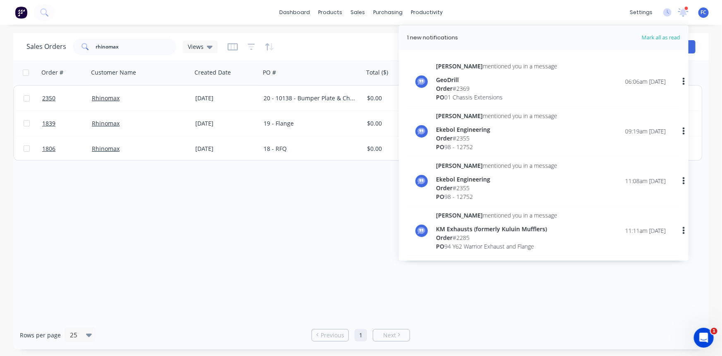
click at [467, 72] on div "Emma mentioned you in a message GeoDrill Order # 2369 PO 01 Chassis Extensions" at bounding box center [496, 82] width 121 height 40
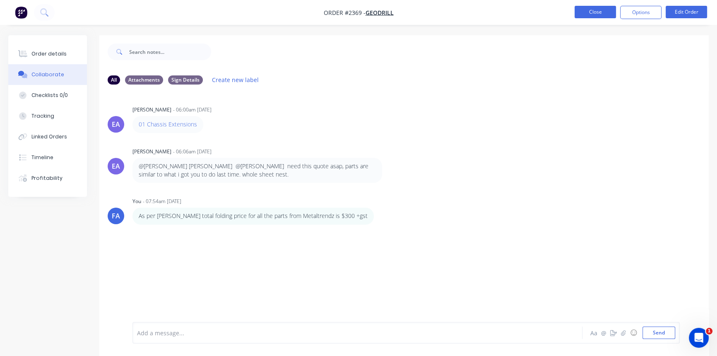
click at [590, 8] on button "Close" at bounding box center [594, 12] width 41 height 12
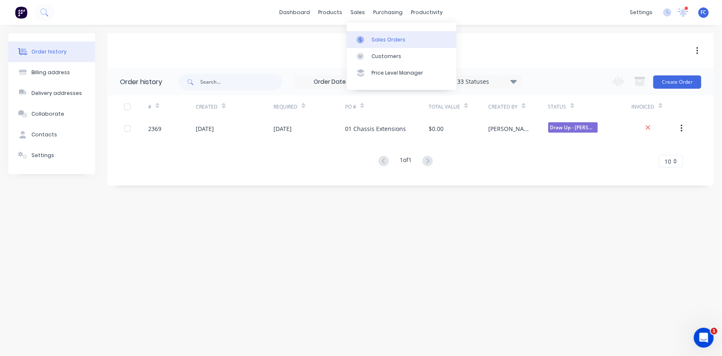
click at [361, 35] on link "Sales Orders" at bounding box center [402, 39] width 110 height 17
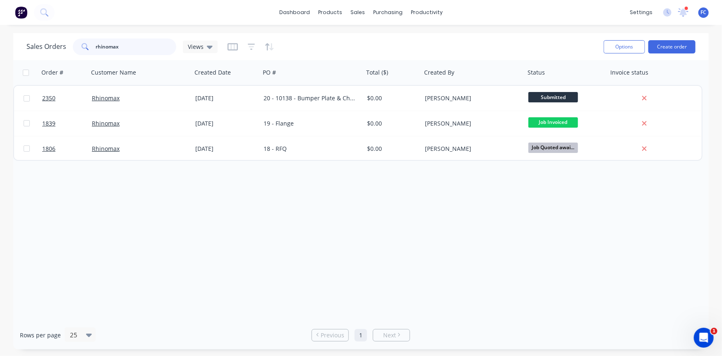
drag, startPoint x: 121, startPoint y: 47, endPoint x: 41, endPoint y: 46, distance: 79.5
click at [41, 46] on div "Sales Orders rhinomax Views" at bounding box center [121, 46] width 191 height 17
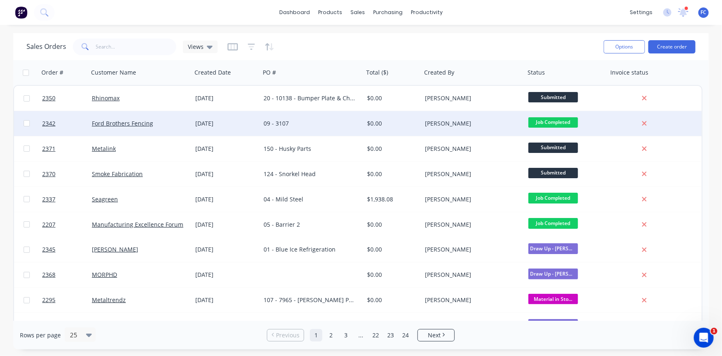
click at [400, 125] on div "$0.00" at bounding box center [391, 123] width 49 height 8
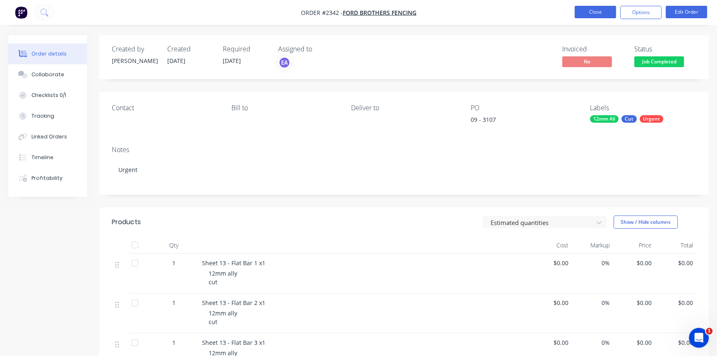
click at [590, 12] on button "Close" at bounding box center [594, 12] width 41 height 12
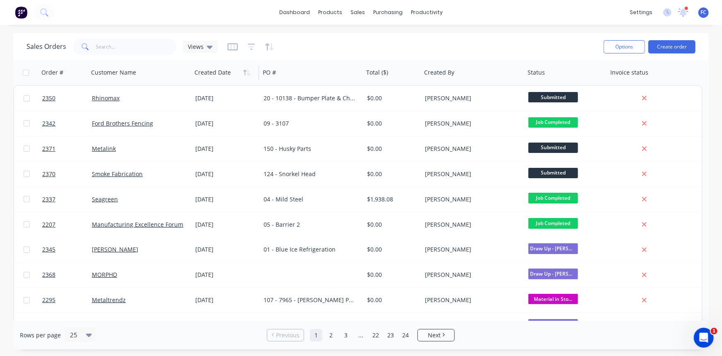
click at [239, 74] on div at bounding box center [224, 72] width 59 height 17
click at [244, 72] on icon "button" at bounding box center [246, 72] width 7 height 7
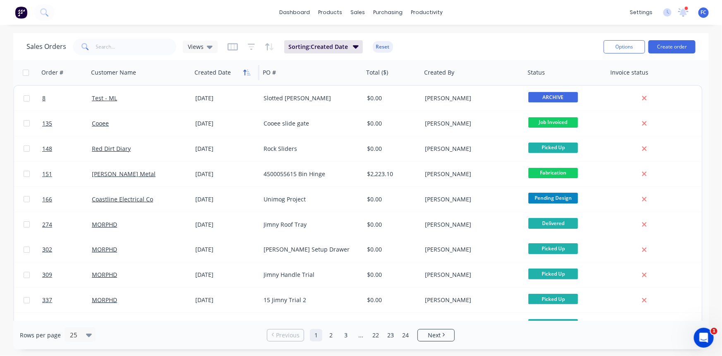
click at [245, 70] on icon "button" at bounding box center [244, 73] width 3 height 6
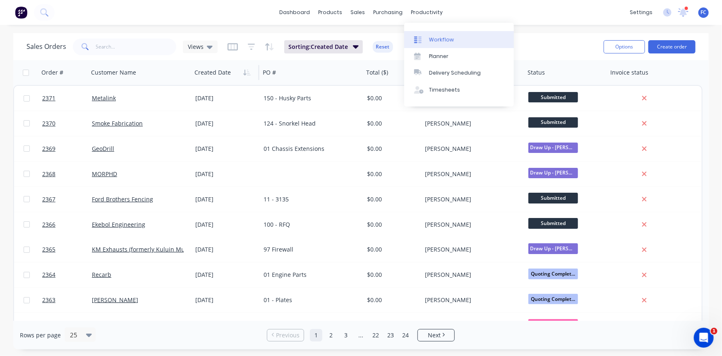
click at [441, 42] on div "Workflow" at bounding box center [441, 39] width 25 height 7
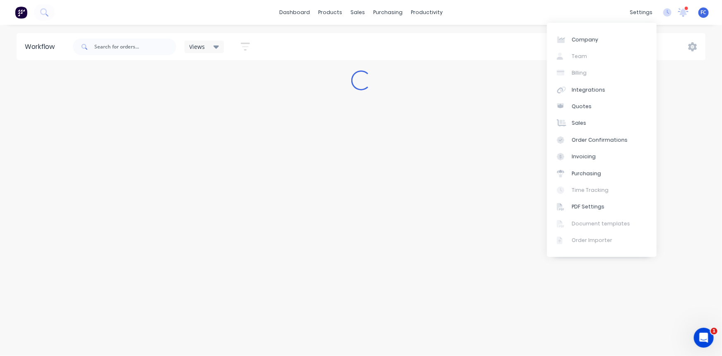
click at [691, 14] on div "settings 1 new notifications Mark all as read Emma mentioned you in a message G…" at bounding box center [674, 12] width 96 height 12
click at [683, 11] on icon at bounding box center [684, 11] width 8 height 7
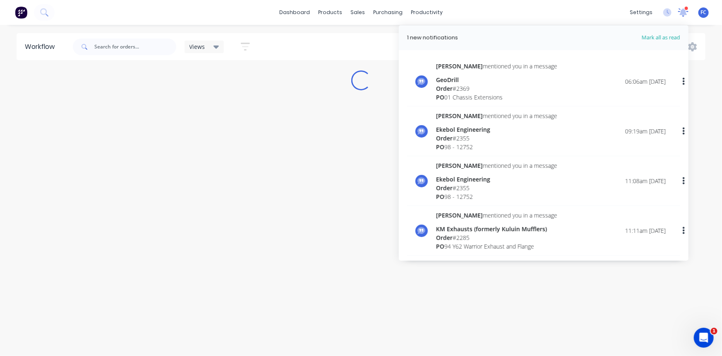
click at [683, 11] on icon at bounding box center [683, 11] width 7 height 7
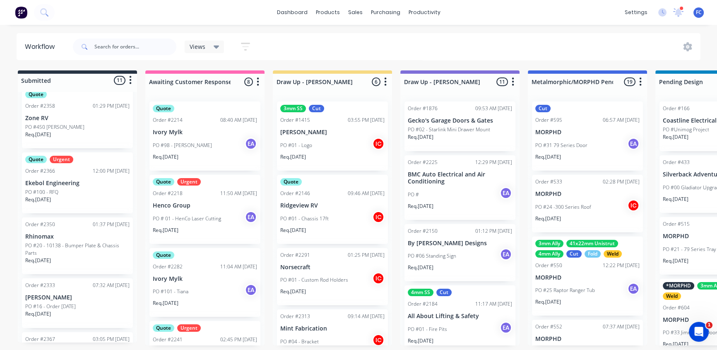
scroll to position [301, 0]
click at [49, 241] on p "PO #20 - 10138 - Bumper Plate & Chassis Parts" at bounding box center [77, 246] width 104 height 15
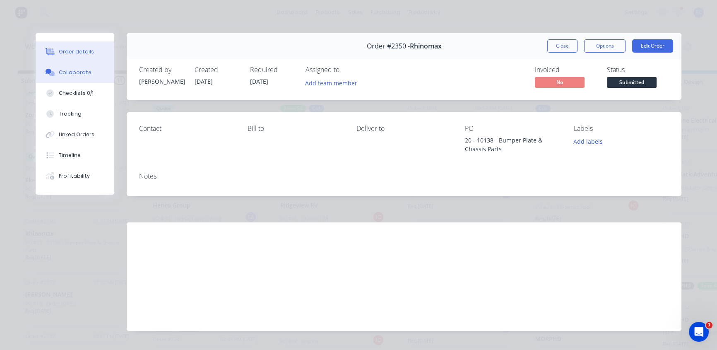
drag, startPoint x: 80, startPoint y: 74, endPoint x: 88, endPoint y: 81, distance: 10.3
click at [79, 74] on div "Collaborate" at bounding box center [75, 72] width 33 height 7
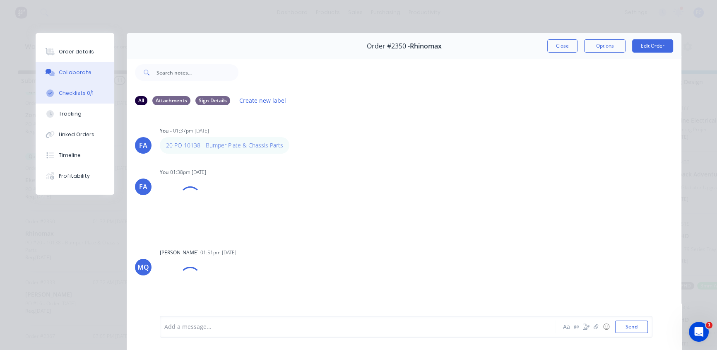
click at [59, 92] on div "Checklists 0/1" at bounding box center [76, 92] width 35 height 7
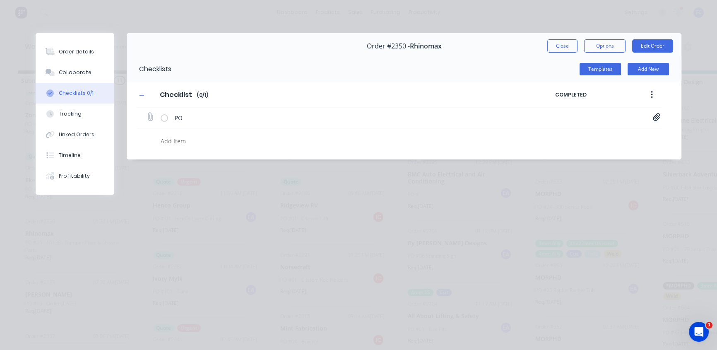
drag, startPoint x: 658, startPoint y: 119, endPoint x: 651, endPoint y: 124, distance: 8.0
click at [657, 119] on icon at bounding box center [656, 117] width 7 height 8
click at [580, 135] on link "PO-10138.pdf" at bounding box center [589, 135] width 96 height 9
click at [555, 46] on button "Close" at bounding box center [562, 45] width 30 height 13
type textarea "x"
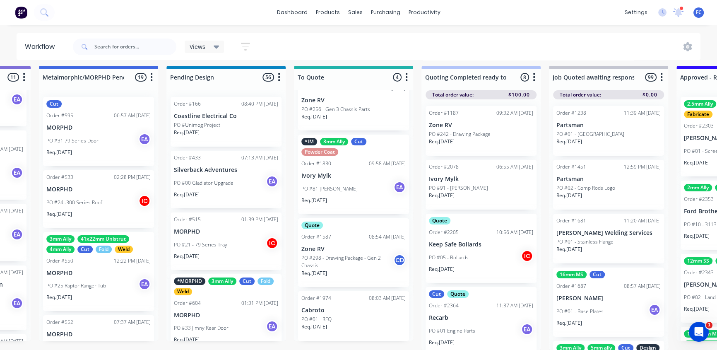
scroll to position [28, 0]
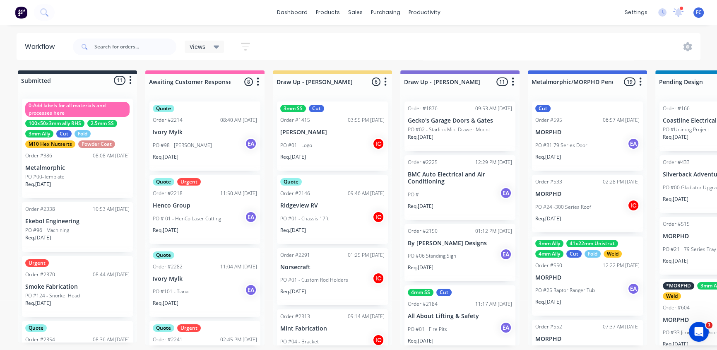
scroll to position [10, 0]
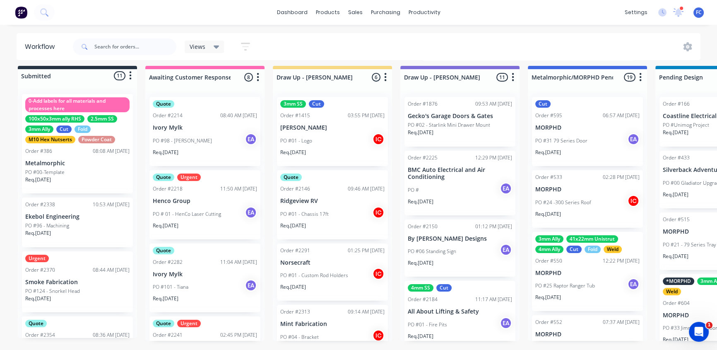
drag, startPoint x: 138, startPoint y: 349, endPoint x: 201, endPoint y: 360, distance: 63.3
click at [201, 296] on html "dashboard products sales purchasing productivity dashboard products Product Cat…" at bounding box center [358, 145] width 717 height 300
drag, startPoint x: 466, startPoint y: 12, endPoint x: 438, endPoint y: 18, distance: 28.7
click at [464, 14] on div "dashboard products sales purchasing productivity dashboard products Product Cat…" at bounding box center [358, 12] width 717 height 25
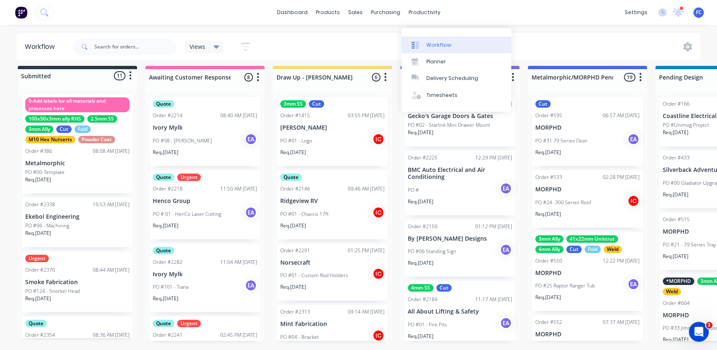
click at [435, 36] on link "Workflow" at bounding box center [456, 44] width 110 height 17
click at [436, 41] on div "Workflow" at bounding box center [438, 44] width 25 height 7
drag, startPoint x: 473, startPoint y: 2, endPoint x: 463, endPoint y: 3, distance: 9.6
click at [473, 2] on div "dashboard products sales purchasing productivity dashboard products Product Cat…" at bounding box center [358, 12] width 717 height 25
click at [481, 4] on div "dashboard products sales purchasing productivity dashboard products Product Cat…" at bounding box center [358, 12] width 717 height 25
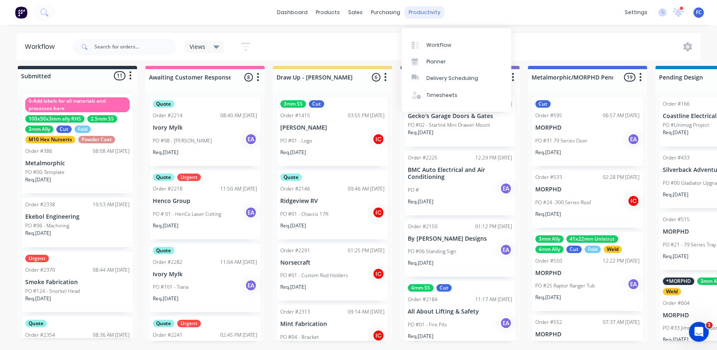
click at [425, 14] on div "productivity" at bounding box center [424, 12] width 40 height 12
click at [433, 41] on div "Workflow" at bounding box center [438, 44] width 25 height 7
click at [248, 24] on div "dashboard products sales purchasing productivity dashboard products Product Cat…" at bounding box center [358, 12] width 717 height 25
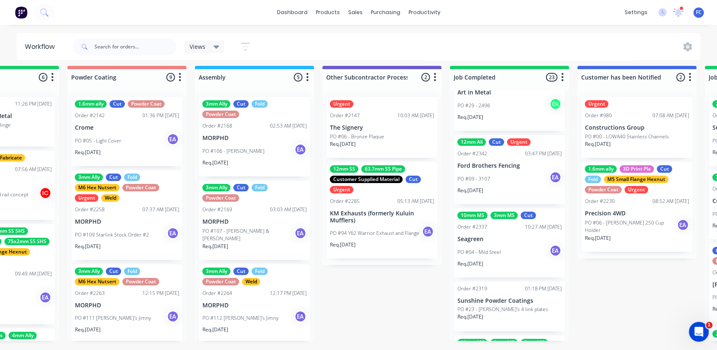
scroll to position [1391, 0]
click at [508, 152] on div "Order #2342 03:47 PM 22/09/25" at bounding box center [509, 154] width 104 height 7
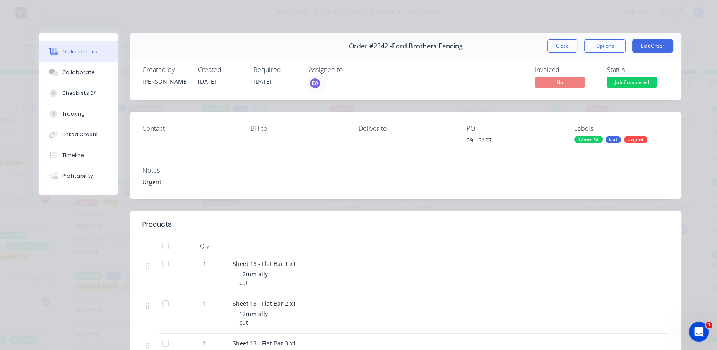
scroll to position [0, 2372]
click at [553, 45] on button "Close" at bounding box center [562, 45] width 30 height 13
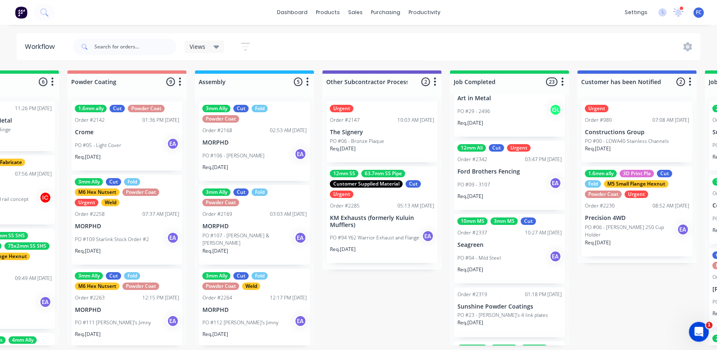
click at [509, 182] on div "PO #09 - 3107 EA" at bounding box center [509, 185] width 104 height 16
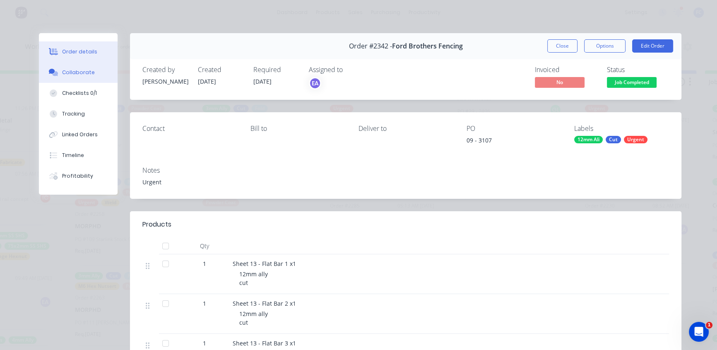
click at [96, 73] on button "Collaborate" at bounding box center [78, 72] width 79 height 21
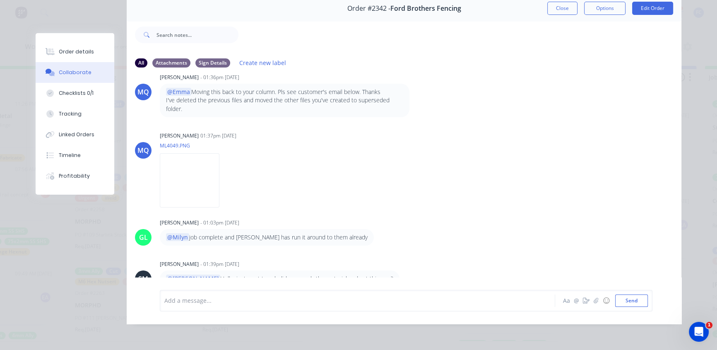
scroll to position [156, 0]
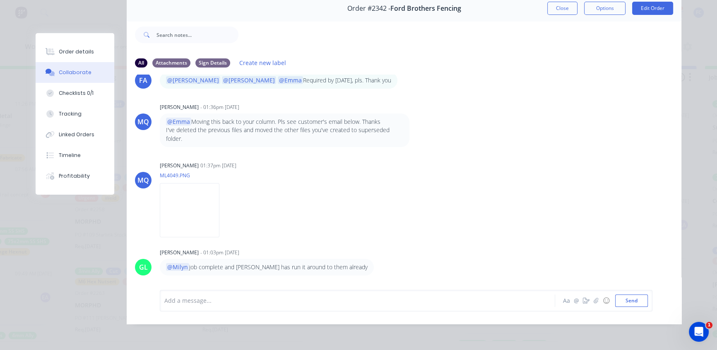
click at [561, 7] on button "Close" at bounding box center [562, 8] width 30 height 13
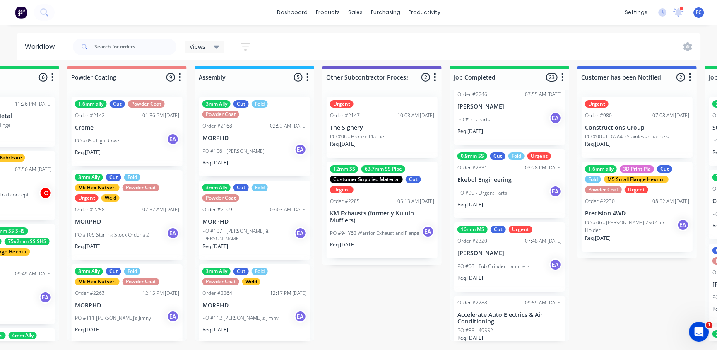
scroll to position [1089, 0]
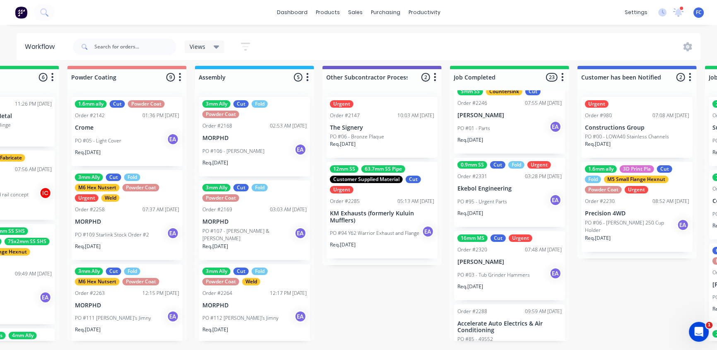
click at [488, 258] on p "[PERSON_NAME]" at bounding box center [509, 261] width 104 height 7
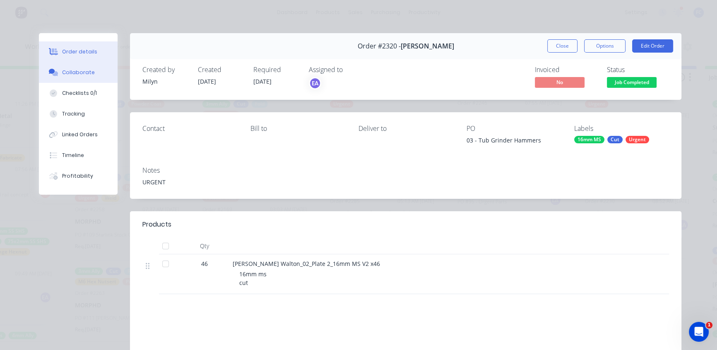
click at [83, 65] on button "Collaborate" at bounding box center [78, 72] width 79 height 21
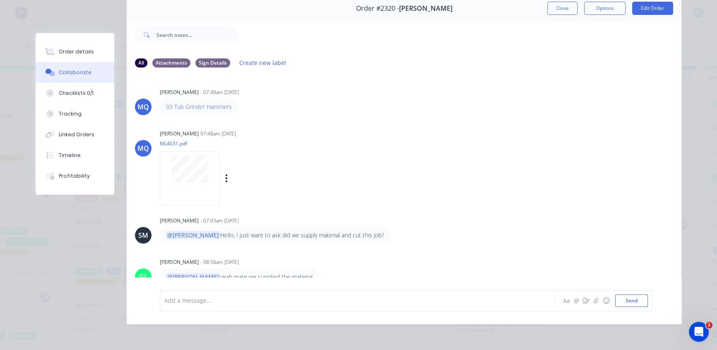
scroll to position [0, 0]
drag, startPoint x: 197, startPoint y: 104, endPoint x: 218, endPoint y: 111, distance: 21.3
click at [218, 110] on div "03 Tub Grinder Hammers" at bounding box center [199, 107] width 78 height 17
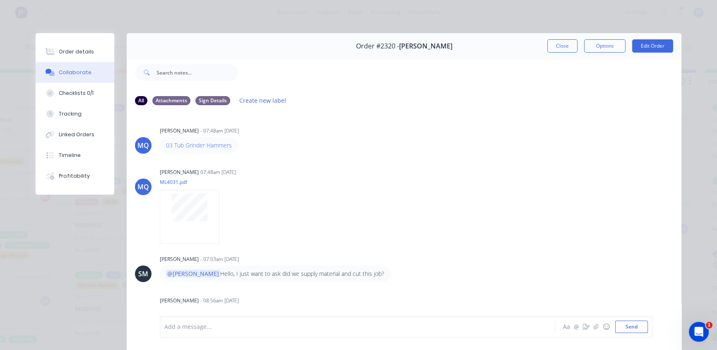
scroll to position [0, 2372]
drag, startPoint x: 84, startPoint y: 51, endPoint x: 107, endPoint y: 70, distance: 30.0
click at [84, 51] on div "Order details" at bounding box center [76, 51] width 35 height 7
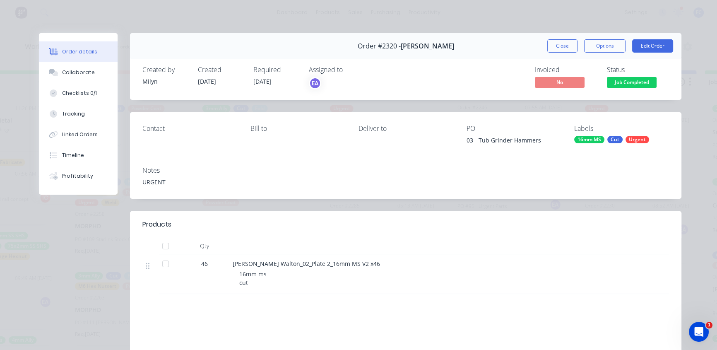
drag, startPoint x: 552, startPoint y: 47, endPoint x: 468, endPoint y: 60, distance: 85.3
click at [553, 47] on button "Close" at bounding box center [562, 45] width 30 height 13
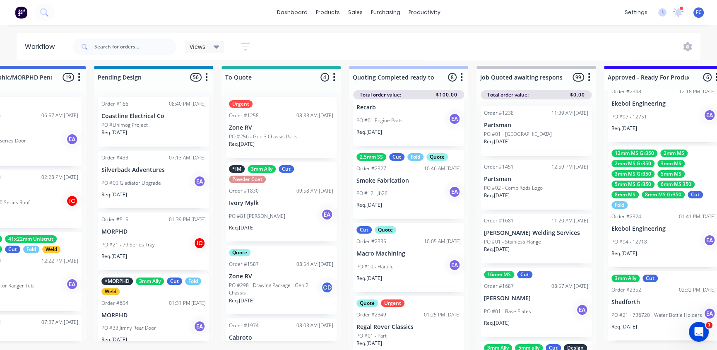
scroll to position [216, 0]
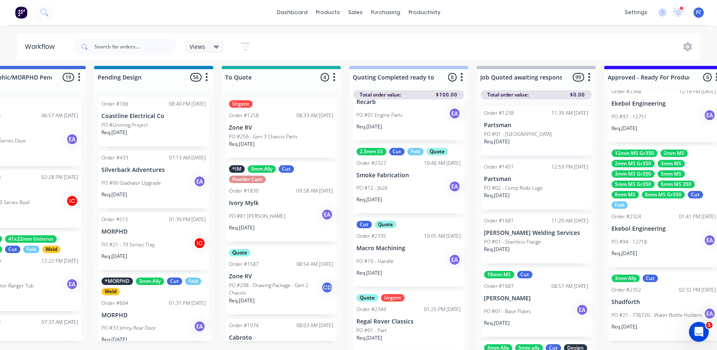
click at [413, 253] on div "PO #10 - Handle EA" at bounding box center [408, 261] width 104 height 16
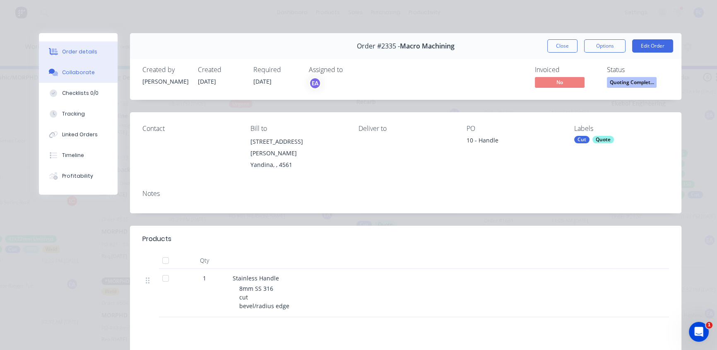
click at [74, 71] on div "Collaborate" at bounding box center [78, 72] width 33 height 7
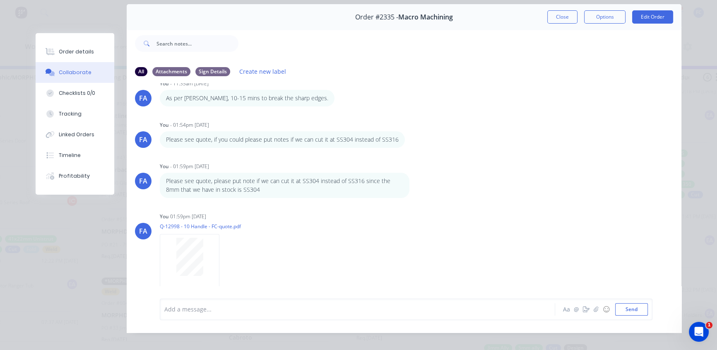
scroll to position [0, 0]
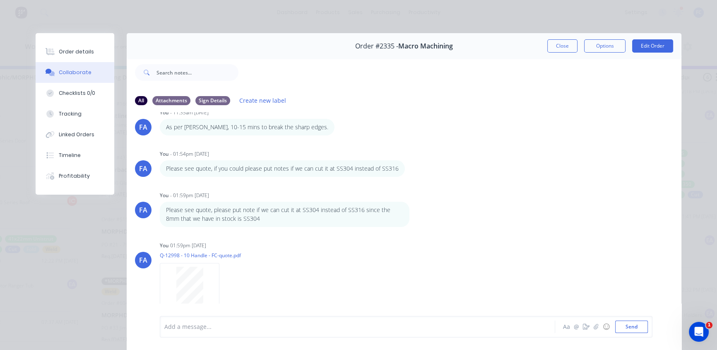
click at [556, 45] on button "Close" at bounding box center [562, 45] width 30 height 13
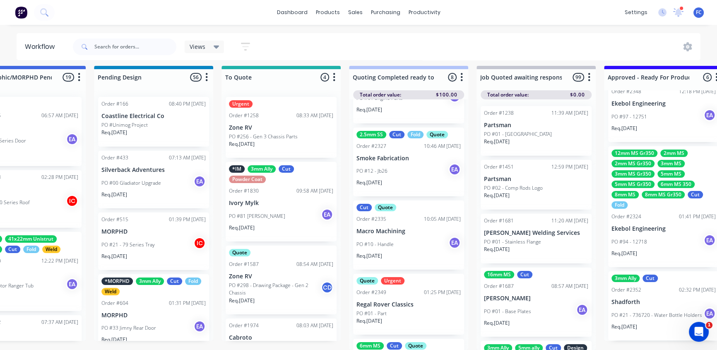
scroll to position [253, 0]
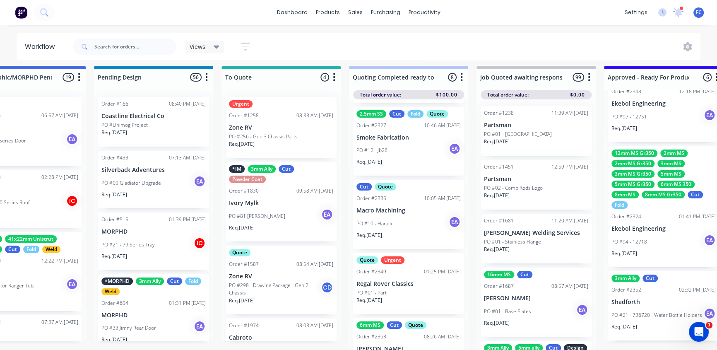
click at [372, 289] on p "PO #01 - Part" at bounding box center [371, 292] width 30 height 7
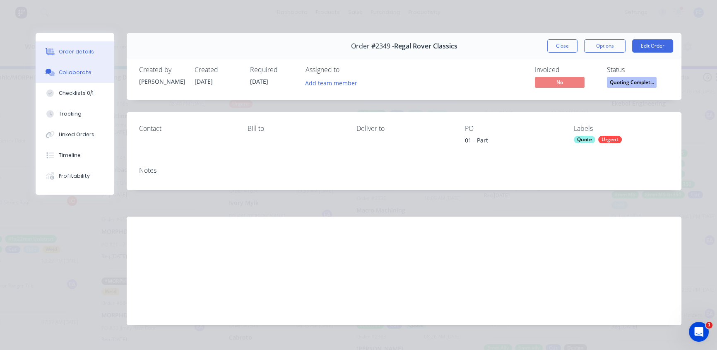
click at [74, 67] on button "Collaborate" at bounding box center [75, 72] width 79 height 21
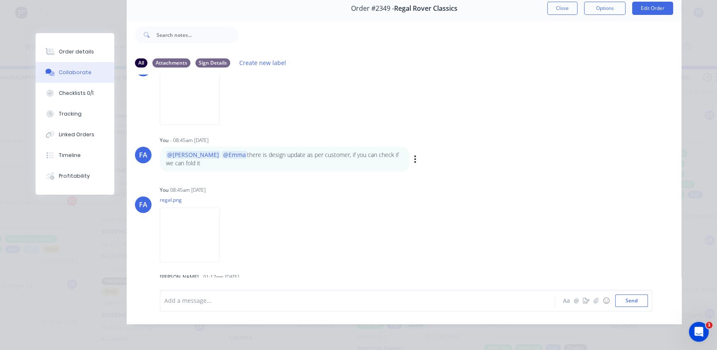
scroll to position [840, 0]
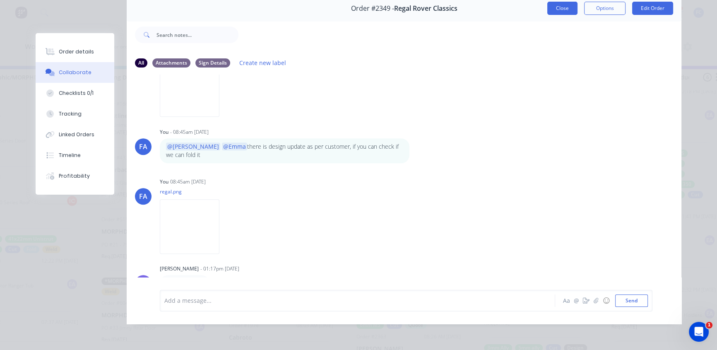
click at [548, 4] on button "Close" at bounding box center [562, 8] width 30 height 13
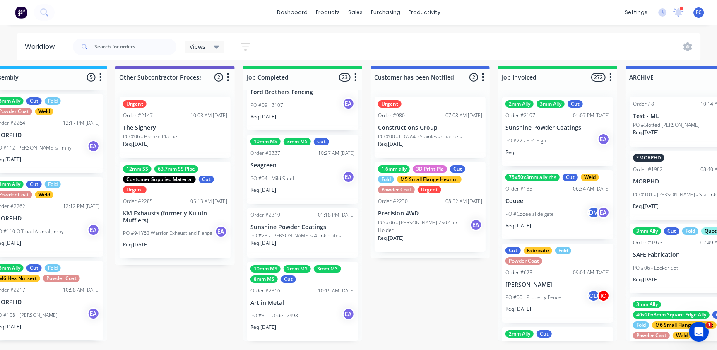
scroll to position [10, 2588]
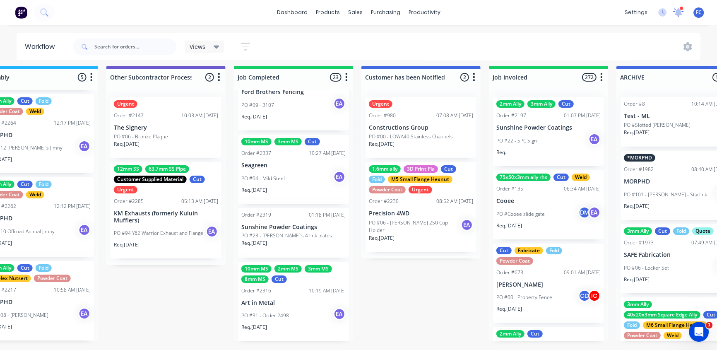
click at [673, 12] on icon at bounding box center [678, 12] width 10 height 8
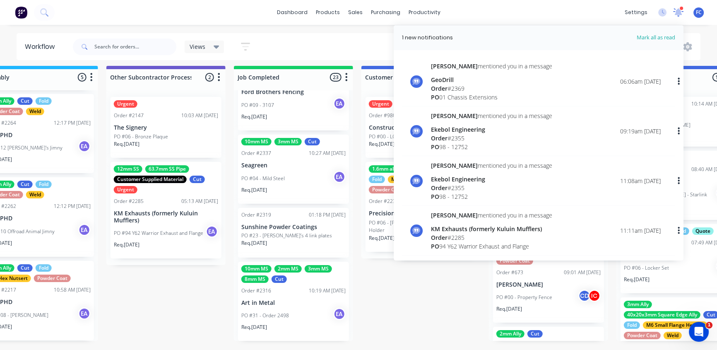
click at [673, 12] on icon at bounding box center [678, 12] width 10 height 8
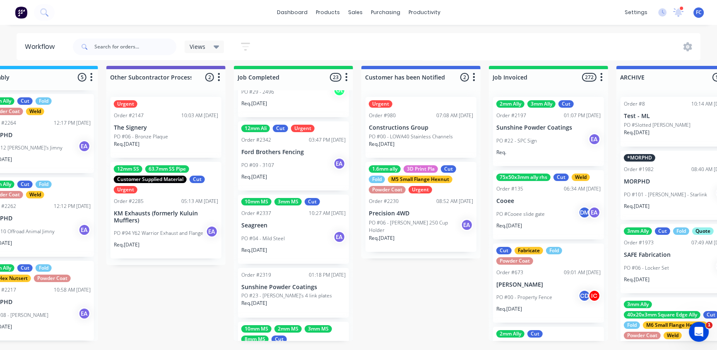
scroll to position [1391, 0]
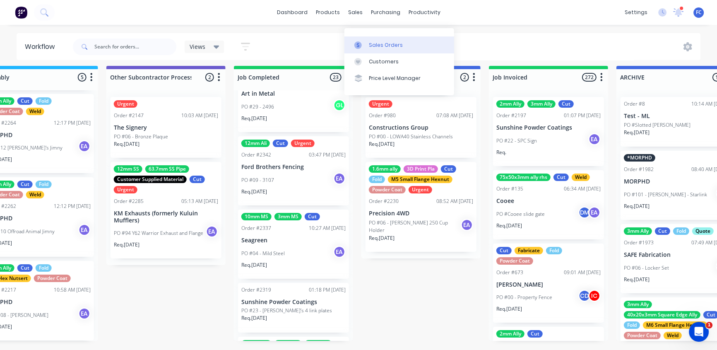
click at [377, 41] on div "Sales Orders" at bounding box center [386, 44] width 34 height 7
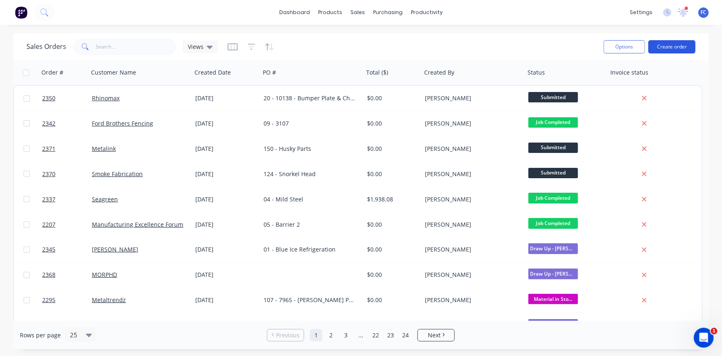
click at [674, 48] on button "Create order" at bounding box center [672, 46] width 47 height 13
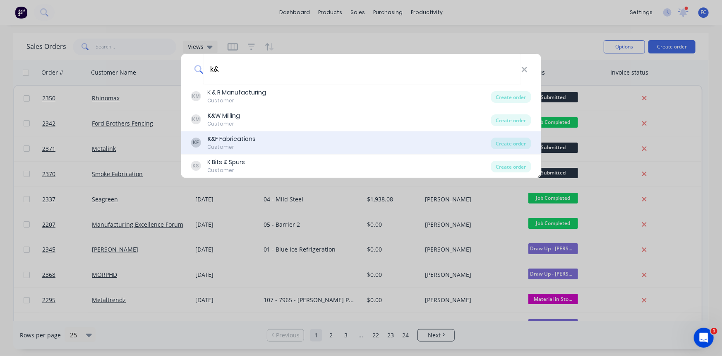
type input "k&"
click at [284, 135] on div "KF K& F Fabrications Customer" at bounding box center [341, 143] width 300 height 16
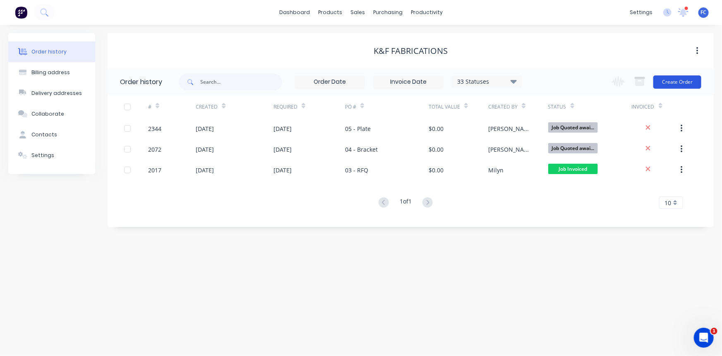
click at [666, 83] on button "Create Order" at bounding box center [678, 81] width 48 height 13
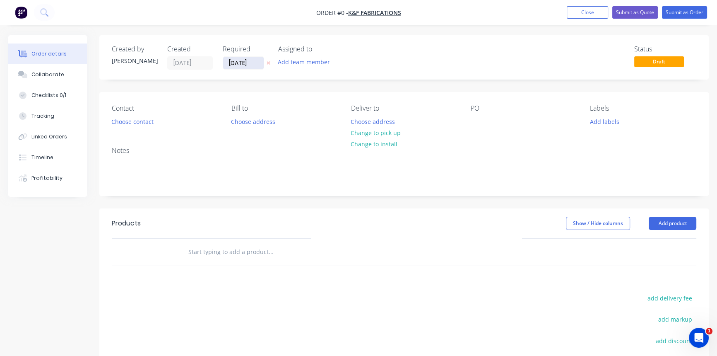
click at [248, 64] on input "[DATE]" at bounding box center [243, 63] width 41 height 12
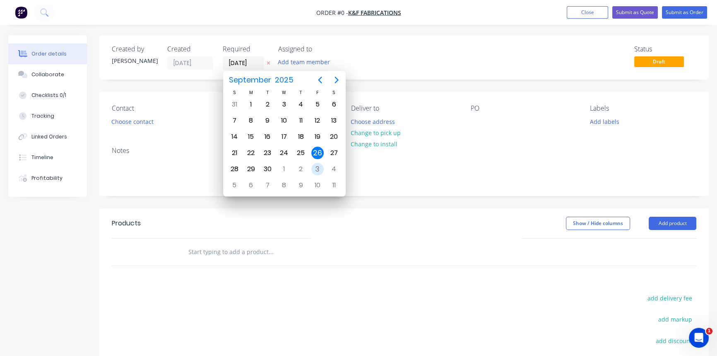
click at [315, 168] on div "3" at bounding box center [317, 169] width 12 height 12
type input "[DATE]"
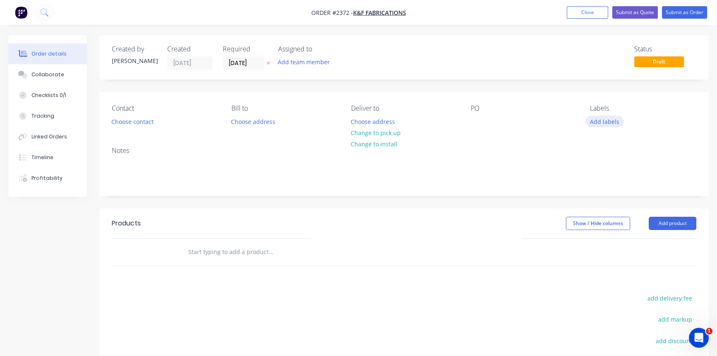
click at [596, 121] on button "Add labels" at bounding box center [604, 120] width 38 height 11
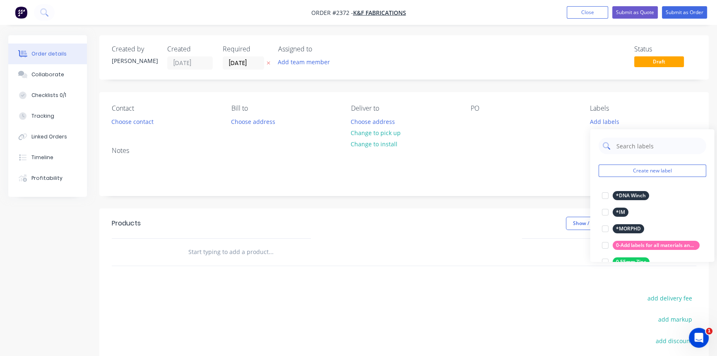
click at [631, 146] on input "text" at bounding box center [658, 145] width 87 height 17
type input "quo"
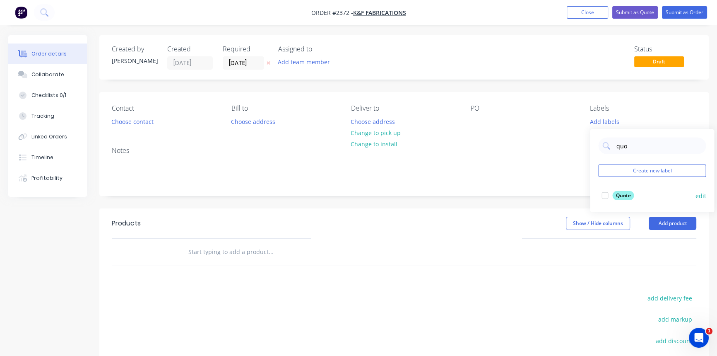
click at [600, 195] on div at bounding box center [604, 195] width 17 height 17
click at [47, 79] on button "Collaborate" at bounding box center [47, 74] width 79 height 21
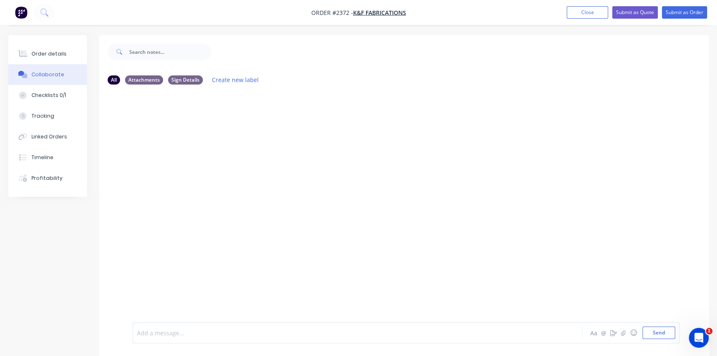
click at [175, 330] on div at bounding box center [338, 332] width 403 height 9
click at [659, 330] on button "Send" at bounding box center [658, 332] width 33 height 12
drag, startPoint x: 163, startPoint y: 123, endPoint x: 135, endPoint y: 125, distance: 28.3
click at [135, 125] on div "06 RFQ - End Plates" at bounding box center [164, 124] width 64 height 17
copy link "06 RFQ - End Plates"
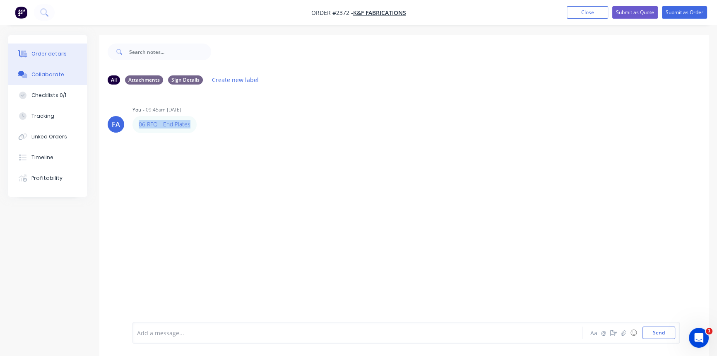
click at [37, 49] on button "Order details" at bounding box center [47, 53] width 79 height 21
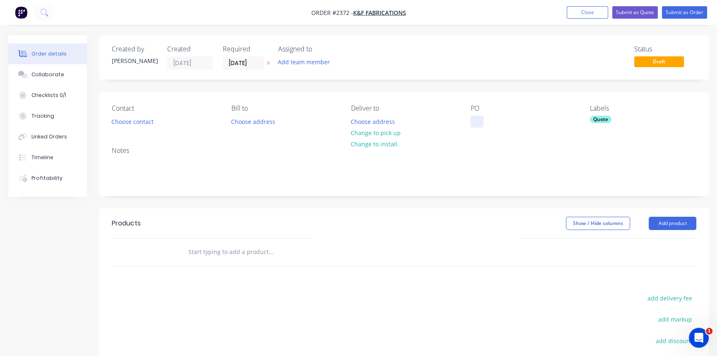
click at [473, 119] on div at bounding box center [476, 121] width 13 height 12
paste div
click at [485, 120] on div "06 RFQ - End Plates" at bounding box center [503, 121] width 67 height 12
click at [52, 74] on div "Collaborate" at bounding box center [47, 74] width 33 height 7
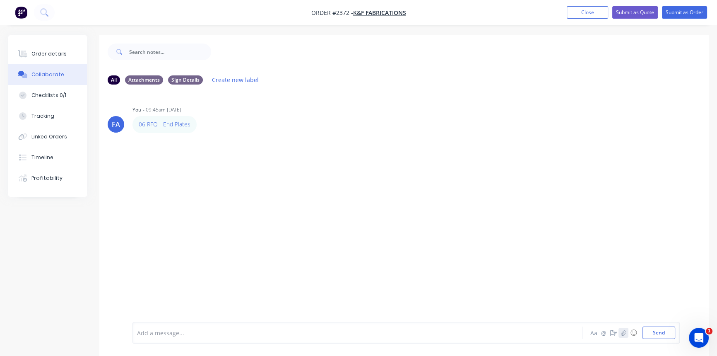
click at [621, 332] on icon "button" at bounding box center [623, 331] width 5 height 5
click at [620, 335] on button "button" at bounding box center [623, 332] width 10 height 10
click at [658, 333] on button "Send" at bounding box center [658, 332] width 33 height 12
click at [34, 58] on button "Order details" at bounding box center [47, 53] width 79 height 21
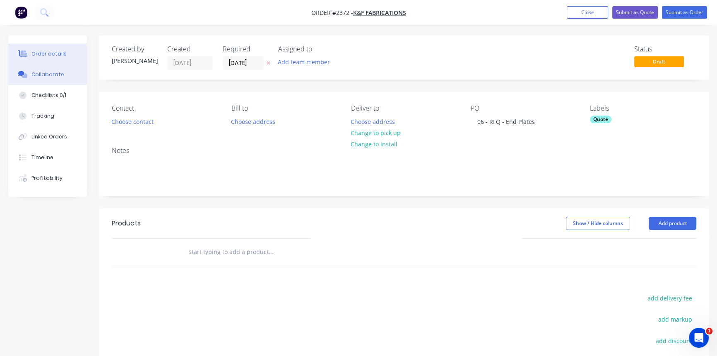
click at [38, 70] on button "Collaborate" at bounding box center [47, 74] width 79 height 21
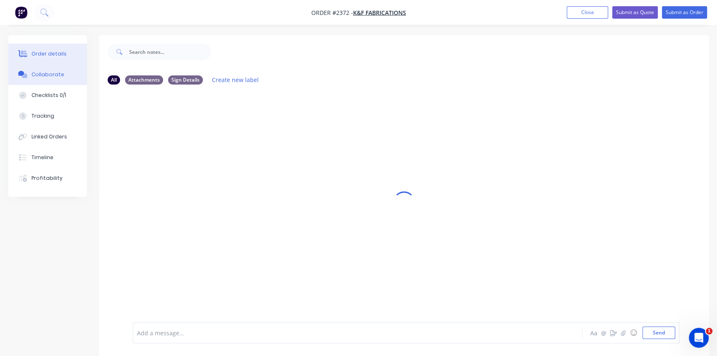
click at [43, 54] on div "Order details" at bounding box center [48, 53] width 35 height 7
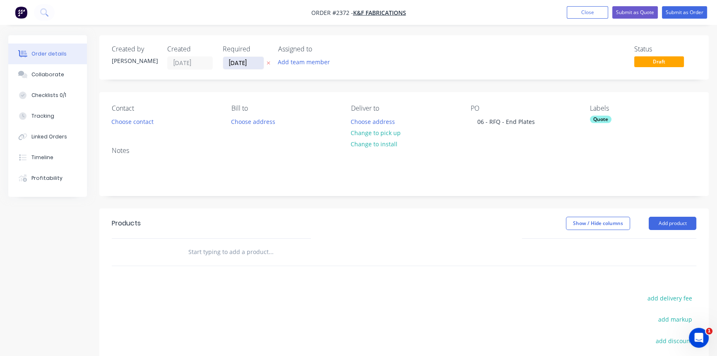
click at [234, 65] on input "[DATE]" at bounding box center [243, 63] width 41 height 12
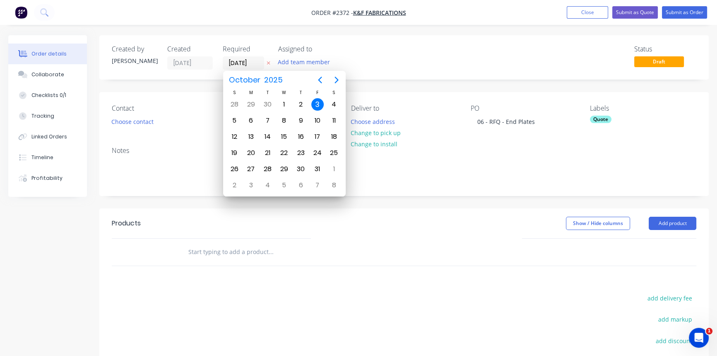
click at [316, 103] on div "3" at bounding box center [317, 104] width 12 height 12
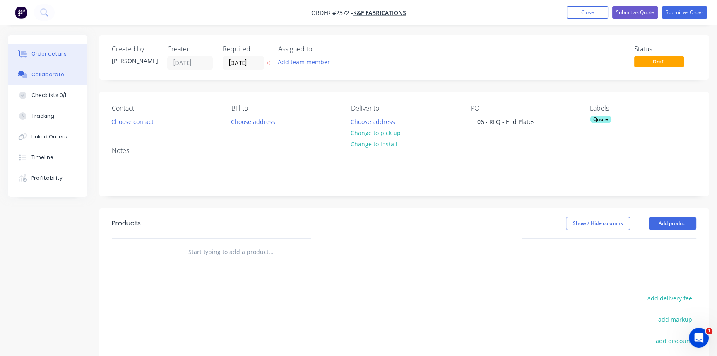
click at [53, 82] on button "Collaborate" at bounding box center [47, 74] width 79 height 21
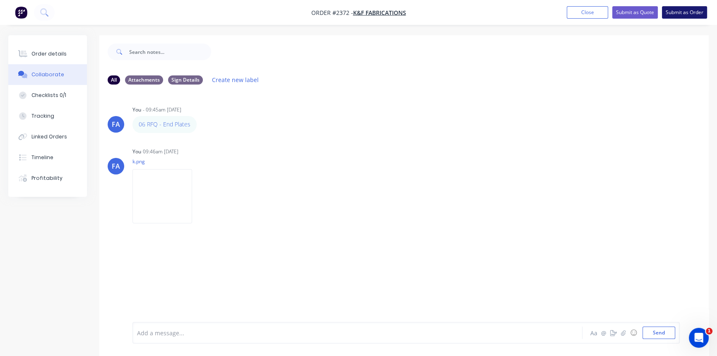
click at [670, 9] on button "Submit as Order" at bounding box center [684, 12] width 45 height 12
click at [592, 9] on button "Close" at bounding box center [594, 12] width 41 height 12
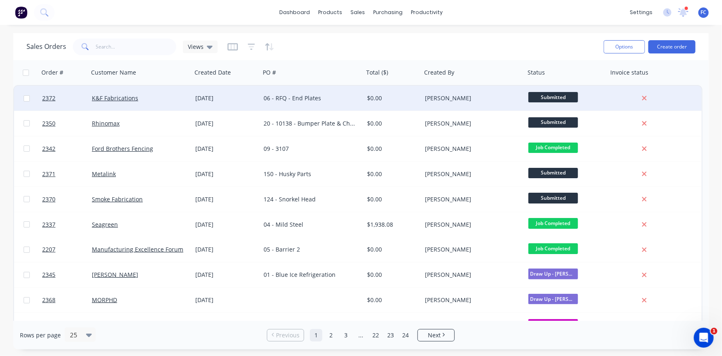
click at [244, 91] on div "[DATE]" at bounding box center [226, 98] width 68 height 25
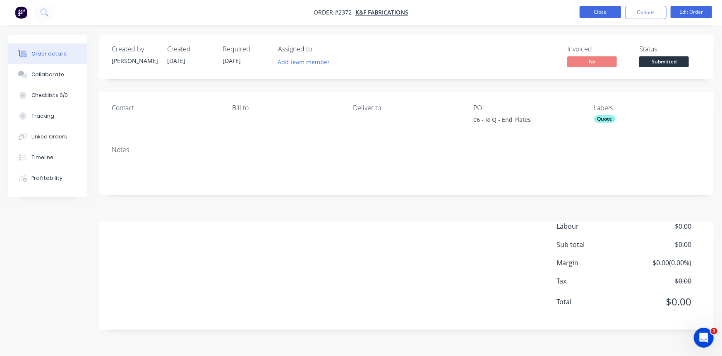
click at [597, 8] on button "Close" at bounding box center [600, 12] width 41 height 12
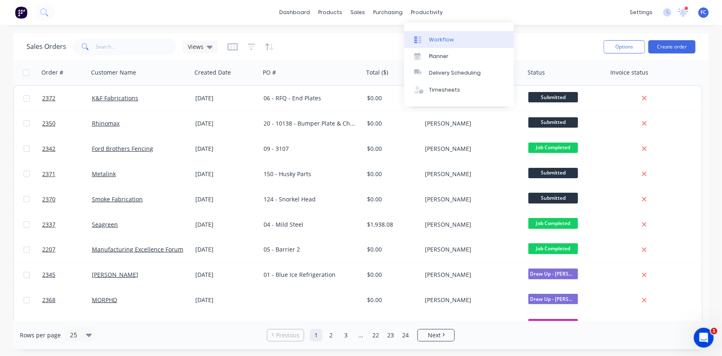
click at [437, 37] on div "Workflow" at bounding box center [441, 39] width 25 height 7
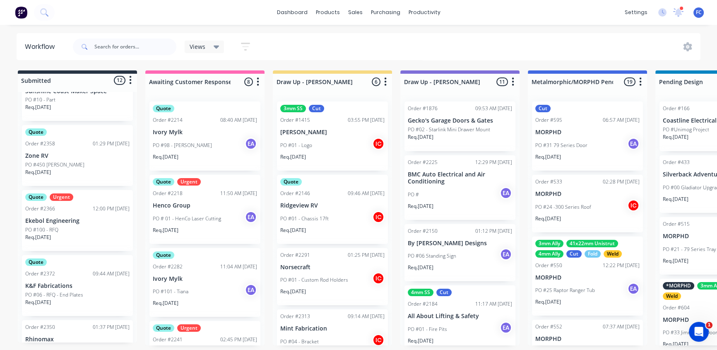
scroll to position [263, 0]
click at [57, 226] on p "PO #100 - RFQ" at bounding box center [41, 226] width 33 height 7
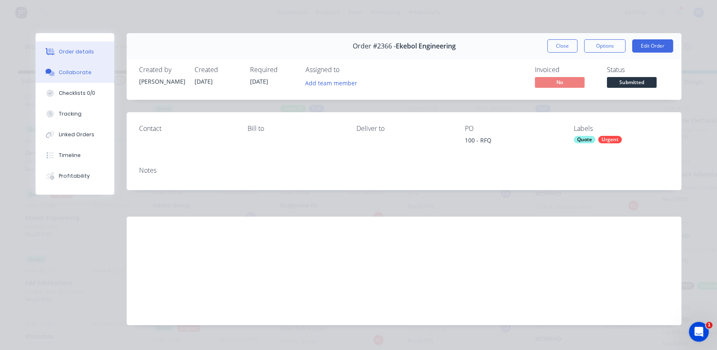
click at [59, 74] on div "Collaborate" at bounding box center [75, 72] width 33 height 7
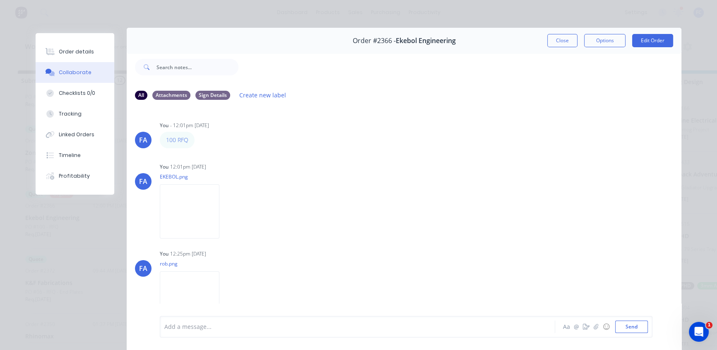
scroll to position [5, 0]
click at [569, 40] on button "Close" at bounding box center [562, 40] width 30 height 13
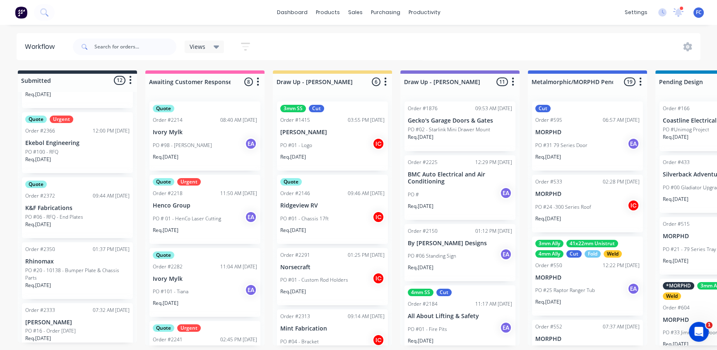
scroll to position [339, 0]
click at [62, 204] on p "K&F Fabrications" at bounding box center [77, 207] width 104 height 7
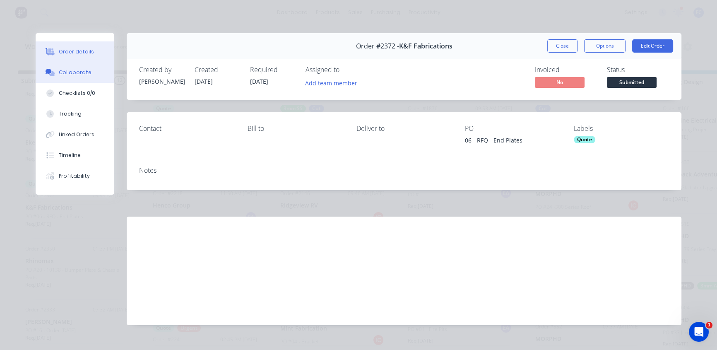
click at [67, 62] on button "Collaborate" at bounding box center [75, 72] width 79 height 21
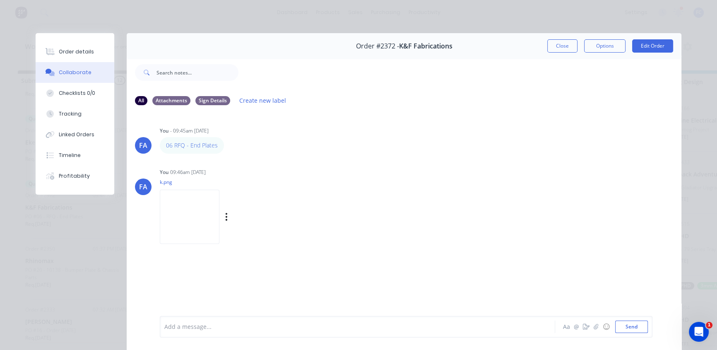
click at [186, 205] on img at bounding box center [190, 217] width 60 height 54
drag, startPoint x: 215, startPoint y: 146, endPoint x: 162, endPoint y: 142, distance: 53.5
click at [162, 142] on div "06 RFQ - End Plates" at bounding box center [192, 145] width 64 height 17
copy link "06 RFQ - End Plates"
click at [182, 233] on img at bounding box center [190, 217] width 60 height 54
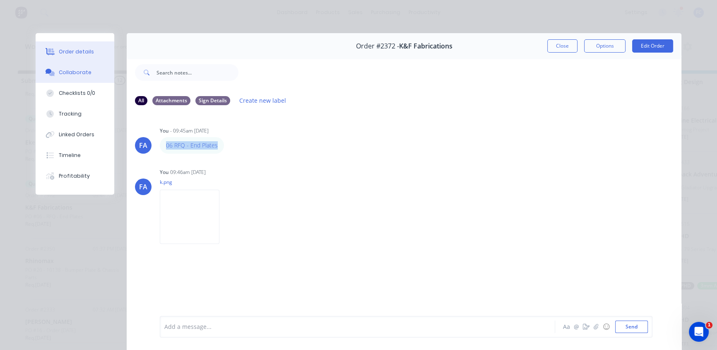
click at [60, 53] on div "Order details" at bounding box center [76, 51] width 35 height 7
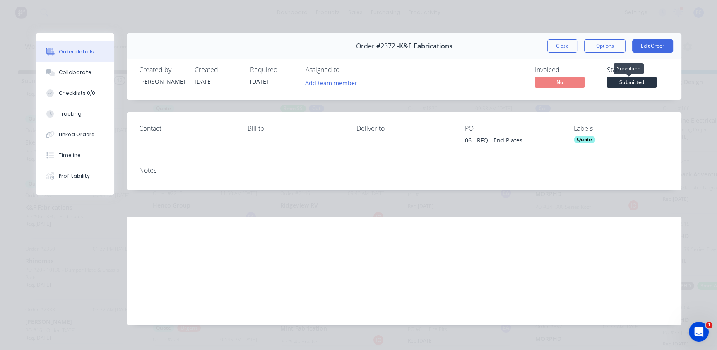
click at [621, 82] on span "Submitted" at bounding box center [632, 82] width 50 height 10
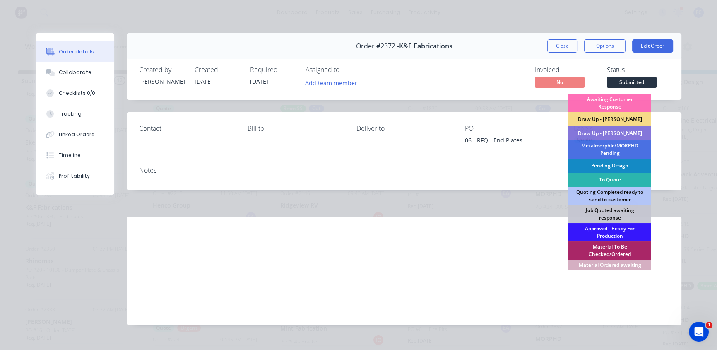
drag, startPoint x: 599, startPoint y: 194, endPoint x: 594, endPoint y: 188, distance: 8.2
click at [598, 195] on div "Quoting Completed ready to send to customer" at bounding box center [609, 196] width 83 height 18
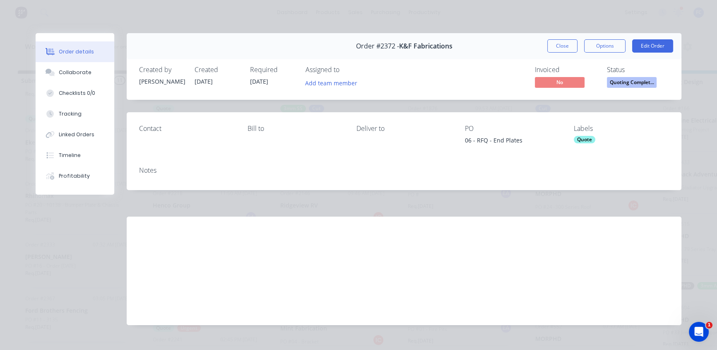
drag, startPoint x: 564, startPoint y: 49, endPoint x: 430, endPoint y: 102, distance: 144.2
click at [564, 49] on button "Close" at bounding box center [562, 45] width 30 height 13
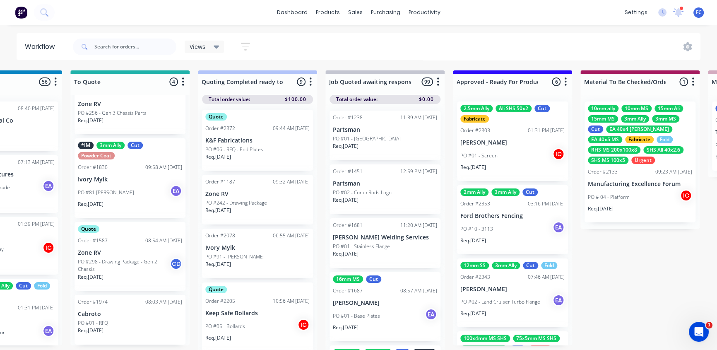
scroll to position [0, 0]
click at [237, 138] on p "K&F Fabrications" at bounding box center [257, 141] width 104 height 7
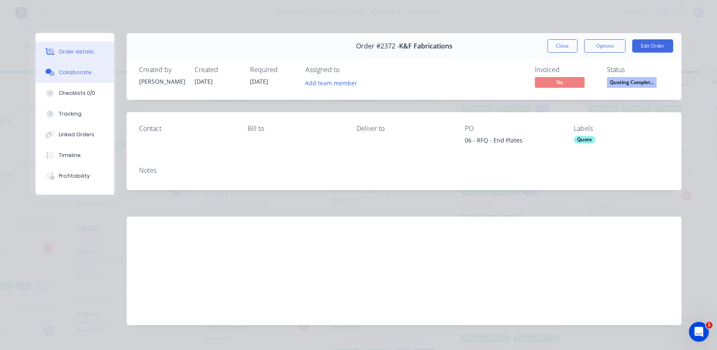
click at [82, 70] on div "Collaborate" at bounding box center [75, 72] width 33 height 7
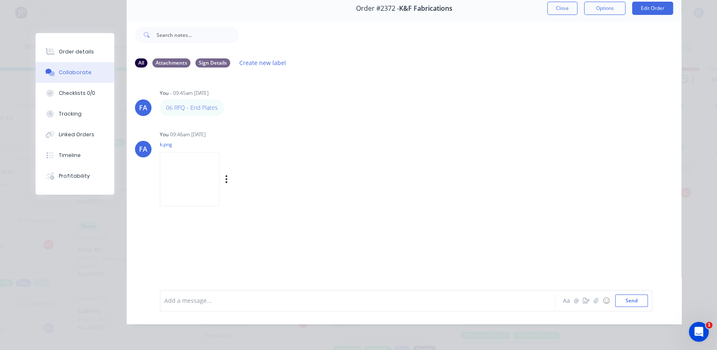
scroll to position [10, 712]
drag, startPoint x: 170, startPoint y: 300, endPoint x: 174, endPoint y: 297, distance: 5.3
click at [170, 301] on div at bounding box center [346, 300] width 362 height 9
click at [594, 299] on icon "button" at bounding box center [596, 301] width 5 height 6
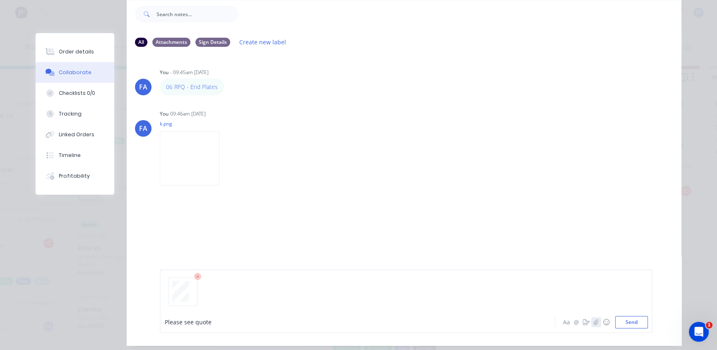
scroll to position [80, 0]
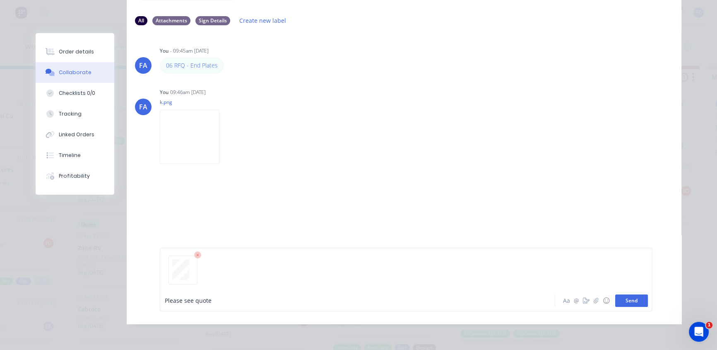
click at [626, 301] on button "Send" at bounding box center [631, 300] width 33 height 12
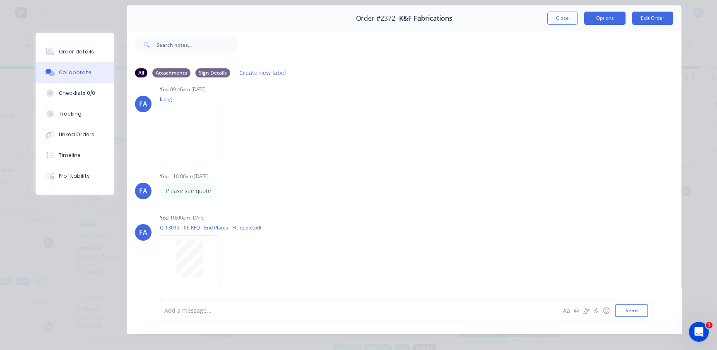
scroll to position [0, 0]
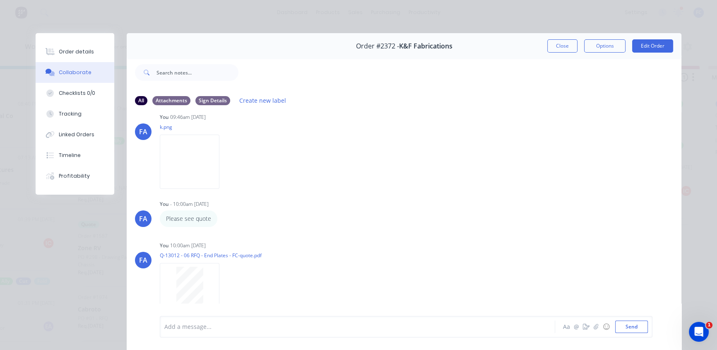
drag, startPoint x: 560, startPoint y: 45, endPoint x: 550, endPoint y: 55, distance: 13.8
click at [560, 45] on button "Close" at bounding box center [562, 45] width 30 height 13
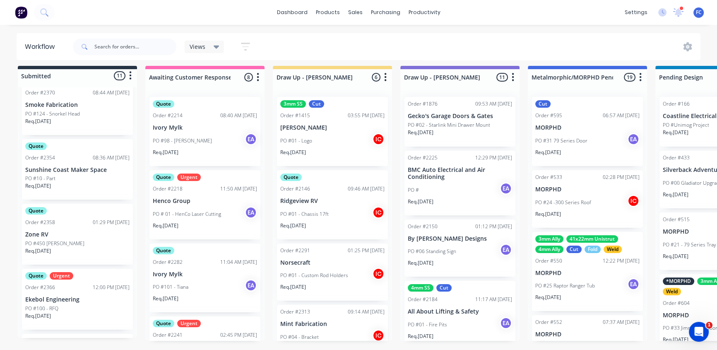
scroll to position [150, 0]
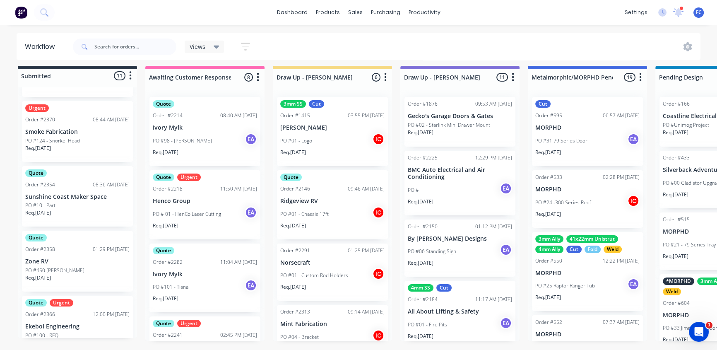
click at [66, 193] on p "Sunshine Coast Maker Space" at bounding box center [77, 196] width 104 height 7
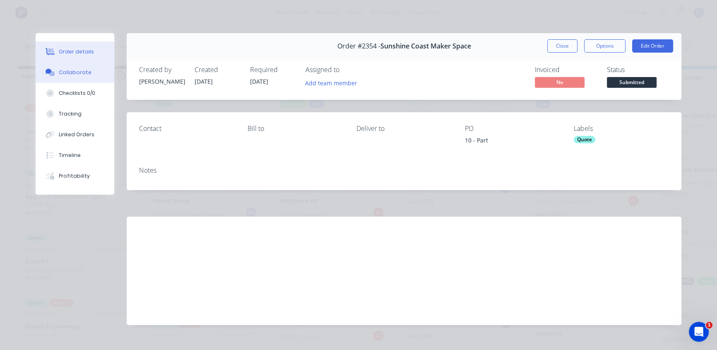
click at [93, 79] on button "Collaborate" at bounding box center [75, 72] width 79 height 21
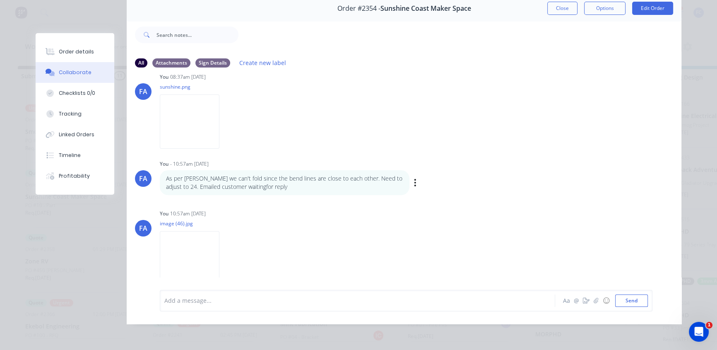
scroll to position [64, 0]
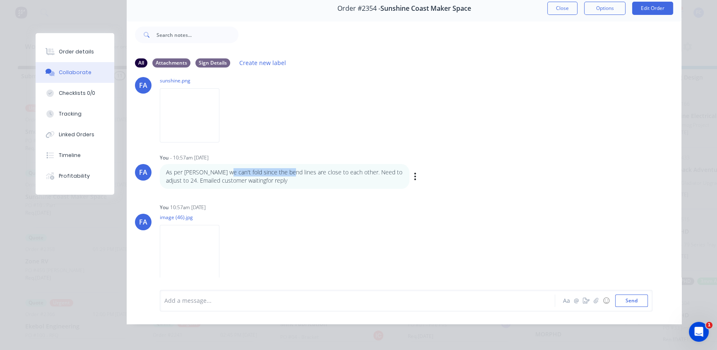
drag, startPoint x: 225, startPoint y: 166, endPoint x: 288, endPoint y: 170, distance: 63.5
click at [288, 170] on p "As per Emma we can't fold since the bend lines are close to each other. Need to…" at bounding box center [284, 176] width 237 height 17
drag, startPoint x: 308, startPoint y: 166, endPoint x: 348, endPoint y: 166, distance: 39.7
click at [348, 168] on p "As per Emma we can't fold since the bend lines are close to each other. Need to…" at bounding box center [284, 176] width 237 height 17
drag, startPoint x: 177, startPoint y: 172, endPoint x: 281, endPoint y: 173, distance: 103.9
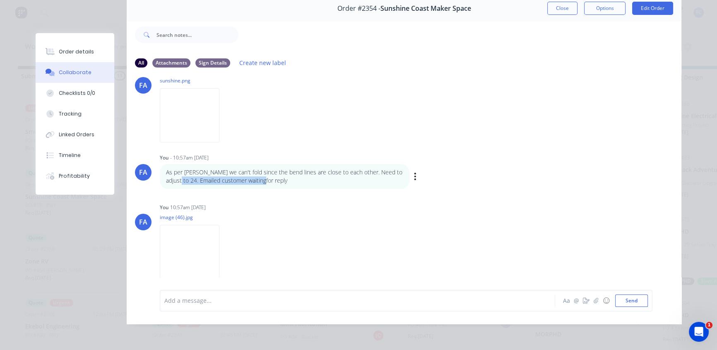
click at [281, 173] on p "As per Emma we can't fold since the bend lines are close to each other. Need to…" at bounding box center [284, 176] width 237 height 17
click at [266, 175] on p "As per Emma we can't fold since the bend lines are close to each other. Need to…" at bounding box center [284, 176] width 237 height 17
click at [228, 175] on p "As per Emma we can't fold since the bend lines are close to each other. Need to…" at bounding box center [284, 176] width 237 height 17
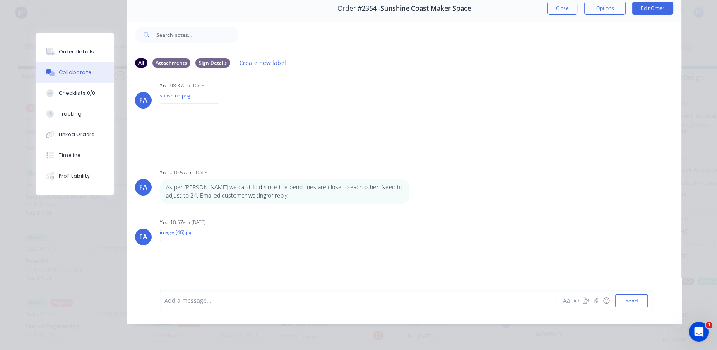
scroll to position [0, 0]
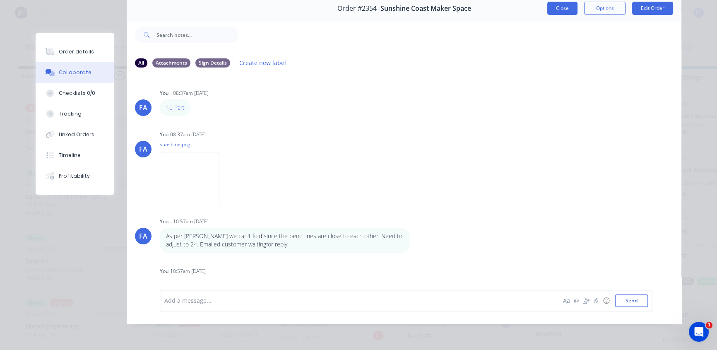
click at [559, 7] on button "Close" at bounding box center [562, 8] width 30 height 13
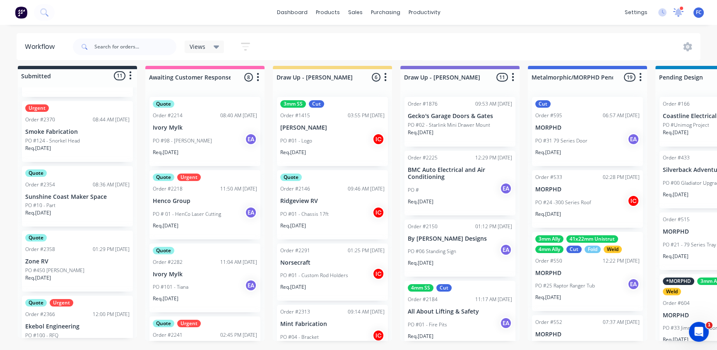
click at [676, 12] on icon at bounding box center [678, 11] width 7 height 7
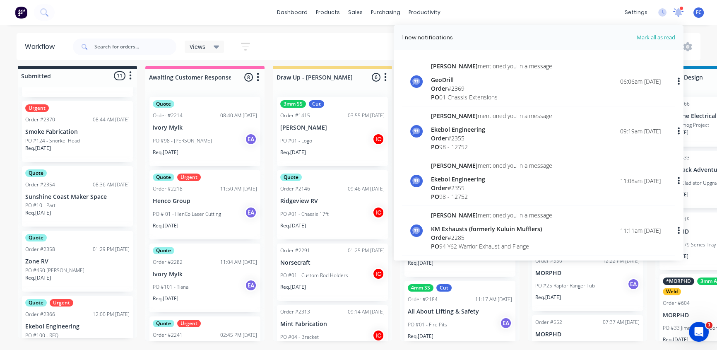
click at [676, 12] on icon at bounding box center [678, 11] width 7 height 7
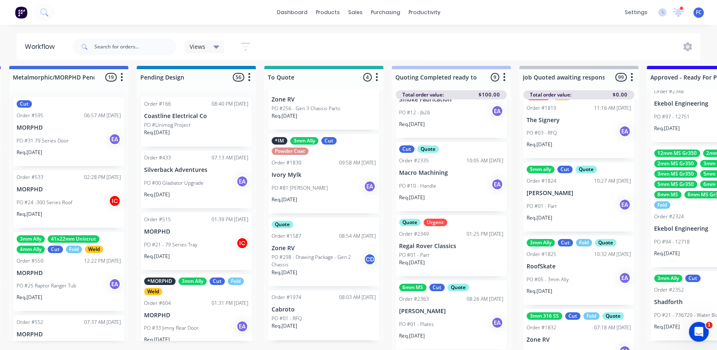
scroll to position [10, 521]
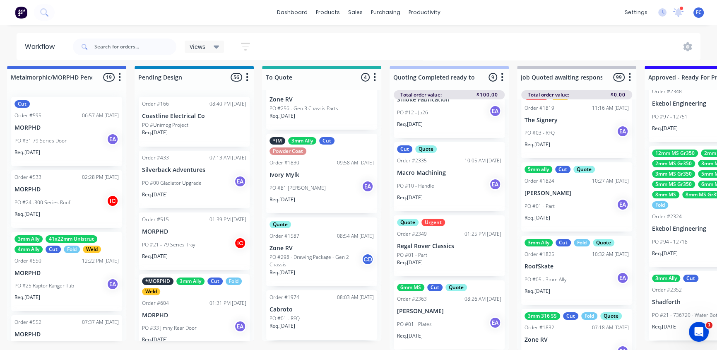
click at [426, 300] on div "6mm MS Cut Quote Order #2363 08:26 AM 25/09/25 Avery Brown PO #01 - Plates EA R…" at bounding box center [449, 314] width 111 height 69
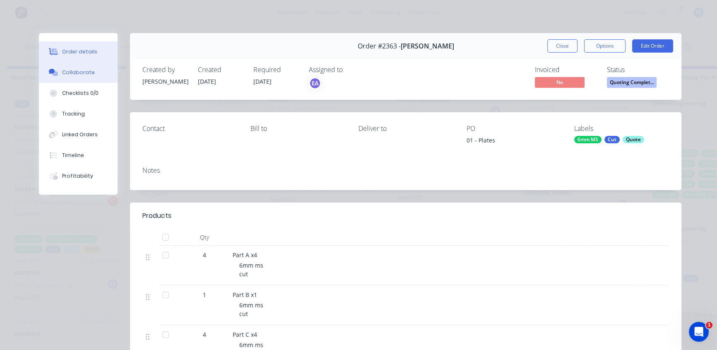
click at [70, 71] on div "Collaborate" at bounding box center [78, 72] width 33 height 7
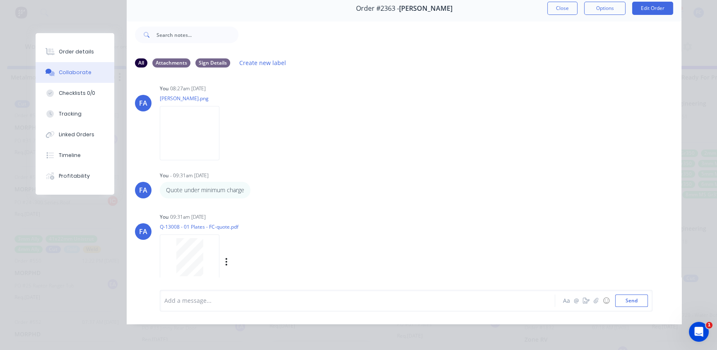
scroll to position [55, 0]
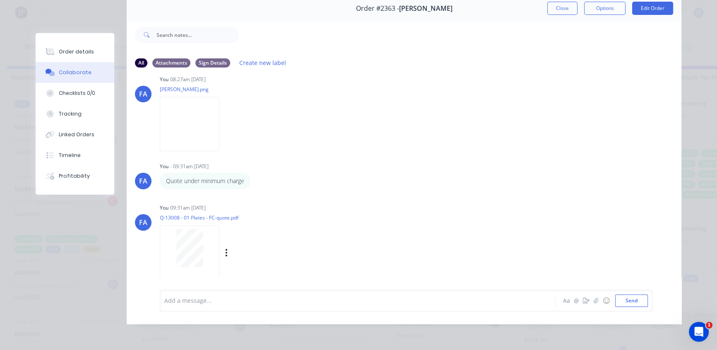
click at [172, 239] on div at bounding box center [189, 248] width 52 height 38
click at [557, 5] on button "Close" at bounding box center [562, 8] width 30 height 13
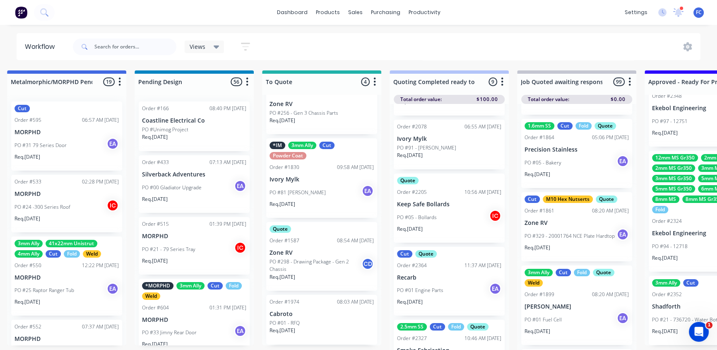
scroll to position [113, 0]
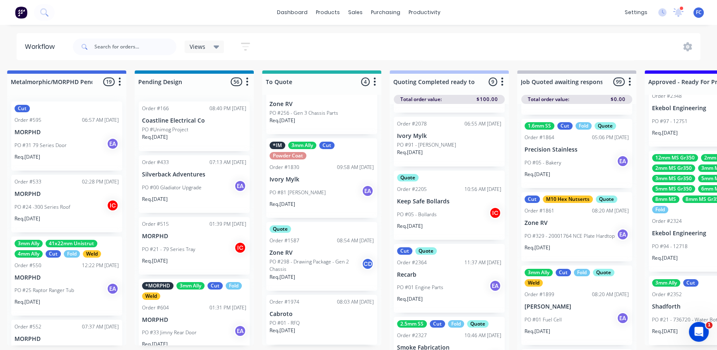
click at [413, 271] on p "Recarb" at bounding box center [449, 274] width 104 height 7
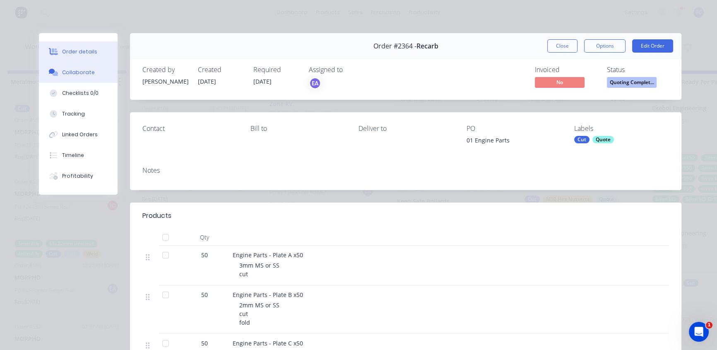
click at [72, 75] on div "Collaborate" at bounding box center [78, 72] width 33 height 7
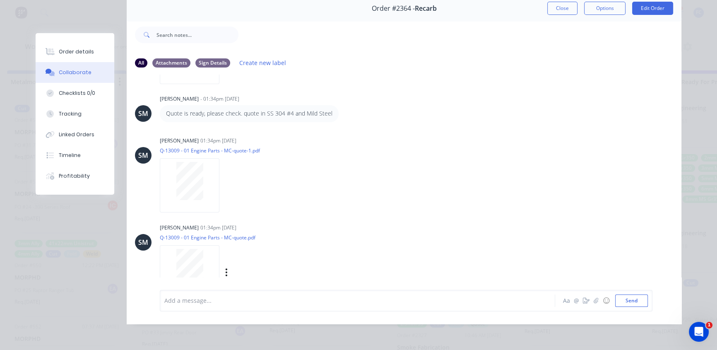
scroll to position [266, 0]
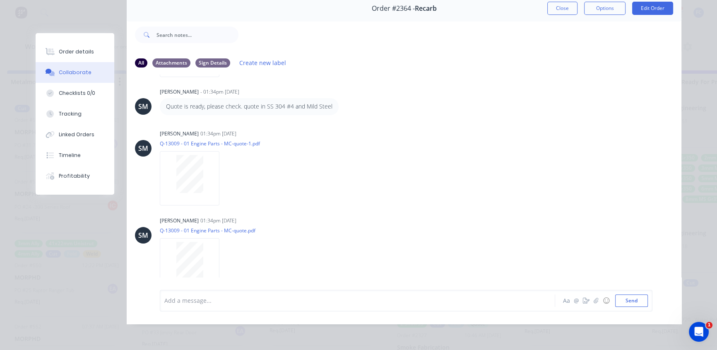
click at [556, 2] on button "Close" at bounding box center [562, 8] width 30 height 13
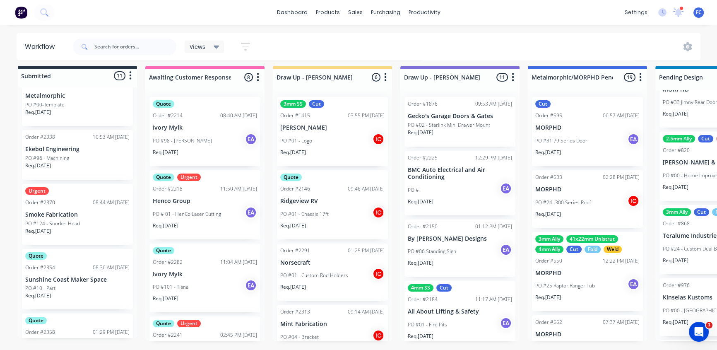
scroll to position [75, 0]
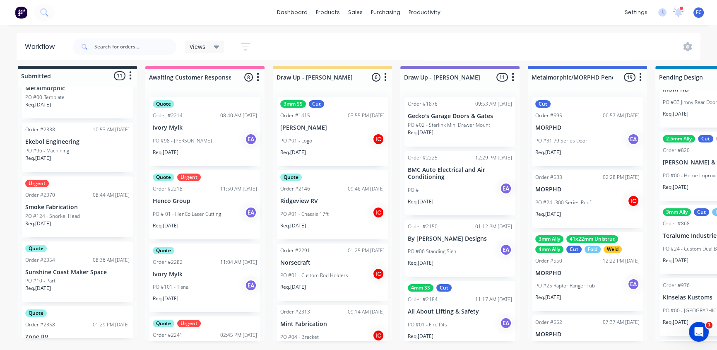
click at [55, 195] on div "Urgent Order #2370 08:44 AM 26/09/25 Smoke Fabrication PO #124 - Snorkel Head R…" at bounding box center [77, 206] width 111 height 61
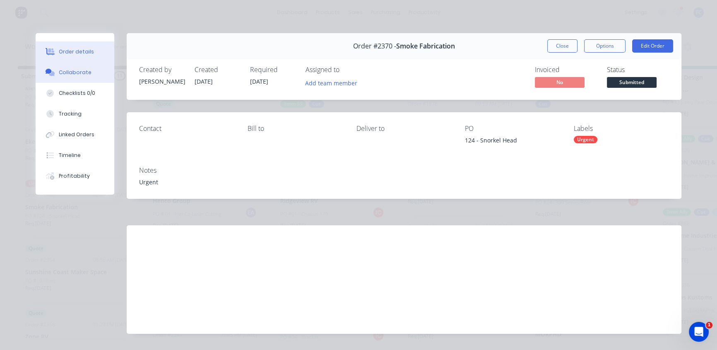
click at [81, 71] on div "Collaborate" at bounding box center [75, 72] width 33 height 7
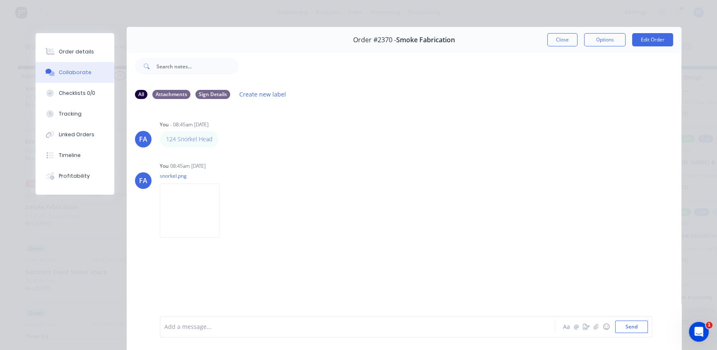
scroll to position [5, 0]
click at [564, 37] on button "Close" at bounding box center [562, 40] width 30 height 13
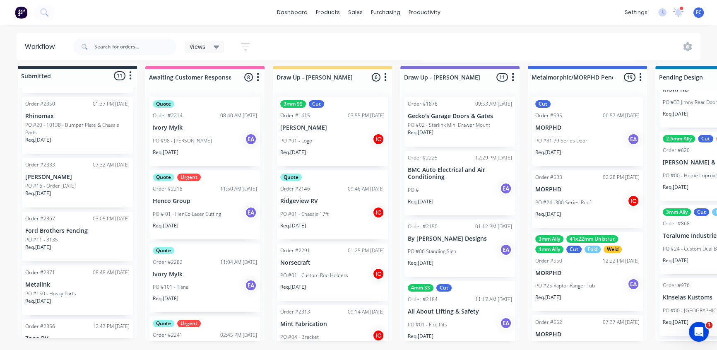
scroll to position [445, 0]
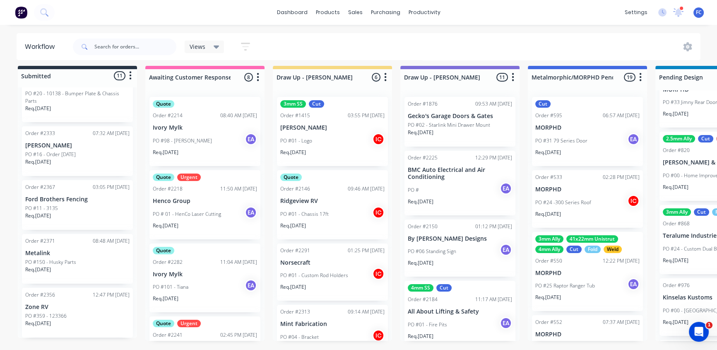
click at [61, 223] on div "Order #2367 03:05 PM 25/09/25 Ford Brothers Fencing PO #11 - 3135 Req. 09/10/25" at bounding box center [77, 205] width 111 height 50
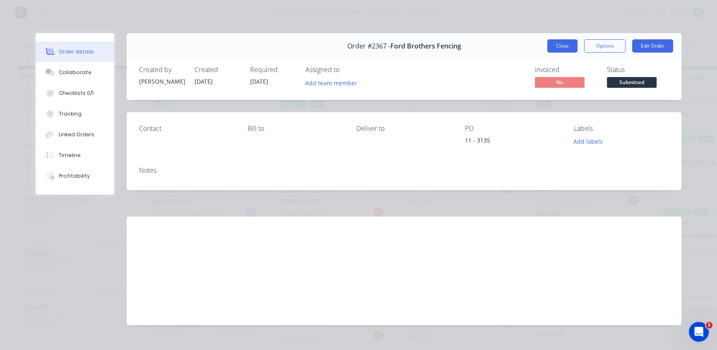
click at [556, 45] on button "Close" at bounding box center [562, 45] width 30 height 13
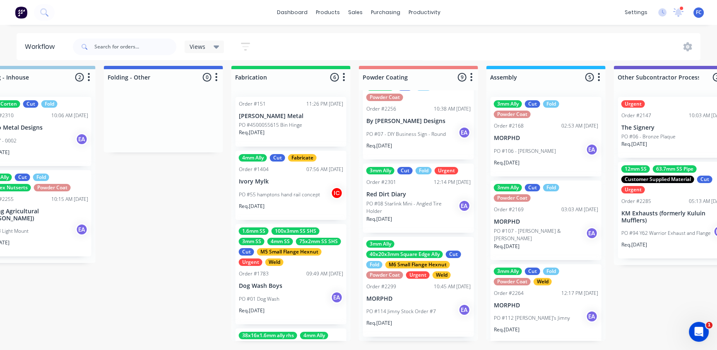
scroll to position [496, 0]
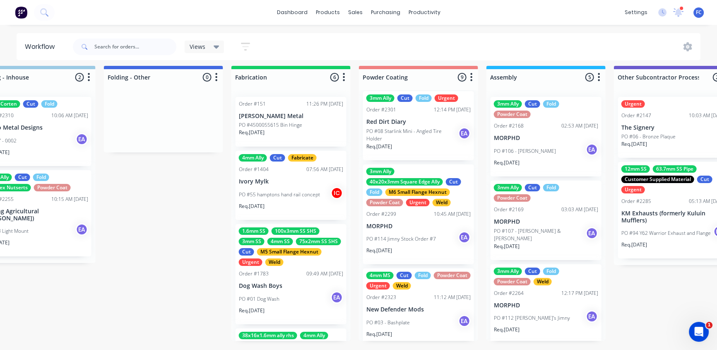
click at [388, 291] on div "4mm MS Cut Fold Powder Coat Urgent Weld Order #2323 11:12 AM 18/09/25 New Defen…" at bounding box center [418, 307] width 111 height 79
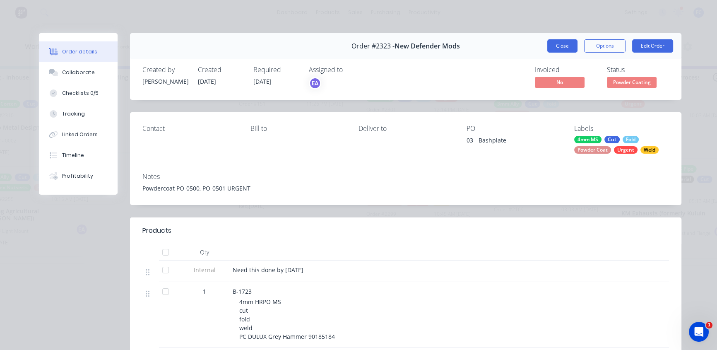
click at [556, 44] on button "Close" at bounding box center [562, 45] width 30 height 13
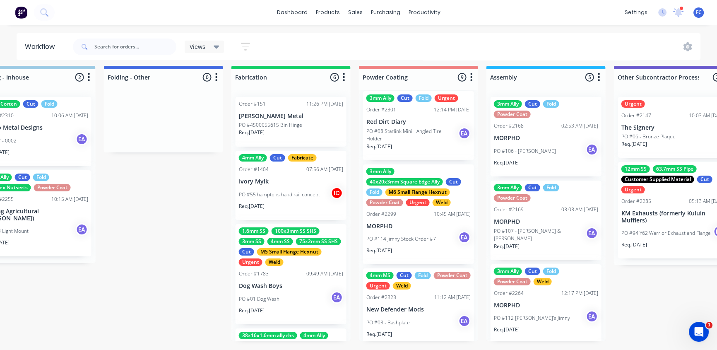
drag, startPoint x: 427, startPoint y: 351, endPoint x: 364, endPoint y: 347, distance: 63.0
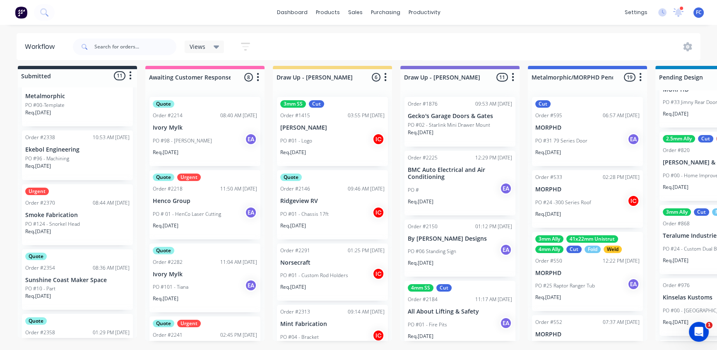
scroll to position [69, 0]
click at [65, 209] on p "Smoke Fabrication" at bounding box center [77, 212] width 104 height 7
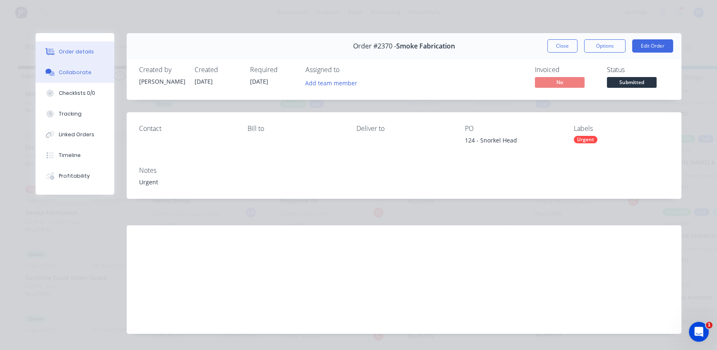
click at [73, 73] on div "Collaborate" at bounding box center [75, 72] width 33 height 7
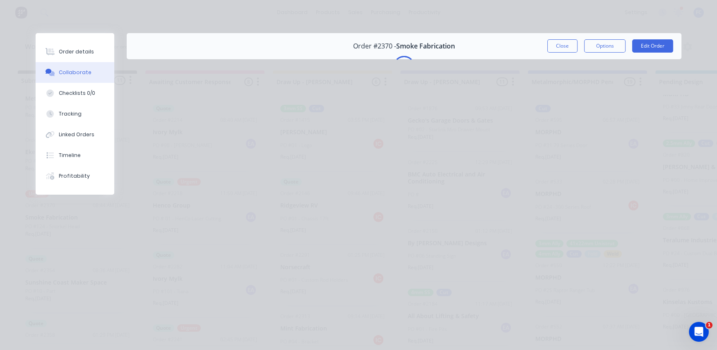
scroll to position [0, 0]
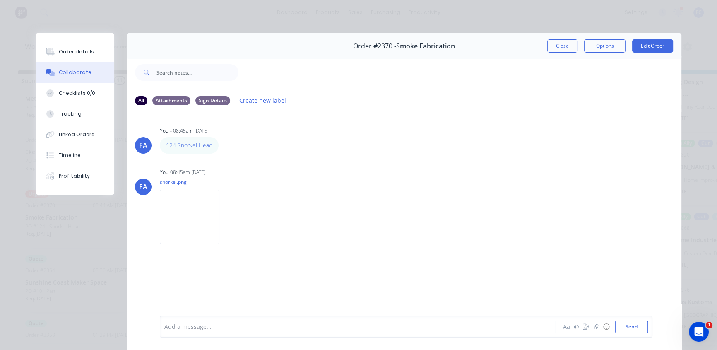
drag, startPoint x: 555, startPoint y: 44, endPoint x: 402, endPoint y: 103, distance: 163.8
click at [553, 45] on button "Close" at bounding box center [562, 45] width 30 height 13
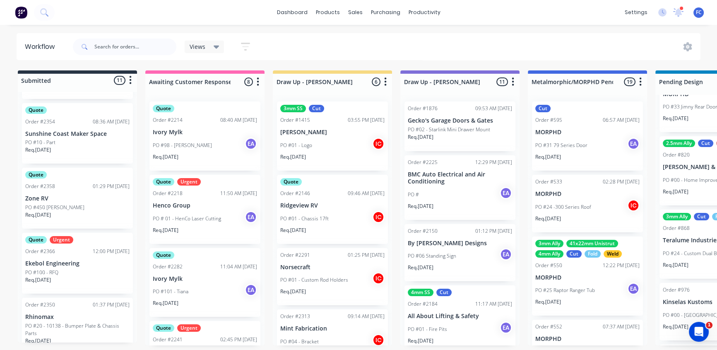
scroll to position [226, 0]
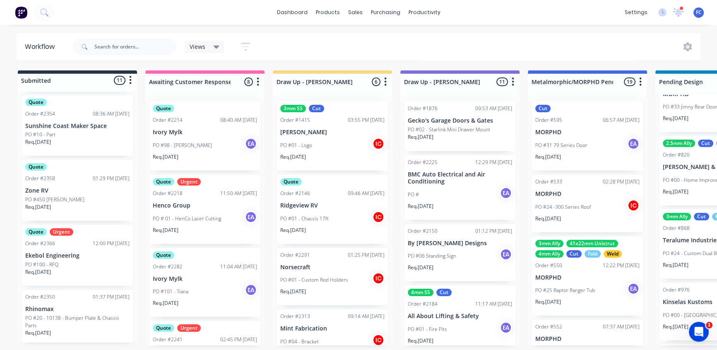
click at [58, 253] on p "Ekebol Engineering" at bounding box center [77, 255] width 104 height 7
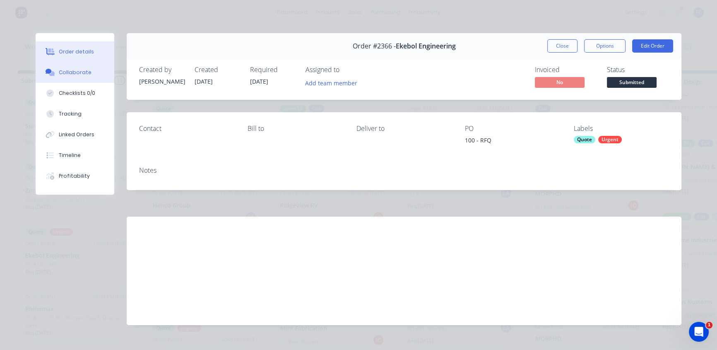
click at [66, 77] on button "Collaborate" at bounding box center [75, 72] width 79 height 21
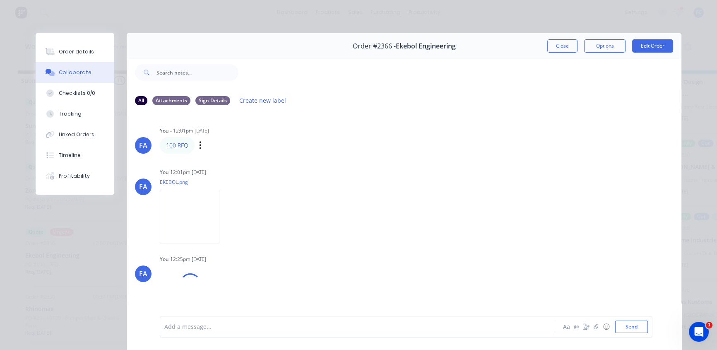
drag, startPoint x: 178, startPoint y: 149, endPoint x: 177, endPoint y: 145, distance: 4.6
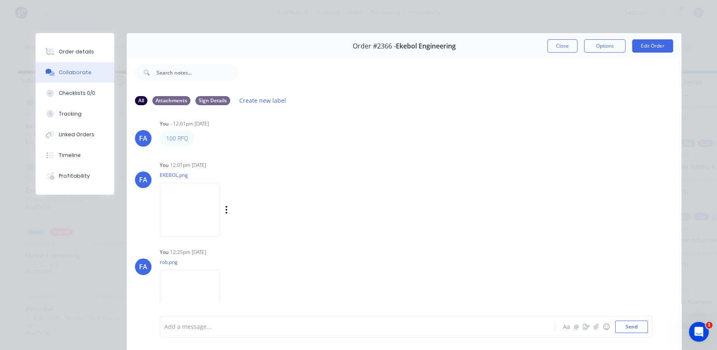
scroll to position [14, 0]
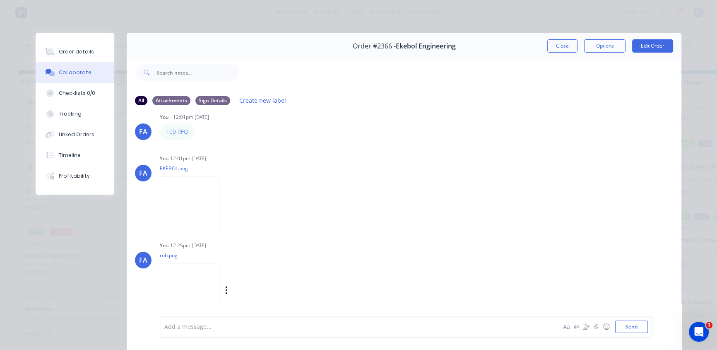
click at [187, 284] on img at bounding box center [190, 290] width 60 height 54
click at [190, 323] on div at bounding box center [346, 326] width 362 height 9
click at [594, 324] on icon "button" at bounding box center [596, 327] width 5 height 6
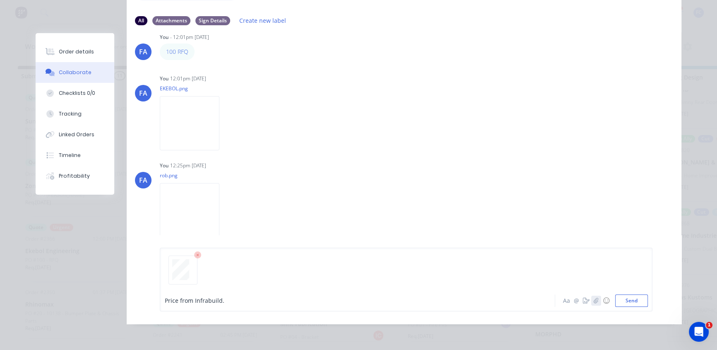
scroll to position [10, 0]
click at [626, 298] on button "Send" at bounding box center [631, 300] width 33 height 12
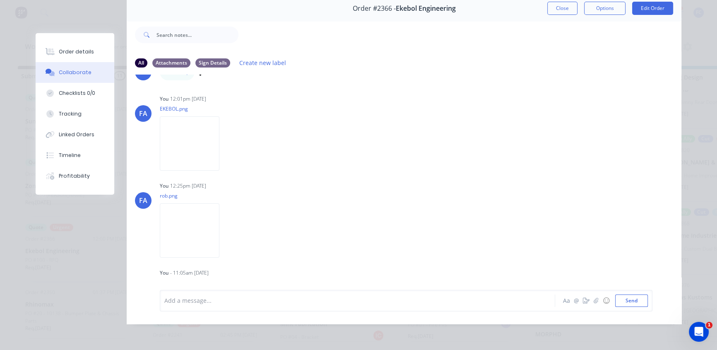
scroll to position [0, 0]
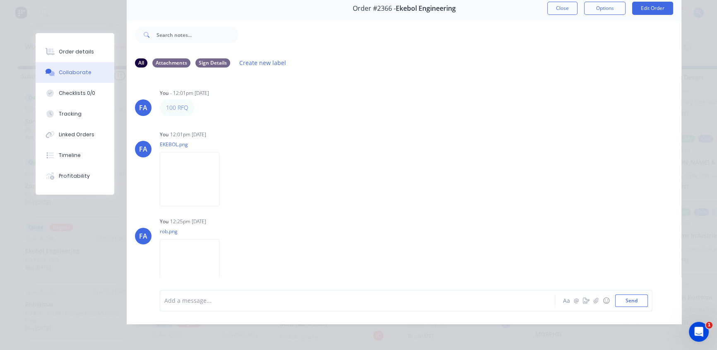
drag, startPoint x: 555, startPoint y: 6, endPoint x: 197, endPoint y: 137, distance: 380.5
click at [553, 7] on button "Close" at bounding box center [562, 8] width 30 height 13
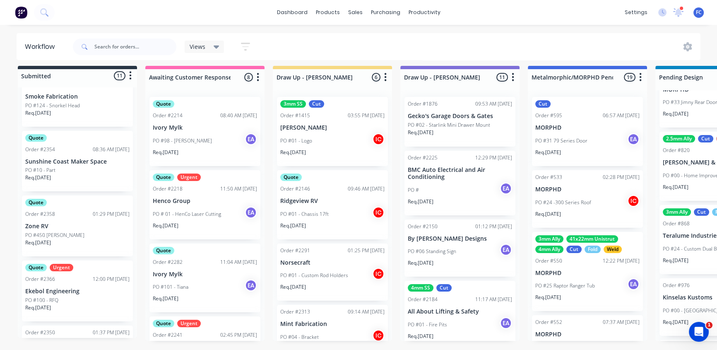
scroll to position [188, 0]
click at [39, 285] on p "Ekebol Engineering" at bounding box center [77, 288] width 104 height 7
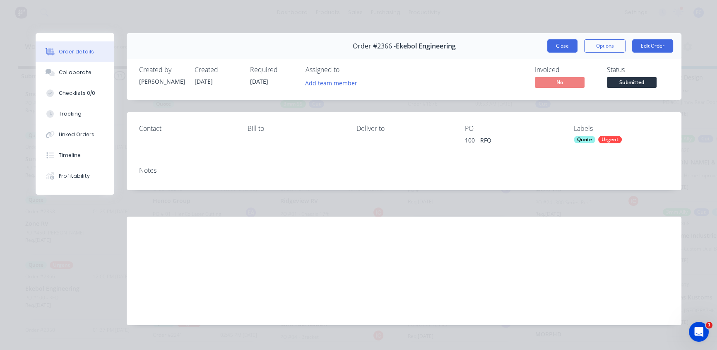
drag, startPoint x: 560, startPoint y: 45, endPoint x: 357, endPoint y: 83, distance: 206.8
click at [560, 45] on button "Close" at bounding box center [562, 45] width 30 height 13
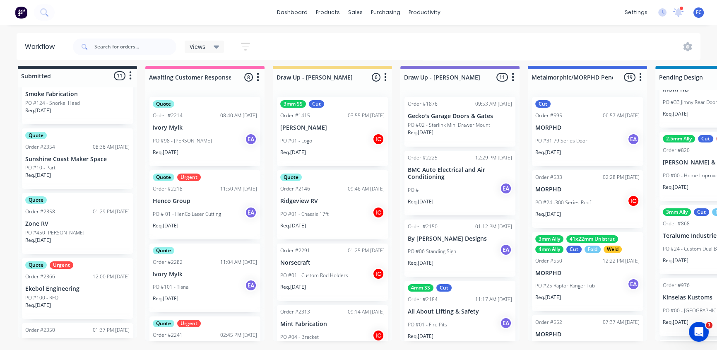
click at [38, 278] on div "Quote Urgent Order #2366 12:00 PM 25/09/25 Ekebol Engineering PO #100 - RFQ Req…" at bounding box center [77, 288] width 111 height 61
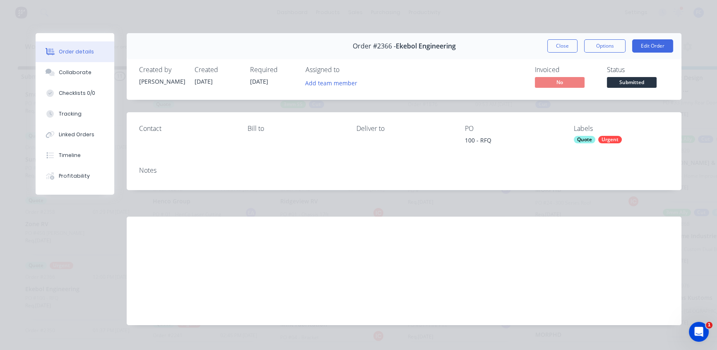
scroll to position [0, 0]
click at [59, 70] on div "Collaborate" at bounding box center [75, 72] width 33 height 7
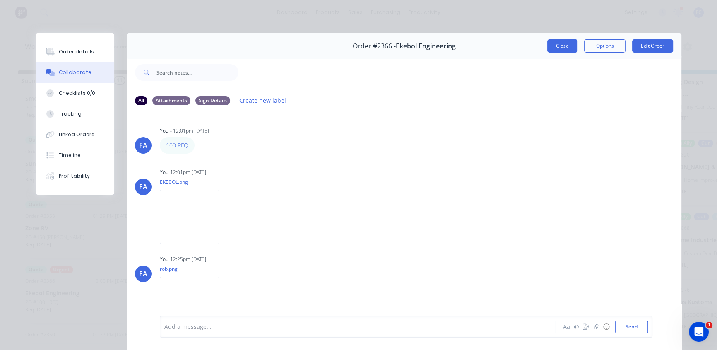
click at [550, 42] on button "Close" at bounding box center [562, 45] width 30 height 13
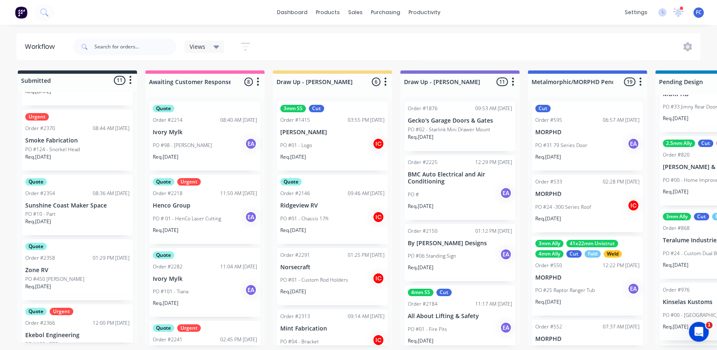
scroll to position [144, 0]
click at [55, 137] on div "Urgent Order #2370 08:44 AM 26/09/25 Smoke Fabrication PO #124 - Snorkel Head R…" at bounding box center [77, 141] width 111 height 61
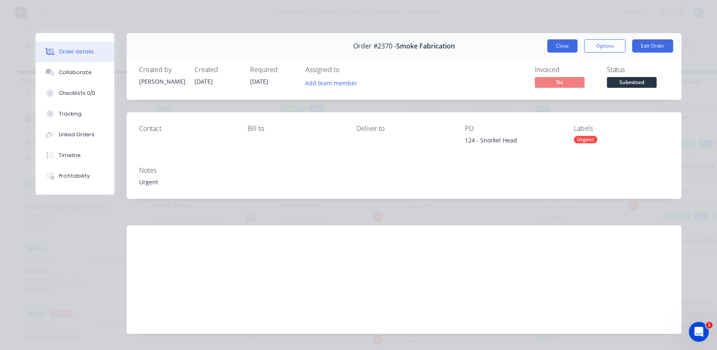
click at [562, 40] on button "Close" at bounding box center [562, 45] width 30 height 13
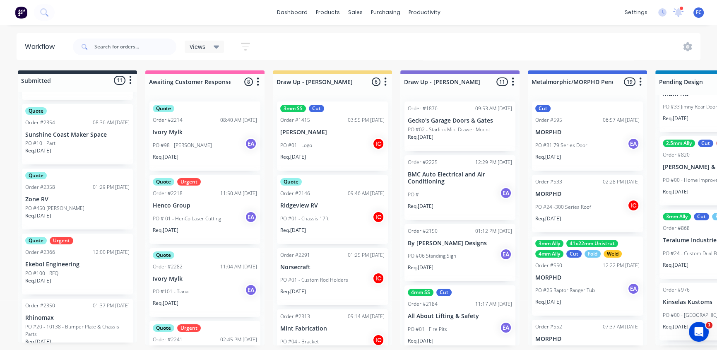
scroll to position [219, 0]
click at [44, 253] on div "Quote Urgent Order #2366 12:00 PM 25/09/25 Ekebol Engineering PO #100 - RFQ Req…" at bounding box center [77, 261] width 111 height 61
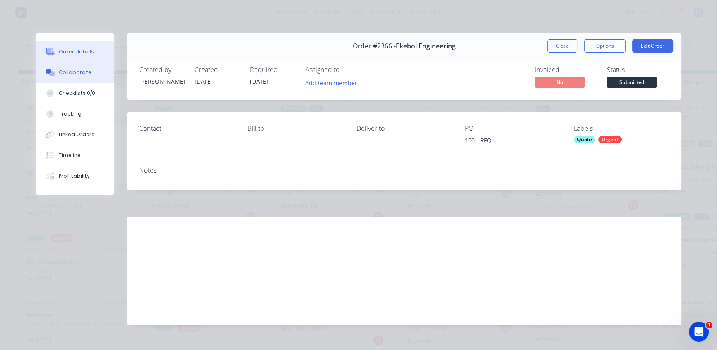
click at [70, 67] on button "Collaborate" at bounding box center [75, 72] width 79 height 21
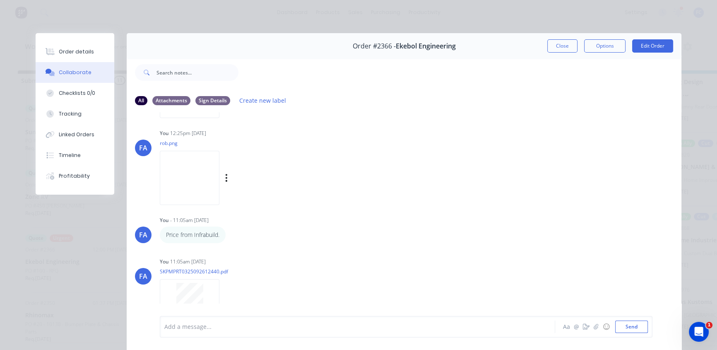
scroll to position [142, 0]
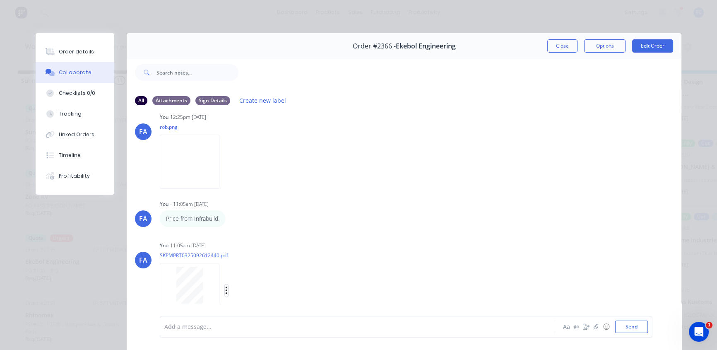
click at [225, 287] on icon "button" at bounding box center [226, 291] width 2 height 10
click at [225, 287] on button "button" at bounding box center [226, 290] width 3 height 12
click at [225, 290] on div "Labels Download Delete" at bounding box center [269, 290] width 93 height 12
click at [225, 291] on icon "button" at bounding box center [226, 291] width 2 height 10
drag, startPoint x: 551, startPoint y: 45, endPoint x: 711, endPoint y: 83, distance: 165.0
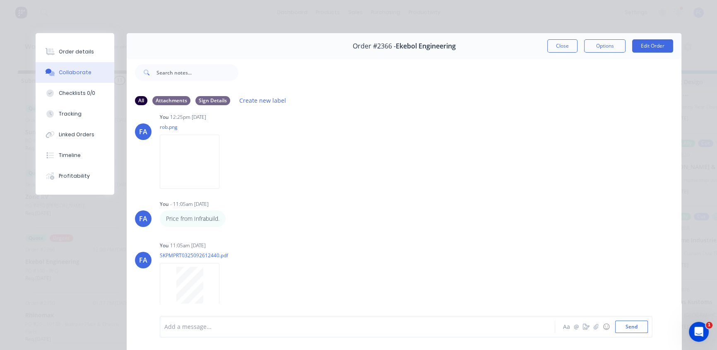
click at [552, 45] on button "Close" at bounding box center [562, 45] width 30 height 13
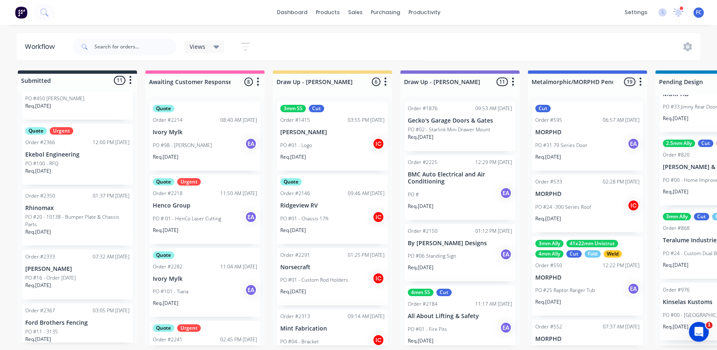
scroll to position [332, 0]
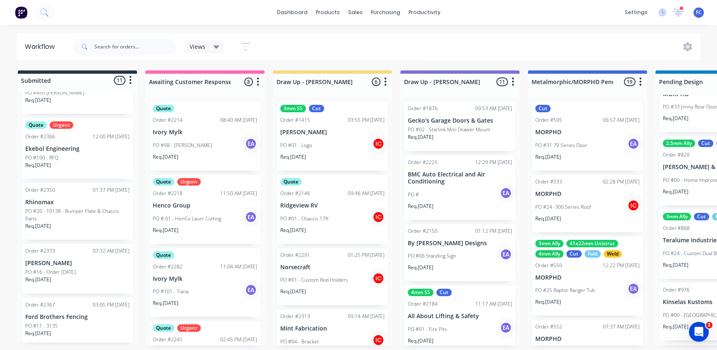
click at [59, 159] on div "PO #100 - RFQ" at bounding box center [77, 157] width 104 height 7
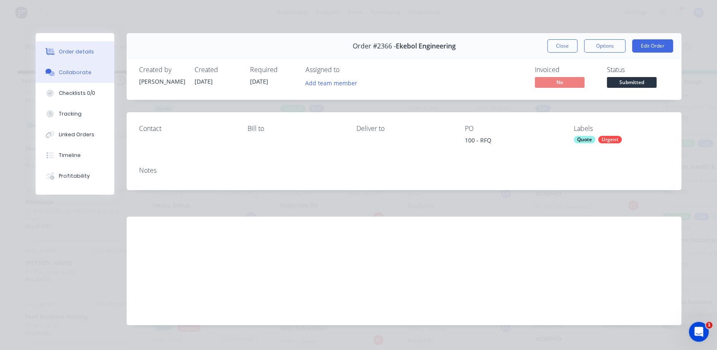
click at [80, 74] on div "Collaborate" at bounding box center [75, 72] width 33 height 7
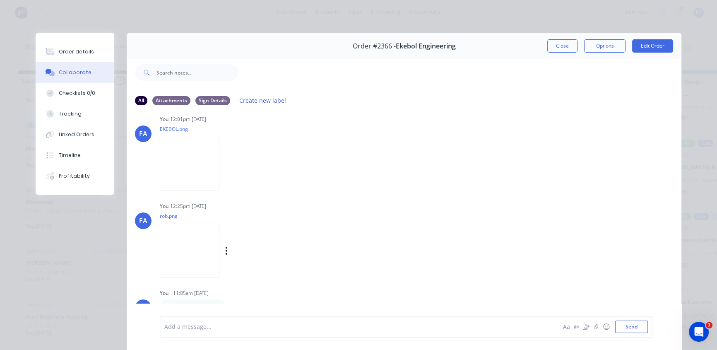
scroll to position [29, 0]
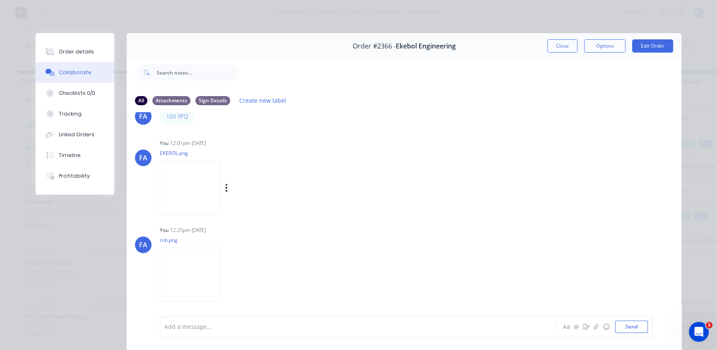
click at [202, 174] on img at bounding box center [190, 188] width 60 height 54
click at [227, 187] on icon "button" at bounding box center [227, 187] width 2 height 7
click at [265, 207] on button "Download" at bounding box center [280, 209] width 93 height 19
click at [227, 187] on icon "button" at bounding box center [227, 187] width 2 height 7
click at [194, 170] on img at bounding box center [190, 188] width 60 height 54
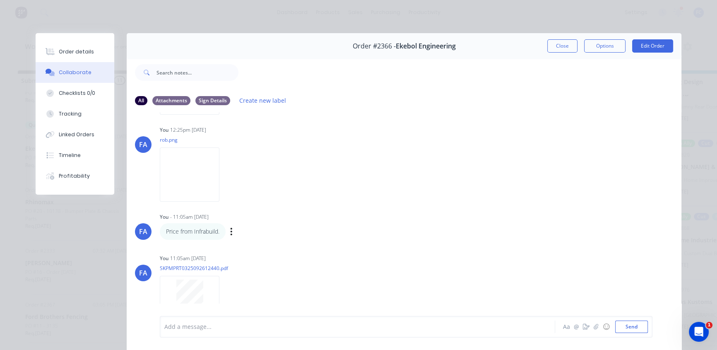
scroll to position [142, 0]
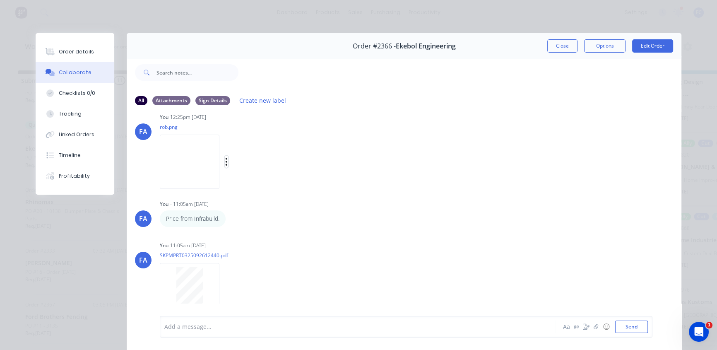
click at [227, 159] on icon "button" at bounding box center [227, 161] width 2 height 7
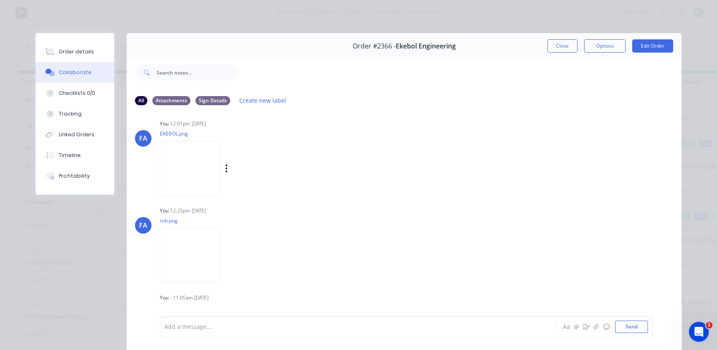
scroll to position [29, 0]
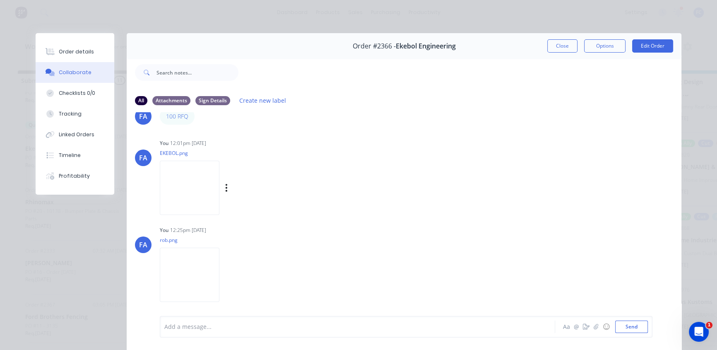
click at [190, 168] on img at bounding box center [190, 188] width 60 height 54
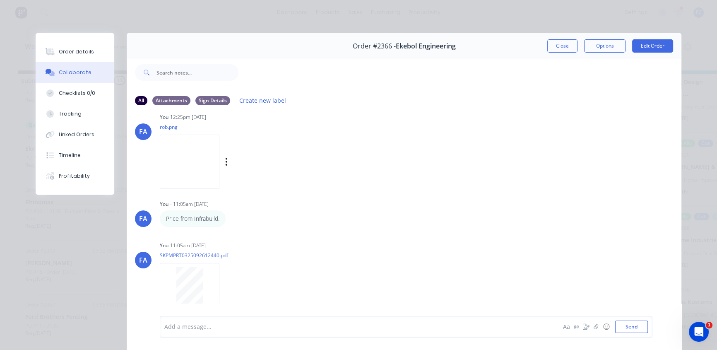
click at [206, 172] on img at bounding box center [190, 162] width 60 height 54
click at [204, 170] on img at bounding box center [190, 162] width 60 height 54
drag, startPoint x: 551, startPoint y: 48, endPoint x: 101, endPoint y: 178, distance: 469.2
click at [551, 48] on button "Close" at bounding box center [562, 45] width 30 height 13
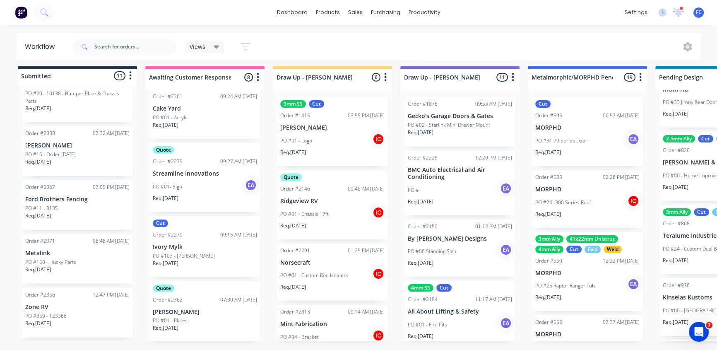
scroll to position [305, 0]
click at [185, 315] on p "PO #01 - Plates" at bounding box center [170, 318] width 35 height 7
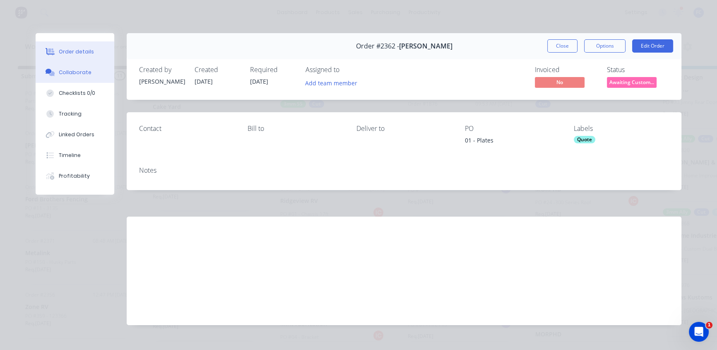
click at [78, 68] on button "Collaborate" at bounding box center [75, 72] width 79 height 21
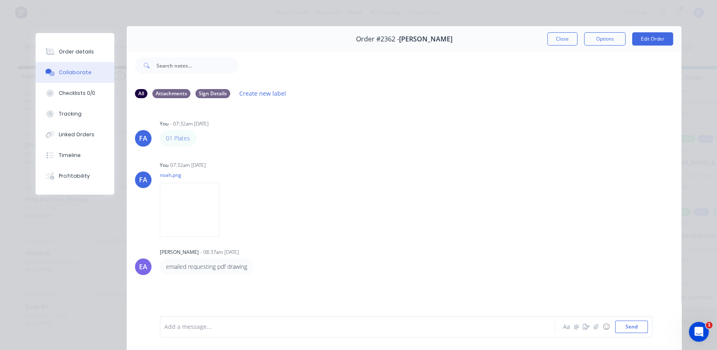
scroll to position [0, 0]
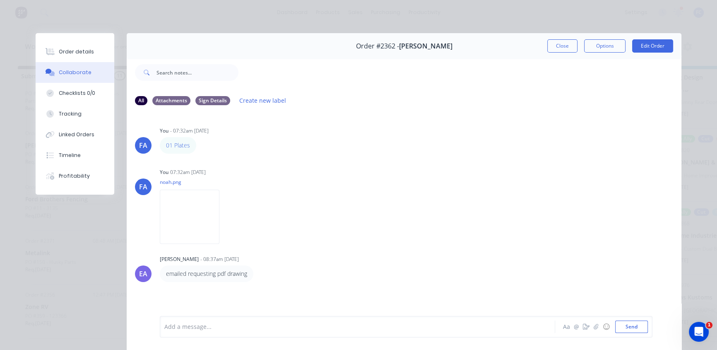
click at [555, 47] on button "Close" at bounding box center [562, 45] width 30 height 13
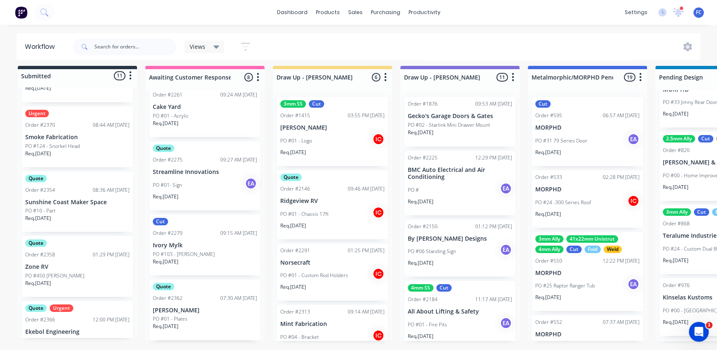
scroll to position [144, 0]
click at [85, 199] on p "Sunshine Coast Maker Space" at bounding box center [77, 202] width 104 height 7
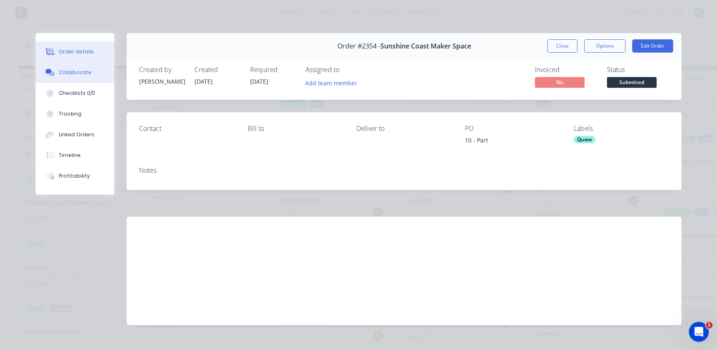
click at [77, 67] on button "Collaborate" at bounding box center [75, 72] width 79 height 21
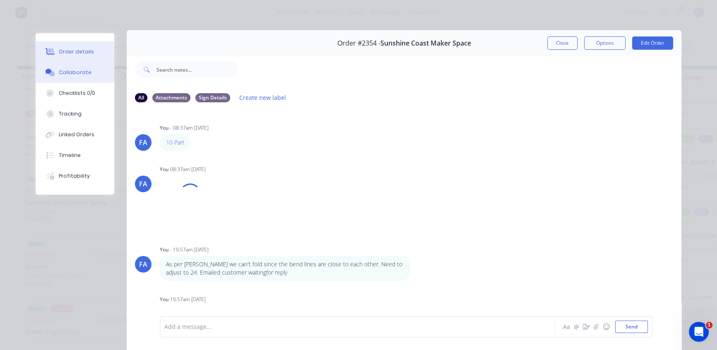
scroll to position [0, 0]
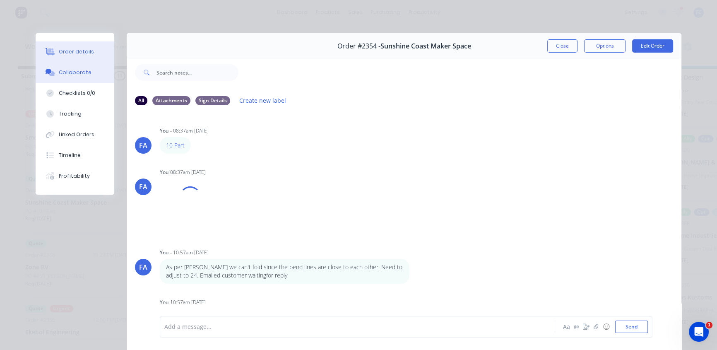
click at [87, 50] on div "Order details" at bounding box center [76, 51] width 35 height 7
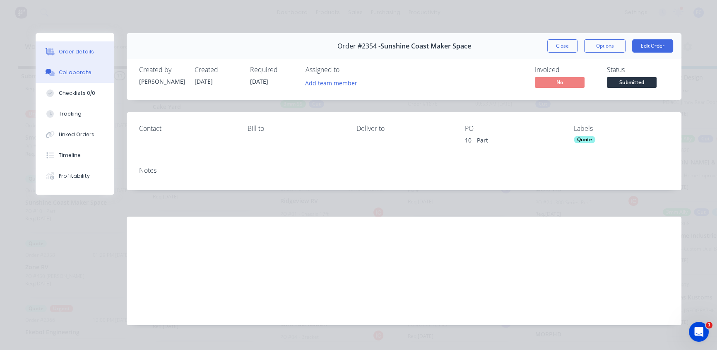
drag, startPoint x: 73, startPoint y: 72, endPoint x: 78, endPoint y: 73, distance: 5.0
click at [72, 72] on div "Collaborate" at bounding box center [75, 72] width 33 height 7
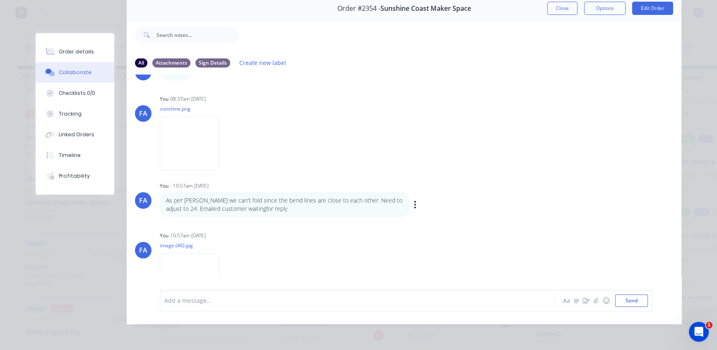
scroll to position [37, 0]
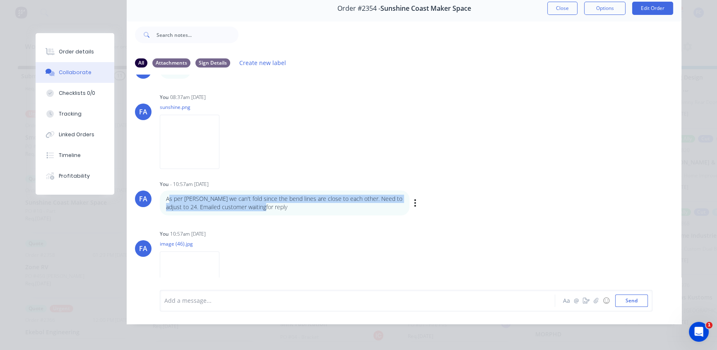
drag, startPoint x: 278, startPoint y: 199, endPoint x: 166, endPoint y: 190, distance: 112.6
click at [166, 195] on p "As per Emma we can't fold since the bend lines are close to each other. Need to…" at bounding box center [284, 203] width 237 height 17
drag, startPoint x: 238, startPoint y: 196, endPoint x: 257, endPoint y: 181, distance: 24.4
click at [238, 197] on p "As per Emma we can't fold since the bend lines are close to each other. Need to…" at bounding box center [284, 203] width 237 height 17
click at [549, 8] on button "Close" at bounding box center [562, 8] width 30 height 13
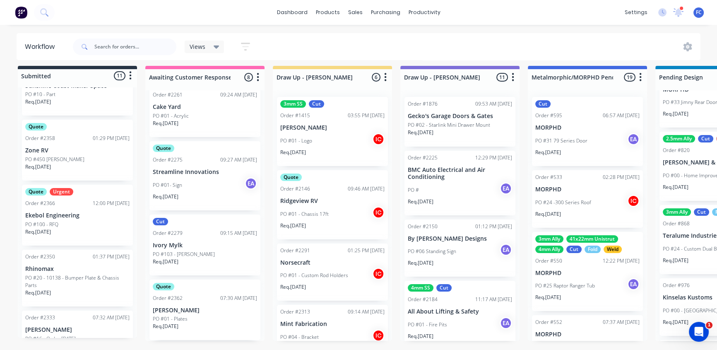
scroll to position [263, 0]
click at [44, 190] on div "Quote Urgent Order #2366 12:00 PM 25/09/25 Ekebol Engineering PO #100 - RFQ Req…" at bounding box center [77, 213] width 111 height 61
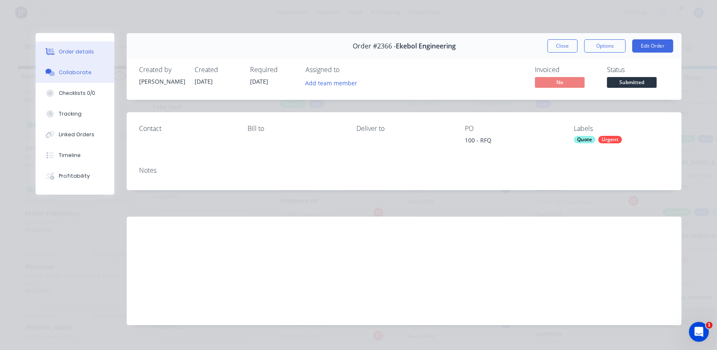
click at [68, 70] on div "Collaborate" at bounding box center [75, 72] width 33 height 7
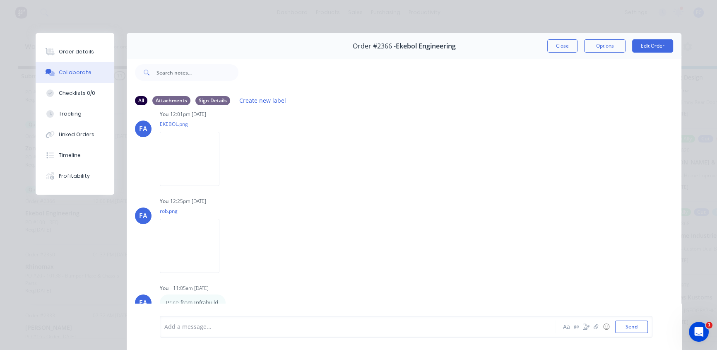
scroll to position [75, 0]
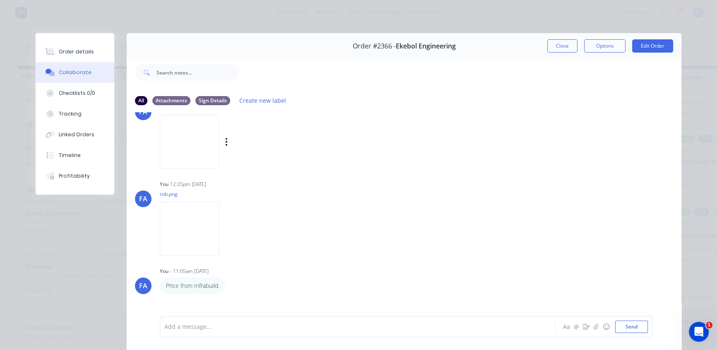
click at [182, 135] on img at bounding box center [190, 142] width 60 height 54
click at [183, 143] on img at bounding box center [190, 142] width 60 height 54
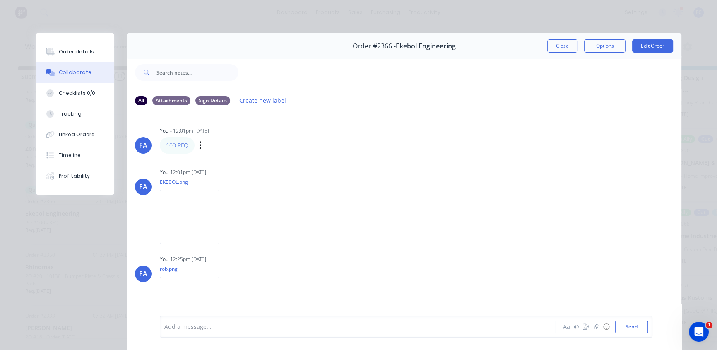
scroll to position [0, 0]
click at [193, 228] on img at bounding box center [190, 217] width 60 height 54
click at [178, 209] on img at bounding box center [190, 217] width 60 height 54
click at [178, 221] on img at bounding box center [190, 217] width 60 height 54
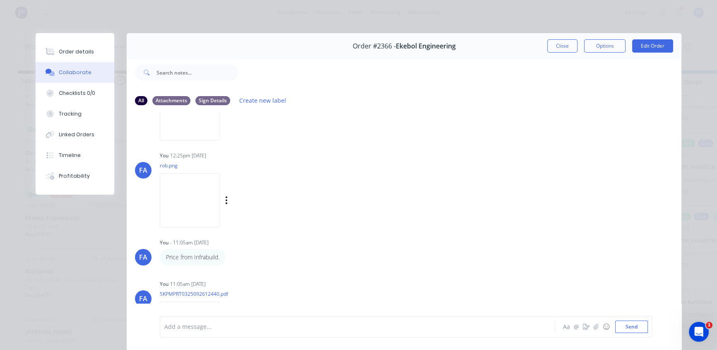
scroll to position [104, 0]
click at [205, 200] on img at bounding box center [190, 199] width 60 height 54
drag, startPoint x: 563, startPoint y: 49, endPoint x: 300, endPoint y: 161, distance: 286.1
click at [562, 49] on button "Close" at bounding box center [562, 45] width 30 height 13
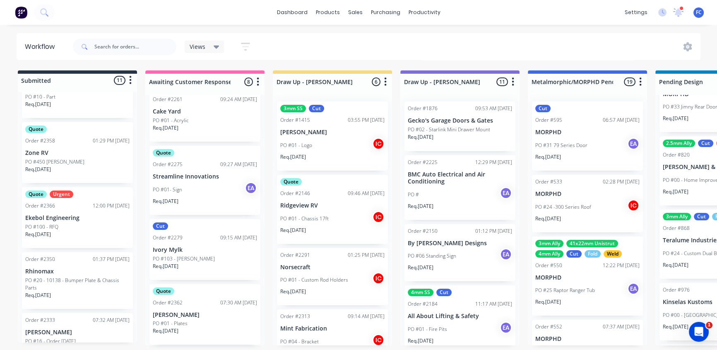
click at [54, 221] on div "Quote Urgent Order #2366 12:00 PM 25/09/25 Ekebol Engineering PO #100 - RFQ Req…" at bounding box center [77, 217] width 111 height 61
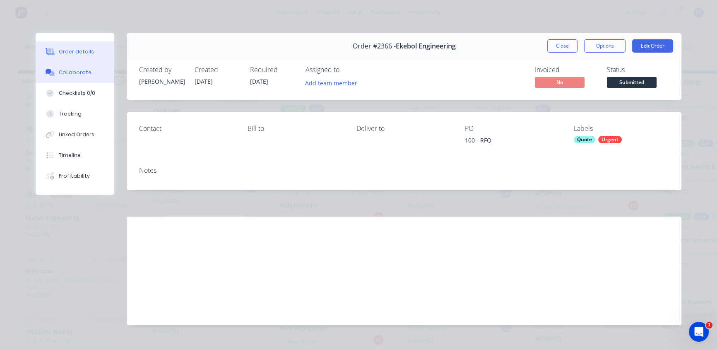
drag, startPoint x: 51, startPoint y: 70, endPoint x: 59, endPoint y: 70, distance: 7.9
click at [51, 70] on icon at bounding box center [51, 72] width 10 height 7
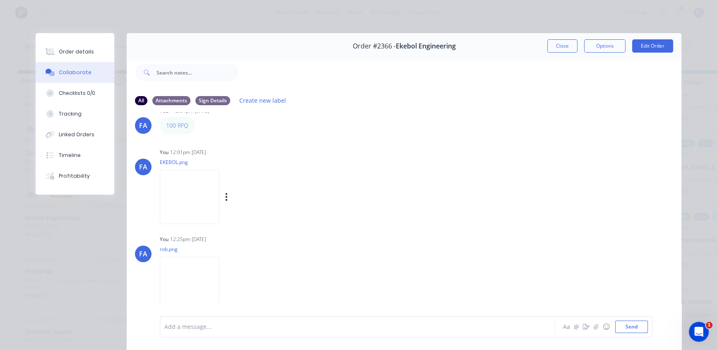
scroll to position [0, 0]
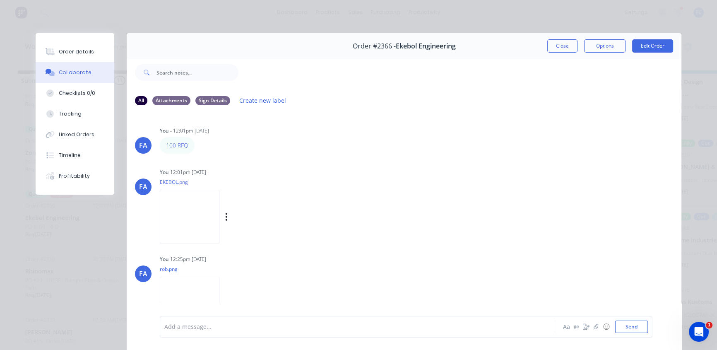
click at [191, 198] on img at bounding box center [190, 217] width 60 height 54
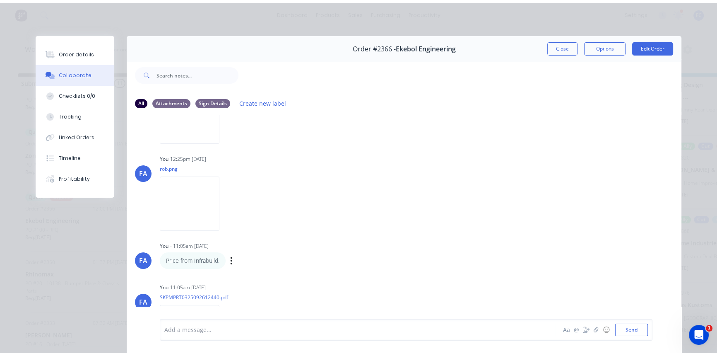
scroll to position [142, 0]
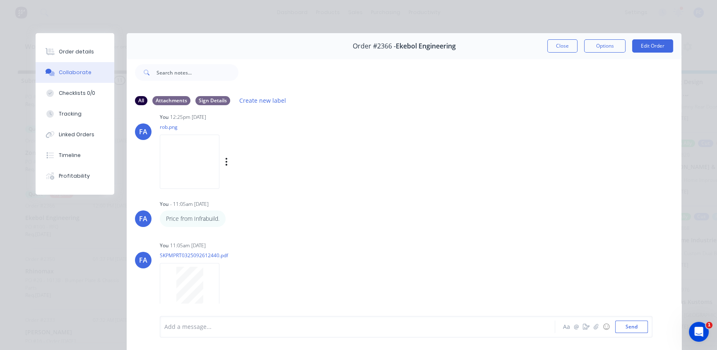
click at [219, 165] on img at bounding box center [190, 162] width 60 height 54
drag, startPoint x: 550, startPoint y: 45, endPoint x: 343, endPoint y: 72, distance: 209.1
click at [550, 45] on button "Close" at bounding box center [562, 45] width 30 height 13
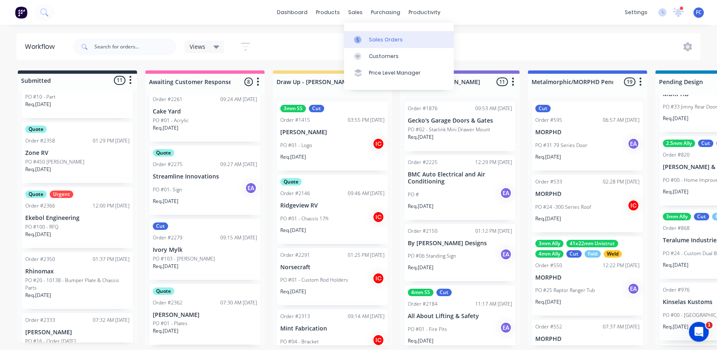
click at [362, 37] on div at bounding box center [360, 39] width 12 height 7
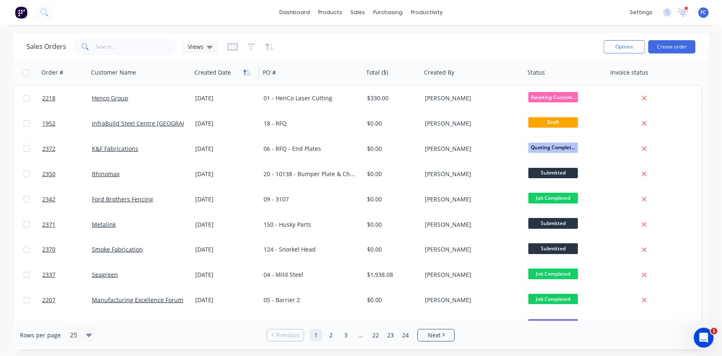
click at [242, 71] on button "button" at bounding box center [247, 72] width 12 height 12
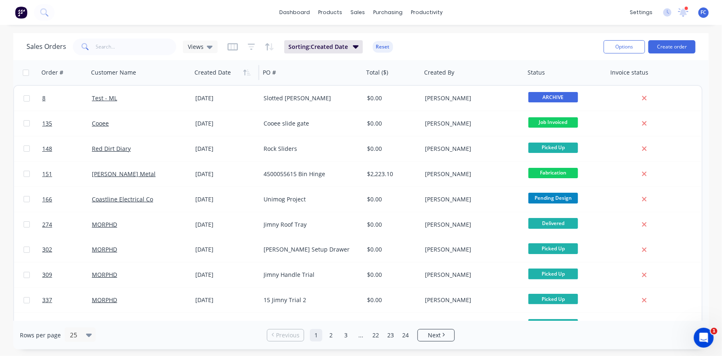
drag, startPoint x: 242, startPoint y: 71, endPoint x: 238, endPoint y: 79, distance: 8.9
click at [242, 71] on button "button" at bounding box center [247, 72] width 12 height 12
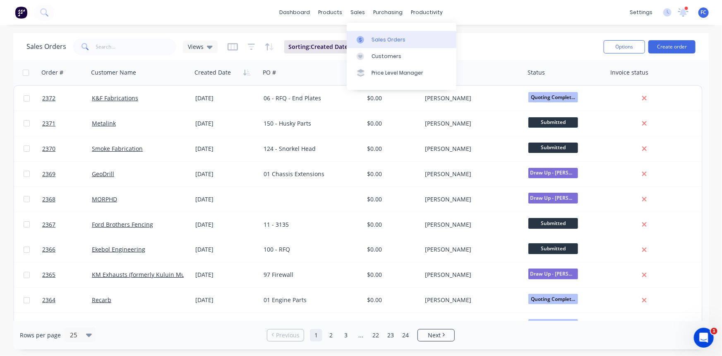
click at [376, 36] on div "Sales Orders" at bounding box center [389, 39] width 34 height 7
click at [121, 44] on input "text" at bounding box center [136, 46] width 81 height 17
type input "infrabuild"
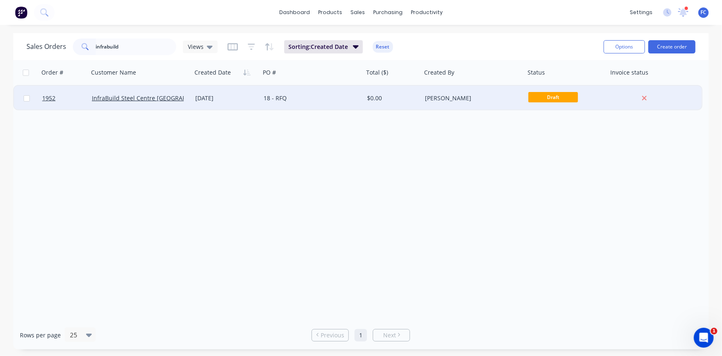
click at [226, 94] on div "11 Jul 2025" at bounding box center [226, 98] width 68 height 25
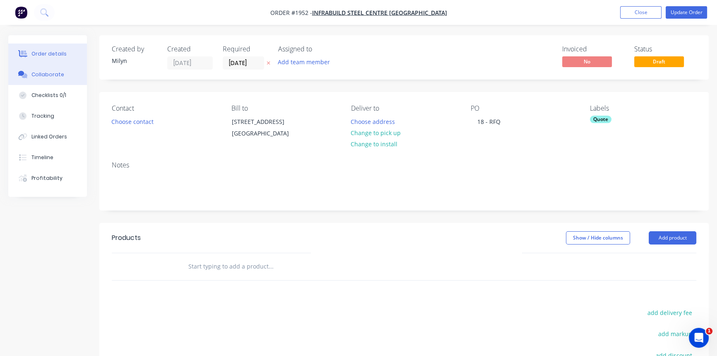
click at [48, 77] on div "Collaborate" at bounding box center [47, 74] width 33 height 7
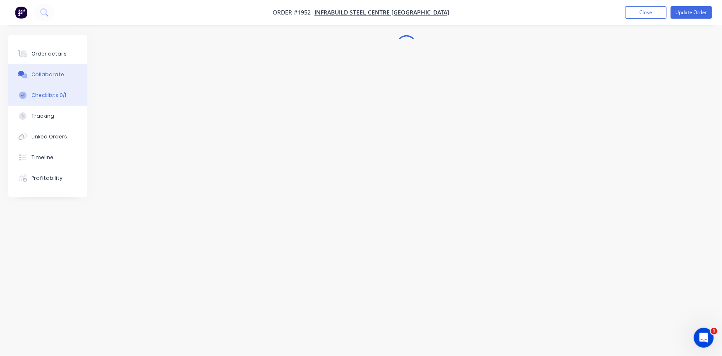
drag, startPoint x: 42, startPoint y: 87, endPoint x: 53, endPoint y: 91, distance: 11.9
click at [43, 87] on button "Checklists 0/1" at bounding box center [47, 95] width 79 height 21
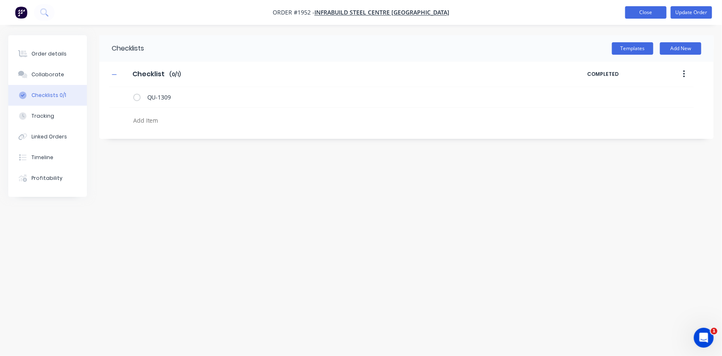
click at [634, 6] on nav "Order #1952 - InfraBuild Steel Centre Sunshine Coast Add product Close Update O…" at bounding box center [361, 12] width 722 height 25
click at [634, 10] on button "Close" at bounding box center [645, 12] width 41 height 12
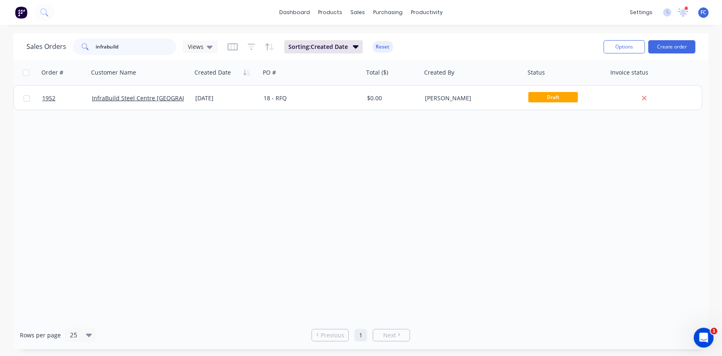
drag, startPoint x: 114, startPoint y: 46, endPoint x: 72, endPoint y: 49, distance: 41.5
click at [73, 49] on div "infrabuild" at bounding box center [124, 46] width 103 height 17
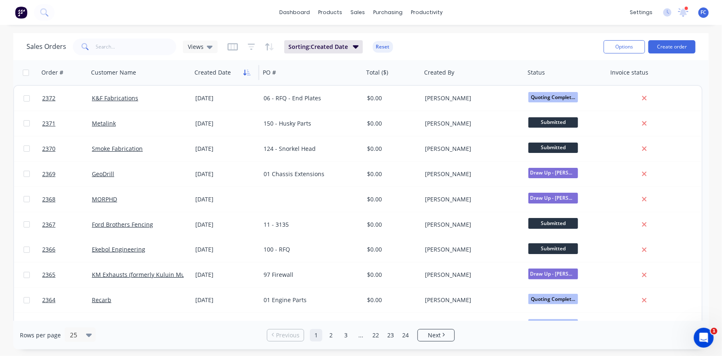
click at [245, 71] on icon "button" at bounding box center [246, 72] width 7 height 7
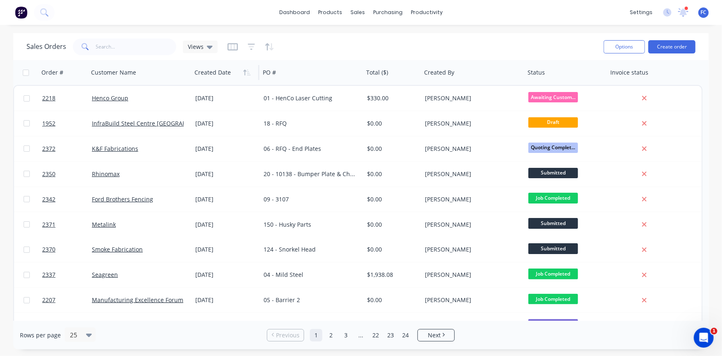
click at [245, 71] on icon "button" at bounding box center [244, 73] width 3 height 6
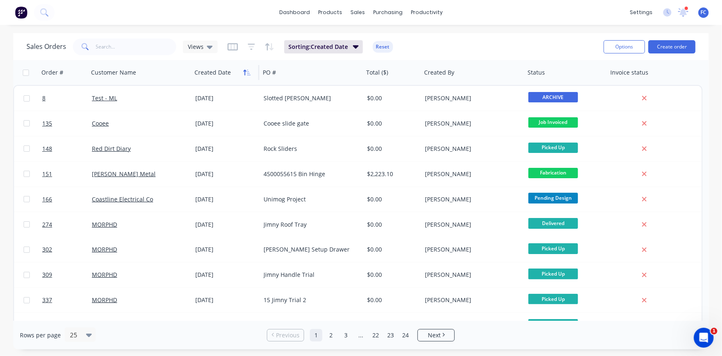
click at [245, 74] on icon "button" at bounding box center [244, 73] width 3 height 6
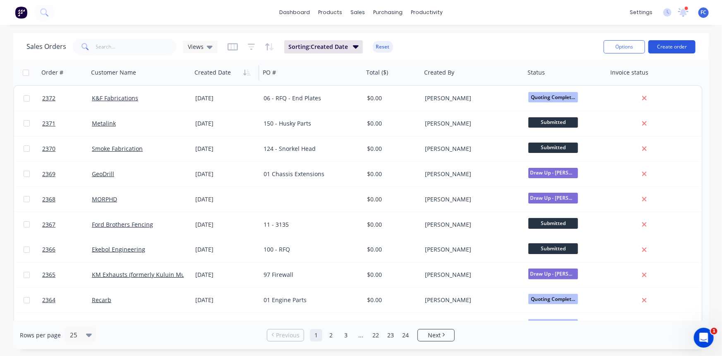
click at [668, 43] on button "Create order" at bounding box center [672, 46] width 47 height 13
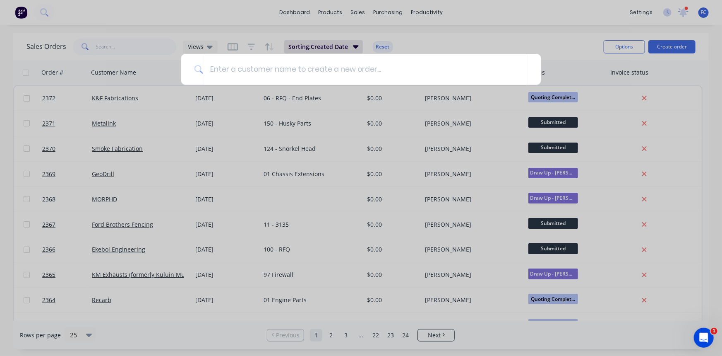
click at [683, 10] on div at bounding box center [361, 178] width 722 height 356
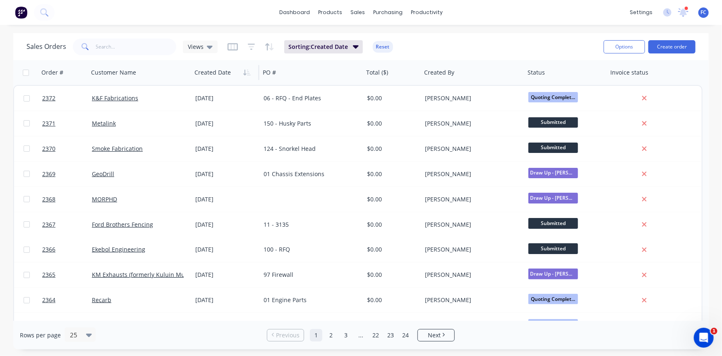
click at [683, 10] on icon at bounding box center [683, 11] width 7 height 7
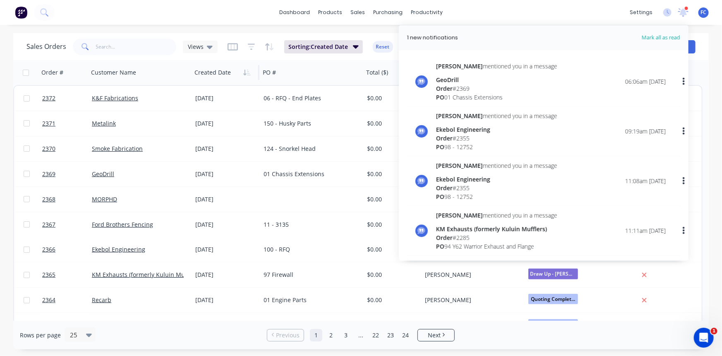
click at [683, 10] on icon at bounding box center [683, 11] width 7 height 7
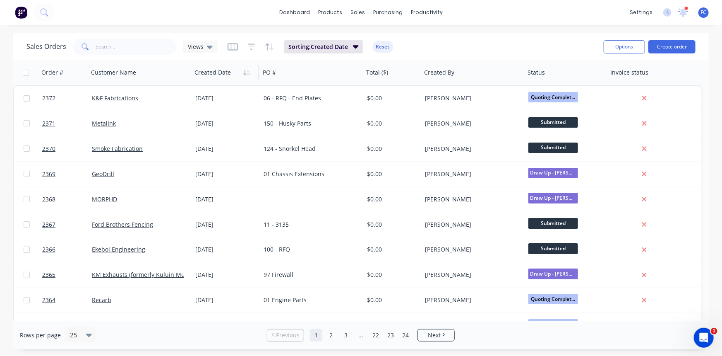
click at [683, 10] on icon at bounding box center [683, 11] width 7 height 7
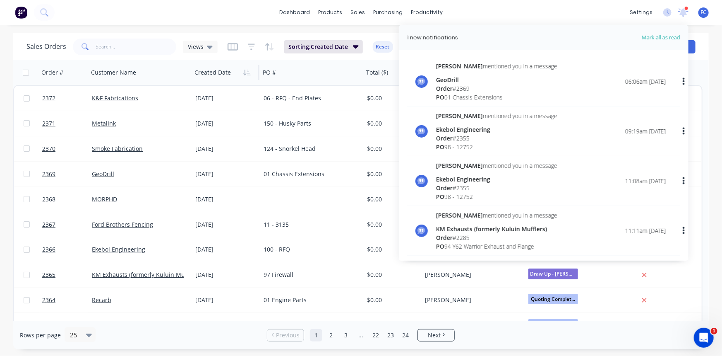
click at [683, 10] on icon at bounding box center [683, 11] width 7 height 7
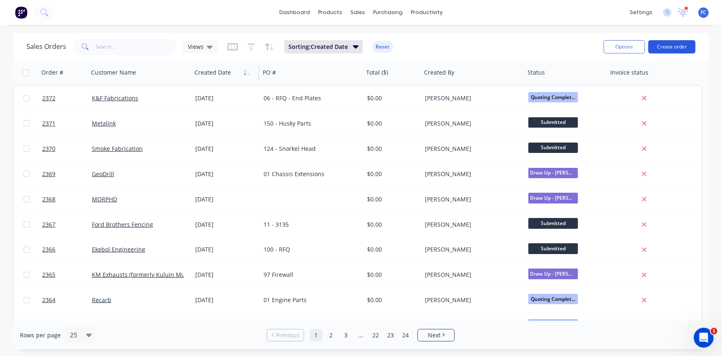
click at [670, 46] on button "Create order" at bounding box center [672, 46] width 47 height 13
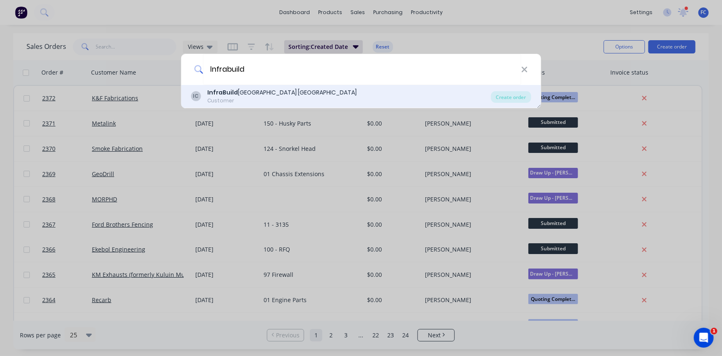
type input "Infrabuild"
click at [243, 91] on div "InfraBuild Steel Centre Sunshine Coast" at bounding box center [281, 92] width 149 height 9
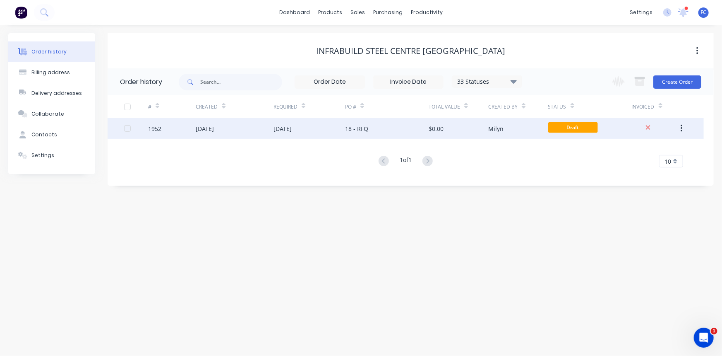
click at [211, 135] on div "11 Jul 2025" at bounding box center [235, 128] width 78 height 21
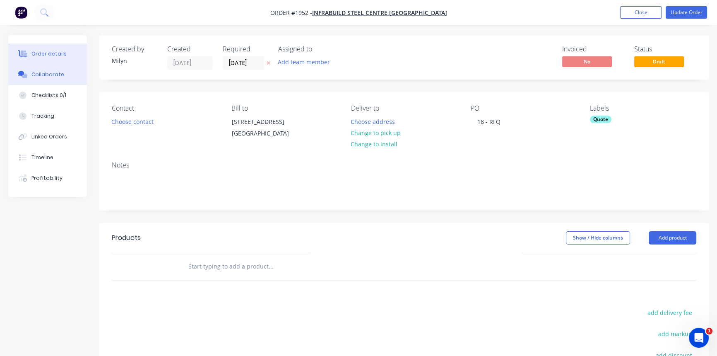
click at [54, 79] on button "Collaborate" at bounding box center [47, 74] width 79 height 21
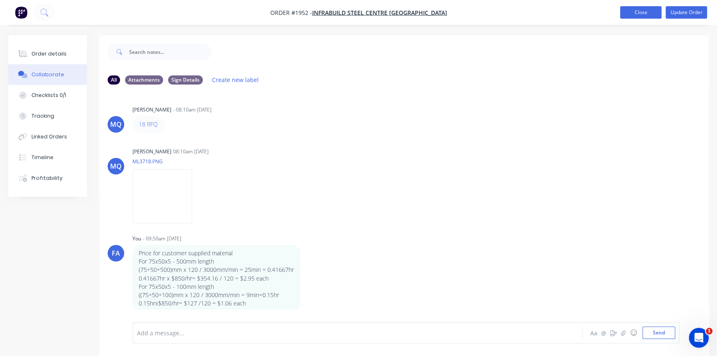
click at [625, 11] on button "Close" at bounding box center [640, 12] width 41 height 12
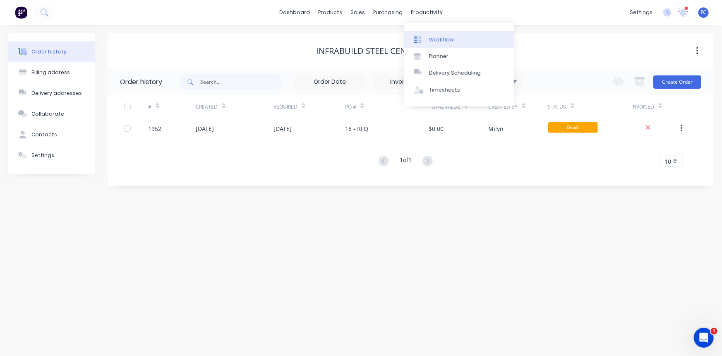
click at [435, 36] on div "Workflow" at bounding box center [441, 39] width 25 height 7
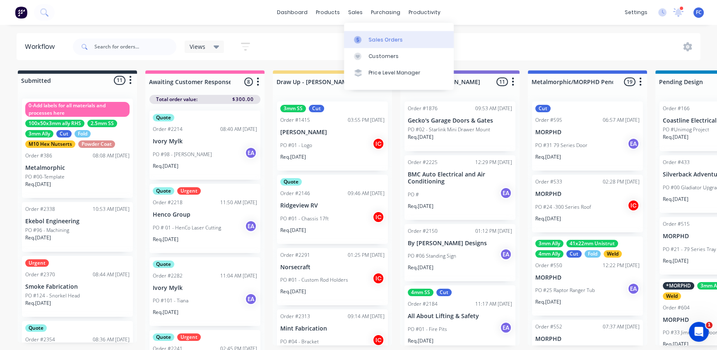
click at [368, 40] on link "Sales Orders" at bounding box center [399, 39] width 110 height 17
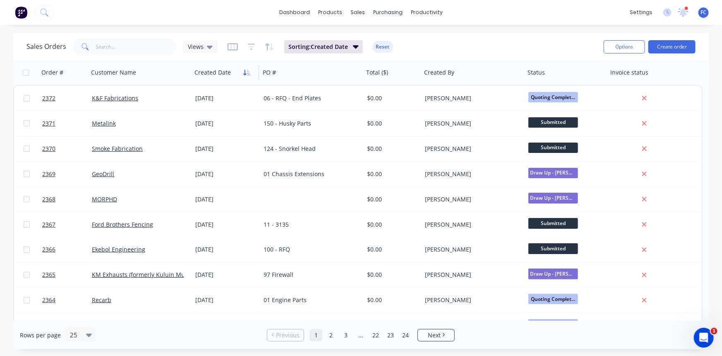
click at [241, 72] on button "button" at bounding box center [247, 72] width 12 height 12
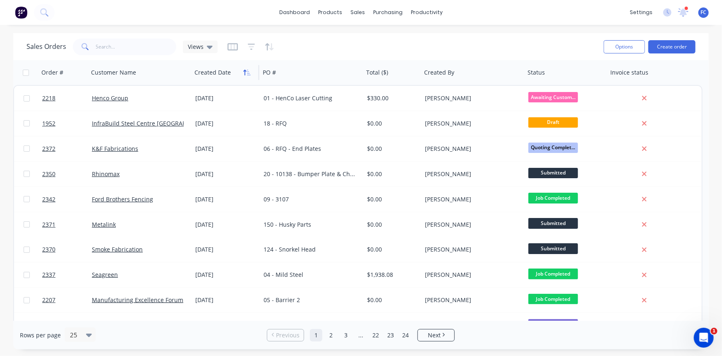
click at [243, 70] on icon "button" at bounding box center [246, 72] width 7 height 7
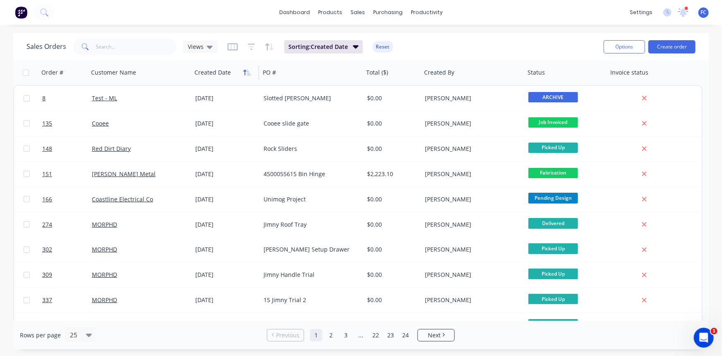
click at [250, 74] on icon "button" at bounding box center [249, 73] width 4 height 6
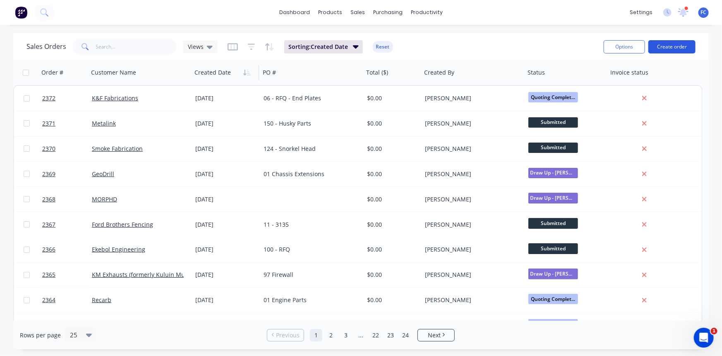
click at [658, 45] on button "Create order" at bounding box center [672, 46] width 47 height 13
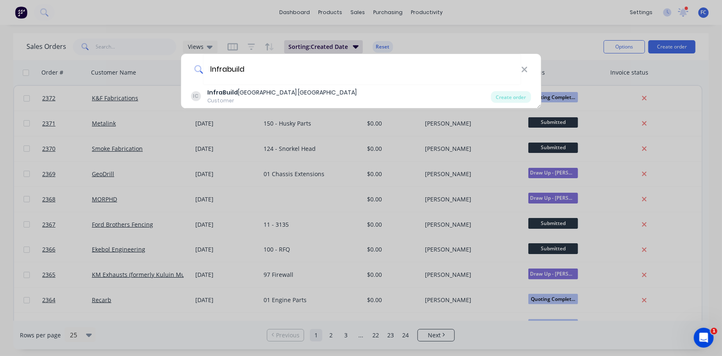
type input "Infrabuild"
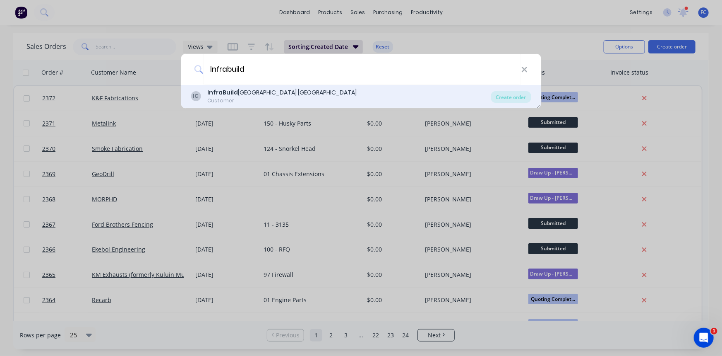
click at [246, 91] on div "InfraBuild Steel Centre Sunshine Coast" at bounding box center [281, 92] width 149 height 9
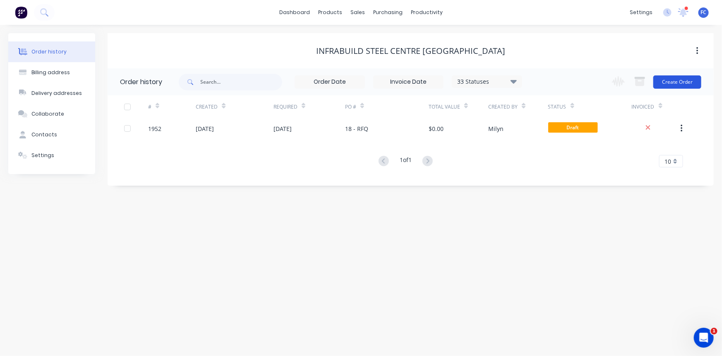
click at [672, 79] on button "Create Order" at bounding box center [678, 81] width 48 height 13
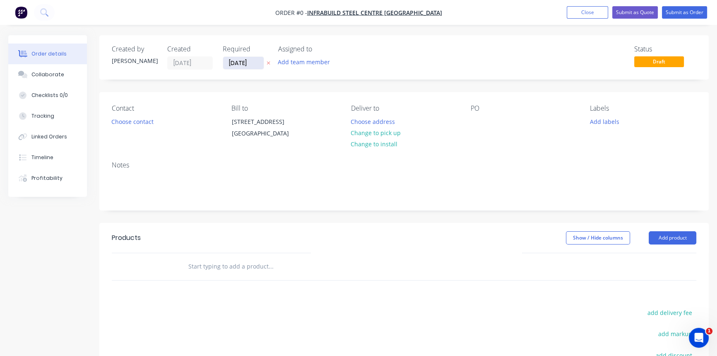
click at [236, 60] on input "[DATE]" at bounding box center [243, 63] width 41 height 12
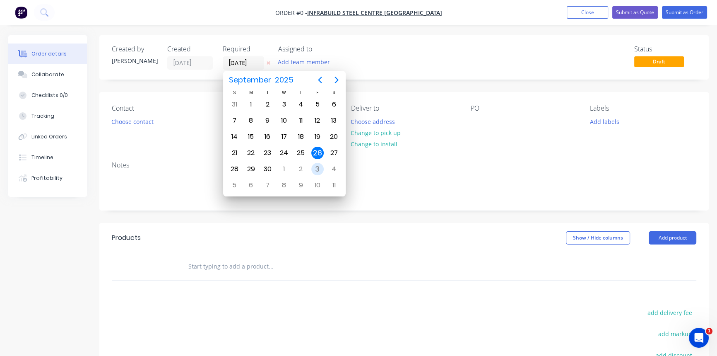
click at [314, 168] on div "3" at bounding box center [317, 169] width 12 height 12
type input "[DATE]"
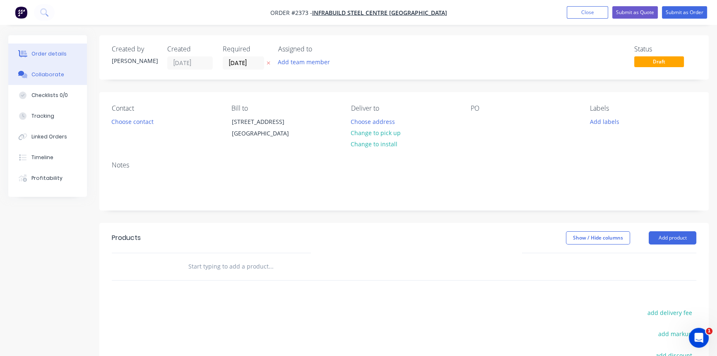
click at [63, 73] on button "Collaborate" at bounding box center [47, 74] width 79 height 21
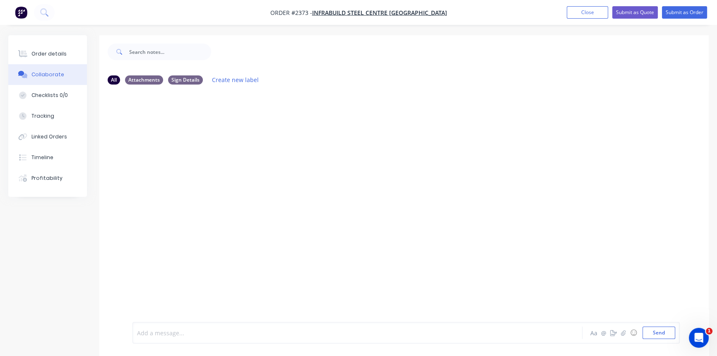
click at [164, 332] on div at bounding box center [338, 332] width 403 height 9
click at [185, 323] on div "Add a message... Aa @ ☺ Send" at bounding box center [405, 333] width 547 height 22
click at [177, 332] on div at bounding box center [338, 332] width 403 height 9
click at [656, 332] on button "Send" at bounding box center [658, 332] width 33 height 12
drag, startPoint x: 144, startPoint y: 123, endPoint x: 142, endPoint y: 128, distance: 5.2
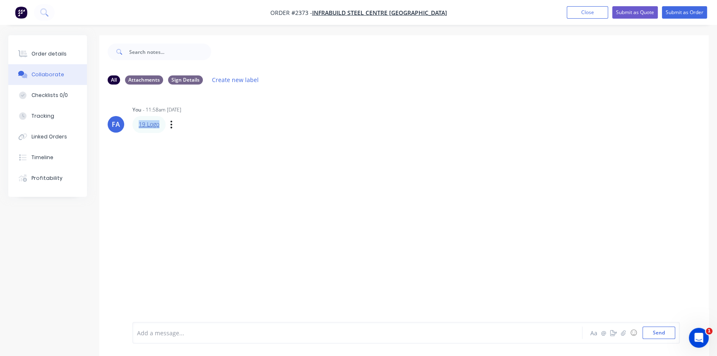
click at [135, 123] on div "19 Logo" at bounding box center [148, 124] width 33 height 17
copy link "19 Logo"
click at [24, 53] on icon at bounding box center [23, 53] width 10 height 7
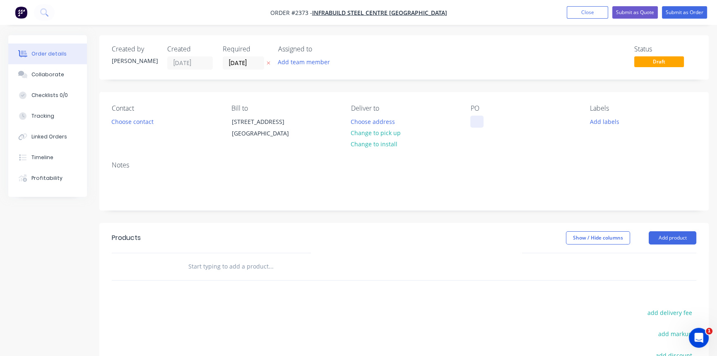
click at [476, 121] on div at bounding box center [476, 121] width 13 height 12
paste div
click at [485, 121] on div "19 Logo" at bounding box center [487, 121] width 34 height 12
click at [241, 65] on input "[DATE]" at bounding box center [243, 63] width 41 height 12
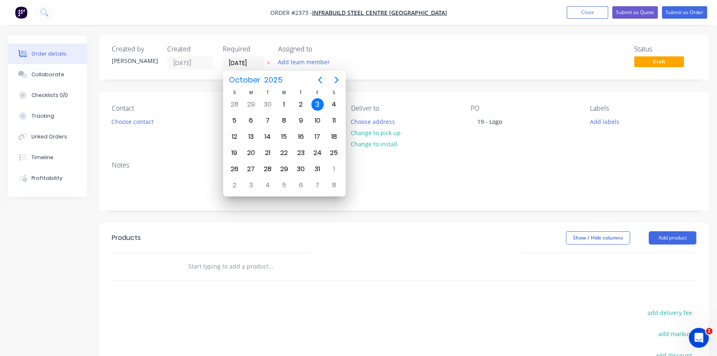
drag, startPoint x: 426, startPoint y: 46, endPoint x: 474, endPoint y: 67, distance: 52.8
click at [427, 46] on div "Status Draft" at bounding box center [528, 57] width 335 height 24
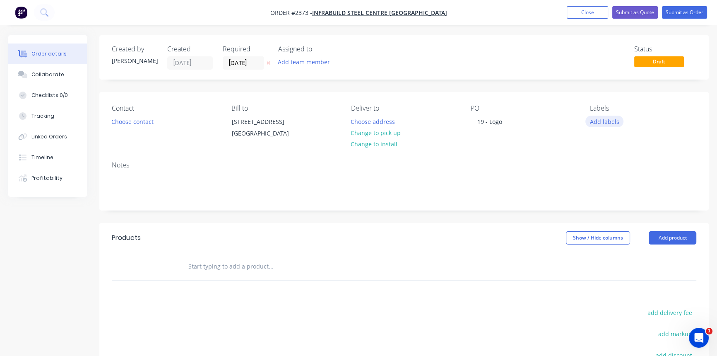
click at [593, 120] on button "Add labels" at bounding box center [604, 120] width 38 height 11
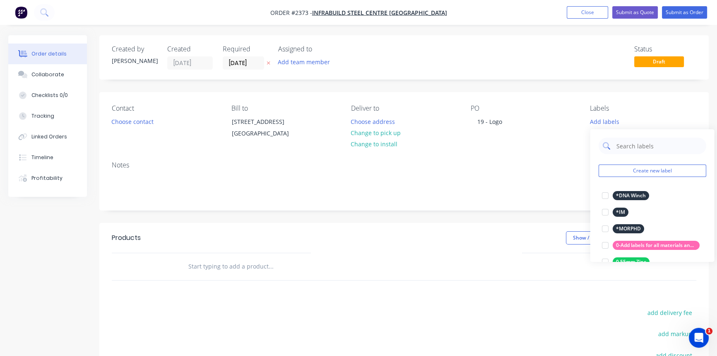
click at [617, 145] on input "text" at bounding box center [658, 145] width 87 height 17
type input "quote"
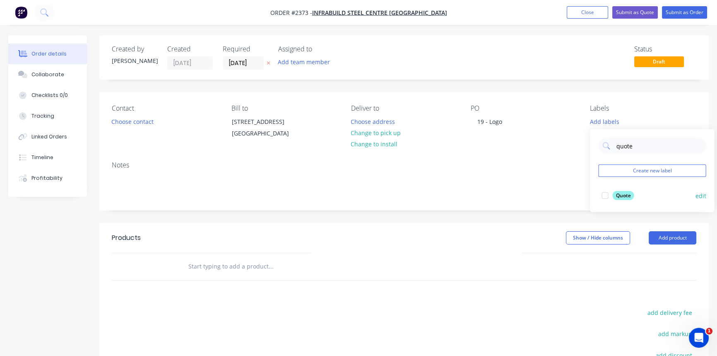
click at [606, 194] on div at bounding box center [604, 195] width 17 height 17
click at [28, 261] on div "Created by Francis Adrian Created 26/09/25 Required 03/10/25 Assigned to Add te…" at bounding box center [358, 263] width 700 height 456
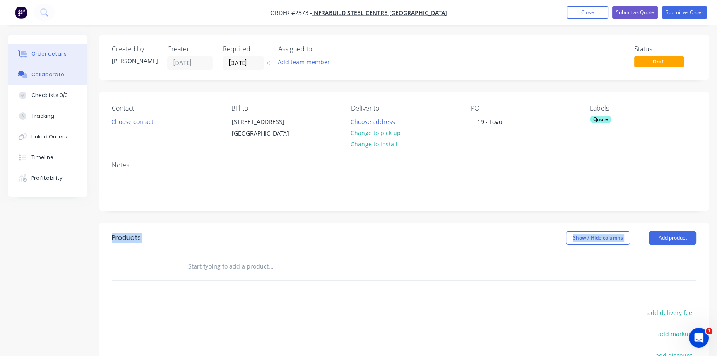
click at [47, 72] on div "Collaborate" at bounding box center [47, 74] width 33 height 7
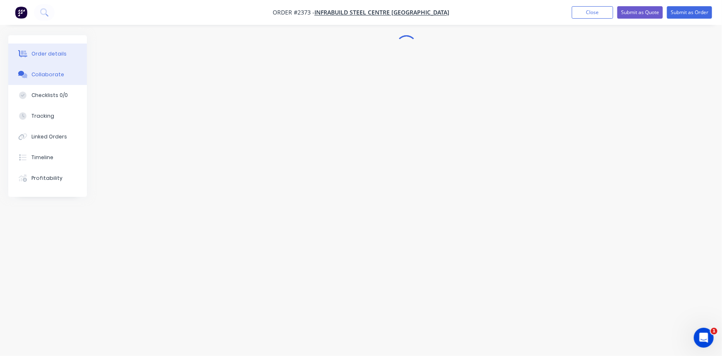
drag, startPoint x: 45, startPoint y: 53, endPoint x: 46, endPoint y: 58, distance: 4.6
click at [45, 53] on div "Order details" at bounding box center [48, 53] width 35 height 7
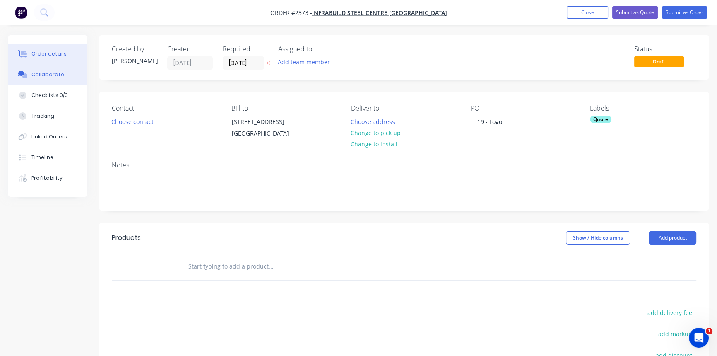
click at [42, 74] on div "Collaborate" at bounding box center [47, 74] width 33 height 7
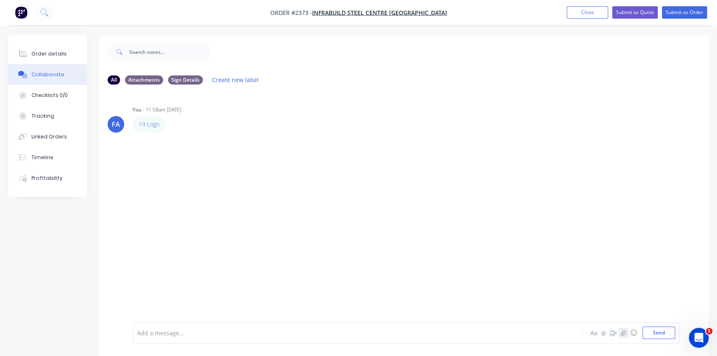
click at [625, 332] on icon "button" at bounding box center [623, 332] width 5 height 6
click at [665, 330] on button "Send" at bounding box center [658, 332] width 33 height 12
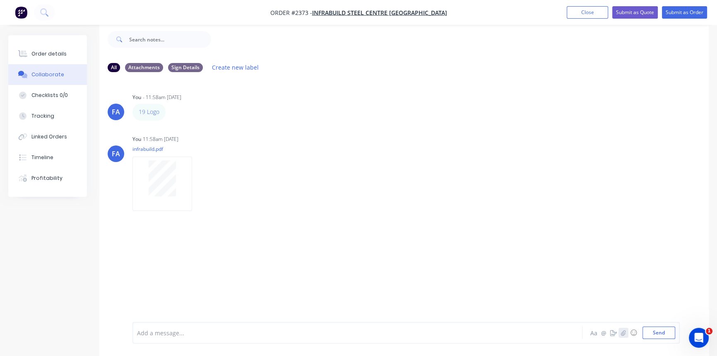
click at [625, 331] on icon "button" at bounding box center [623, 332] width 5 height 6
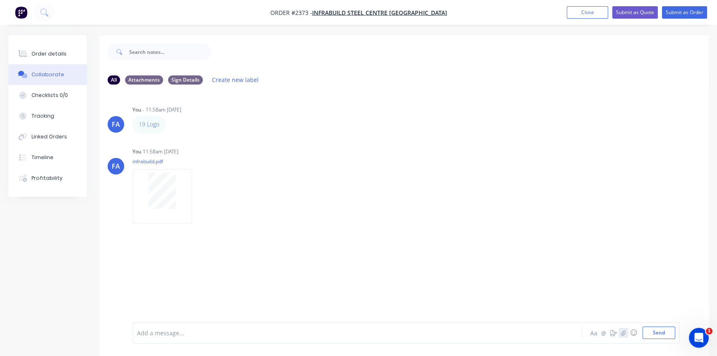
scroll to position [0, 0]
click at [653, 332] on button "Send" at bounding box center [658, 332] width 33 height 12
click at [675, 15] on button "Submit as Order" at bounding box center [684, 12] width 45 height 12
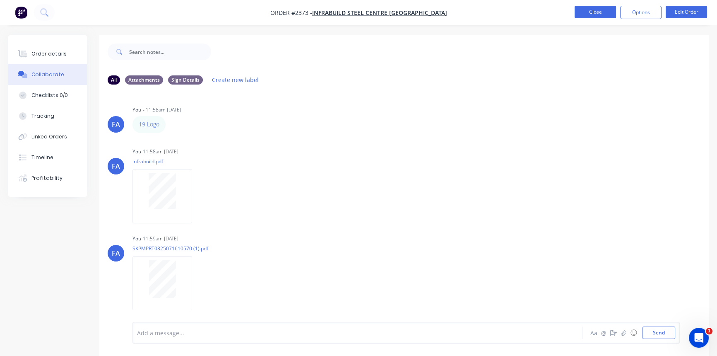
click at [590, 12] on button "Close" at bounding box center [594, 12] width 41 height 12
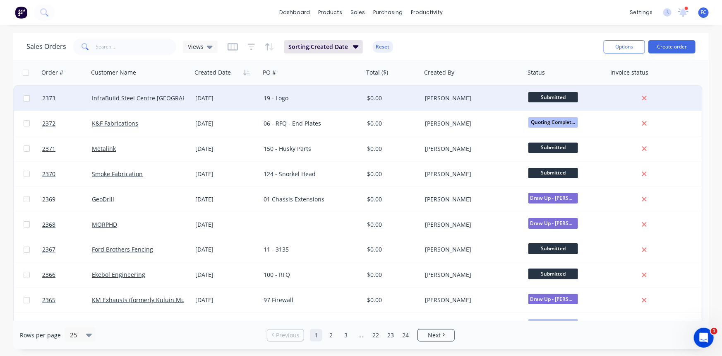
click at [260, 101] on div "19 - Logo" at bounding box center [311, 98] width 103 height 25
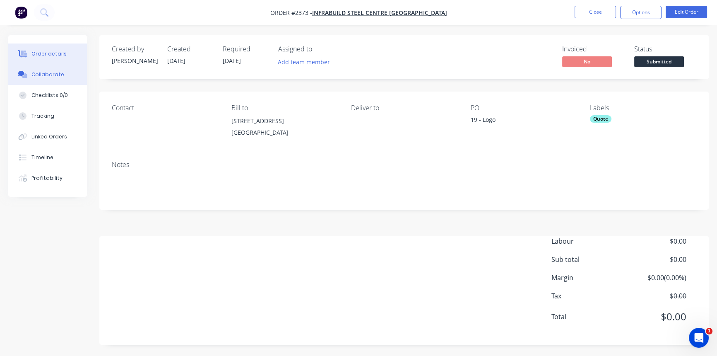
click at [48, 78] on button "Collaborate" at bounding box center [47, 74] width 79 height 21
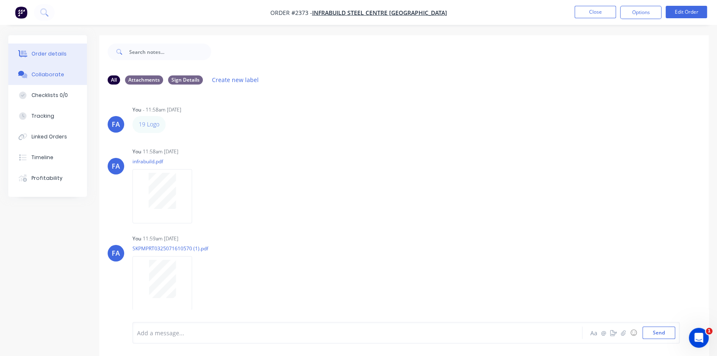
drag, startPoint x: 53, startPoint y: 50, endPoint x: 60, endPoint y: 51, distance: 7.1
click at [53, 50] on div "Order details" at bounding box center [48, 53] width 35 height 7
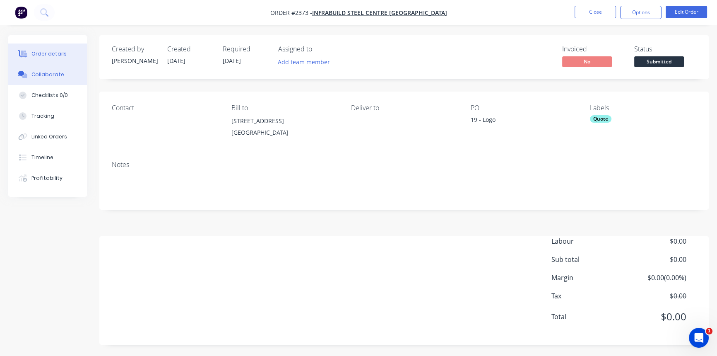
click at [42, 74] on div "Collaborate" at bounding box center [47, 74] width 33 height 7
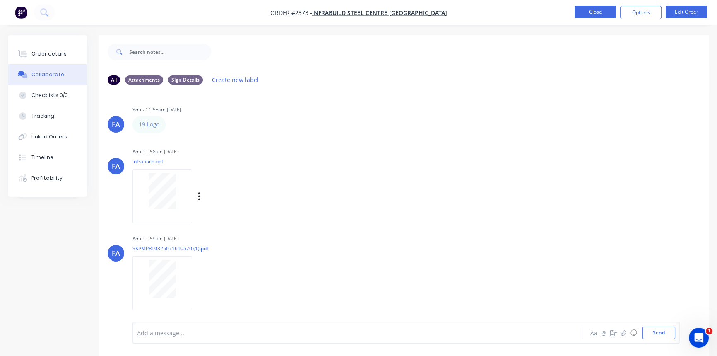
click at [596, 12] on button "Close" at bounding box center [594, 12] width 41 height 12
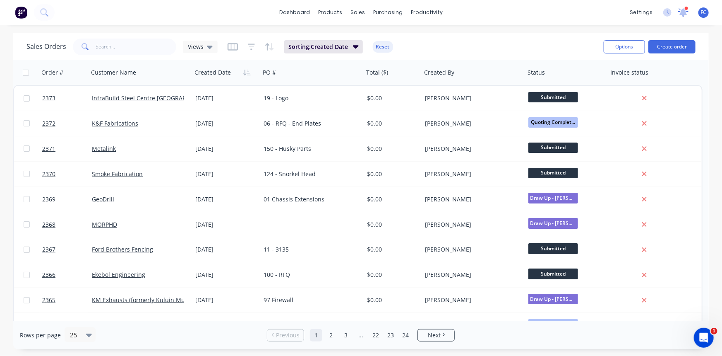
click at [682, 13] on icon at bounding box center [683, 11] width 7 height 7
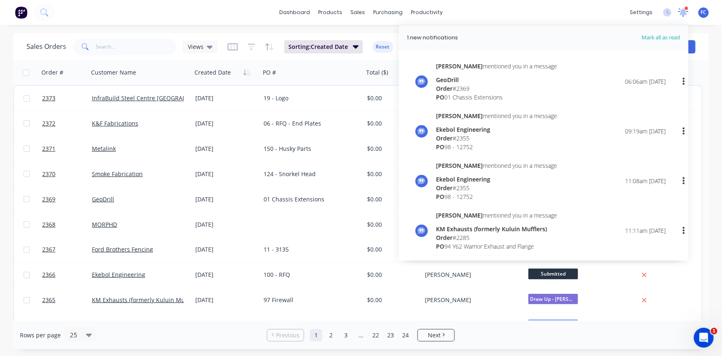
click at [682, 13] on icon at bounding box center [683, 11] width 7 height 7
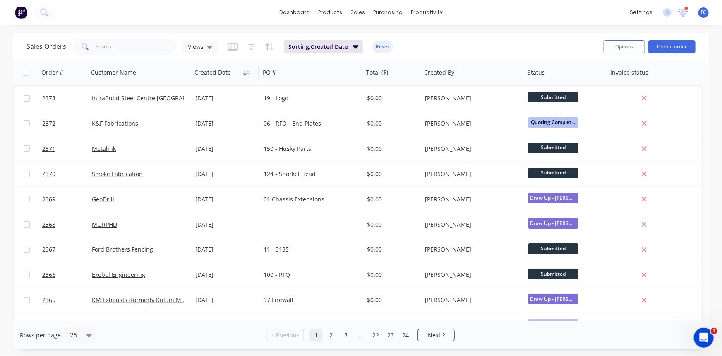
click at [247, 72] on icon "button" at bounding box center [246, 72] width 7 height 7
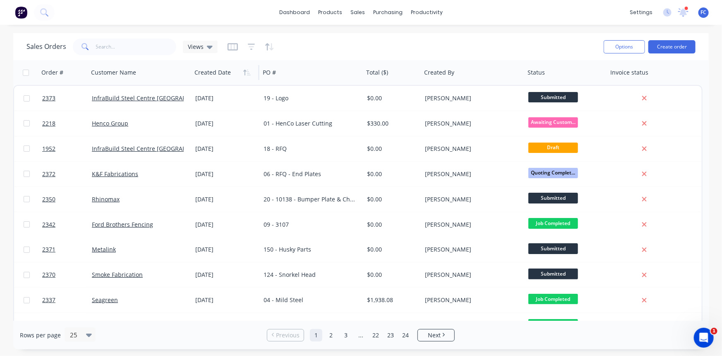
click at [247, 72] on icon "button" at bounding box center [246, 72] width 7 height 7
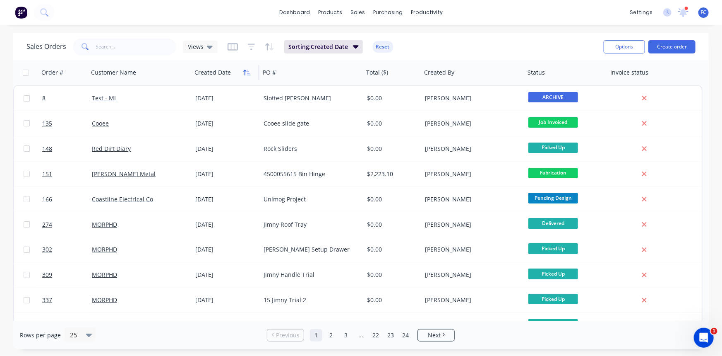
click at [246, 73] on icon "button" at bounding box center [246, 72] width 7 height 7
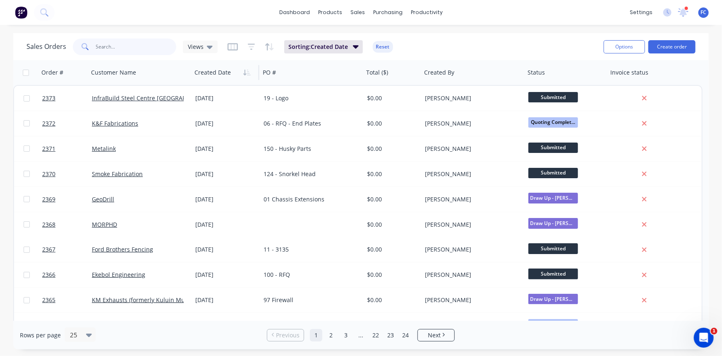
click at [115, 40] on input "text" at bounding box center [136, 46] width 81 height 17
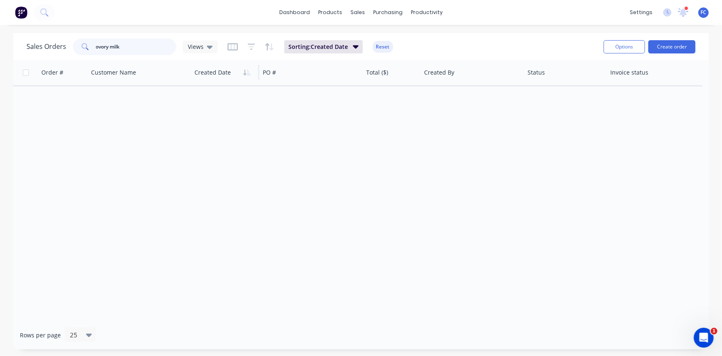
click at [99, 46] on input "ovory milk" at bounding box center [136, 46] width 81 height 17
type input "ivory mylk"
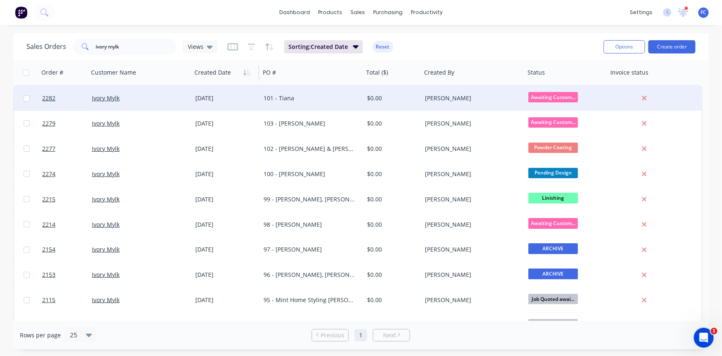
click at [170, 98] on div "Ivory Mylk" at bounding box center [138, 98] width 92 height 8
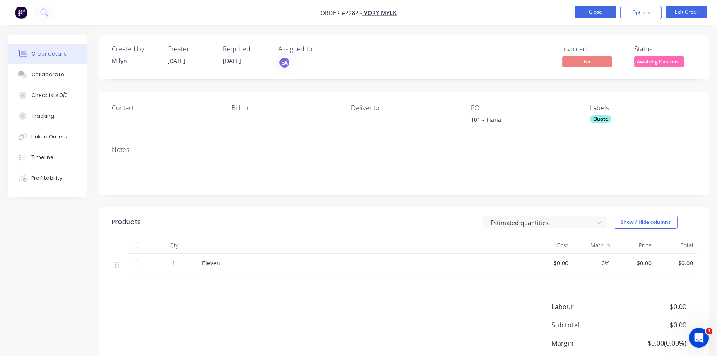
click at [579, 8] on button "Close" at bounding box center [594, 12] width 41 height 12
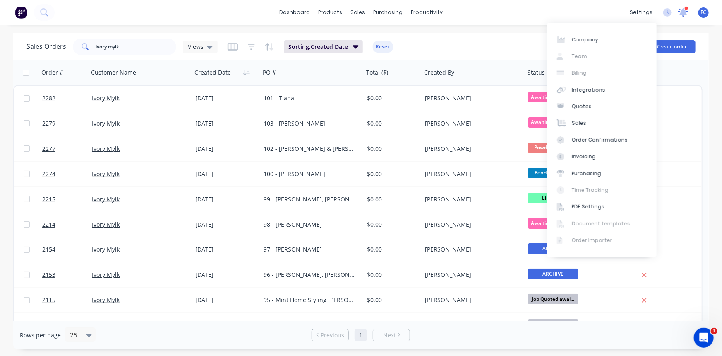
click at [687, 12] on icon at bounding box center [683, 12] width 10 height 8
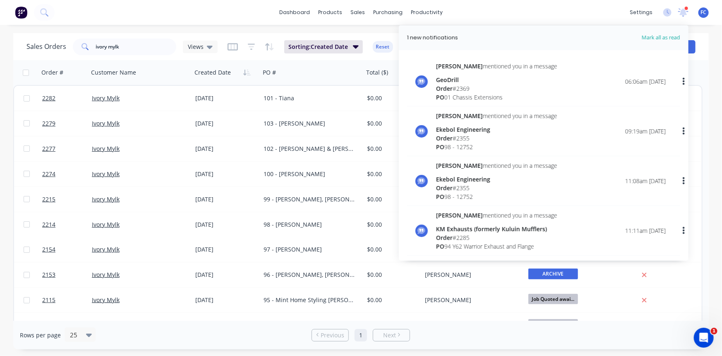
drag, startPoint x: 687, startPoint y: 12, endPoint x: 529, endPoint y: 1, distance: 157.6
click at [681, 12] on icon at bounding box center [683, 12] width 10 height 8
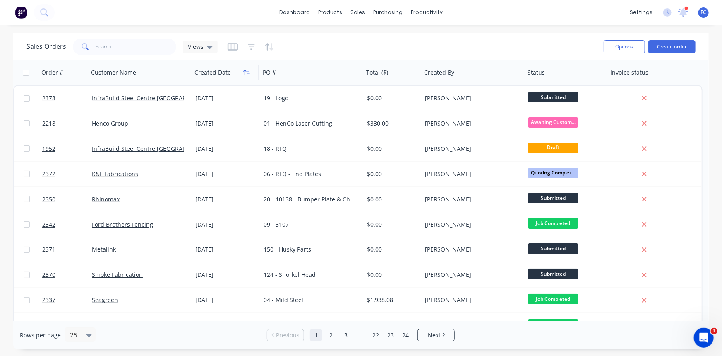
click at [249, 72] on icon "button" at bounding box center [246, 72] width 7 height 7
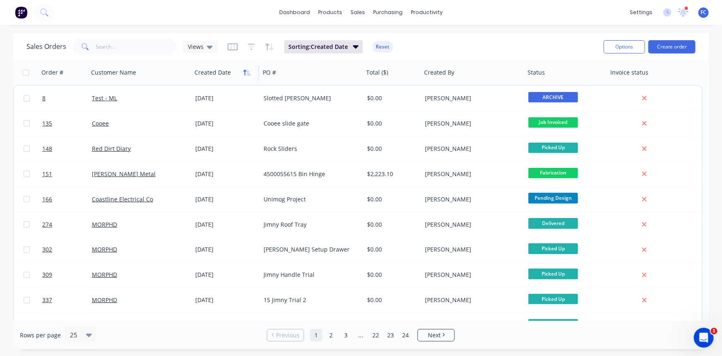
click at [244, 71] on icon "button" at bounding box center [246, 72] width 7 height 7
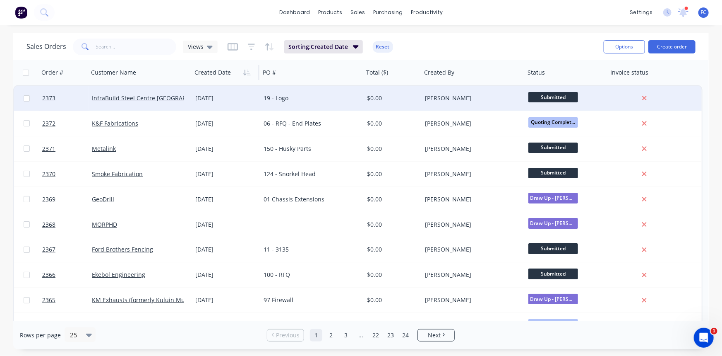
click at [240, 96] on div "[DATE]" at bounding box center [226, 98] width 62 height 8
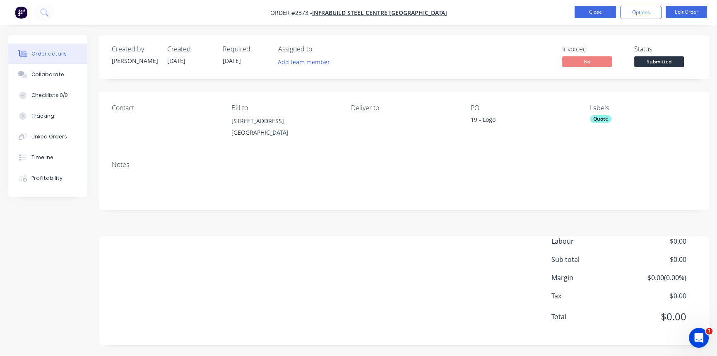
click at [579, 13] on button "Close" at bounding box center [594, 12] width 41 height 12
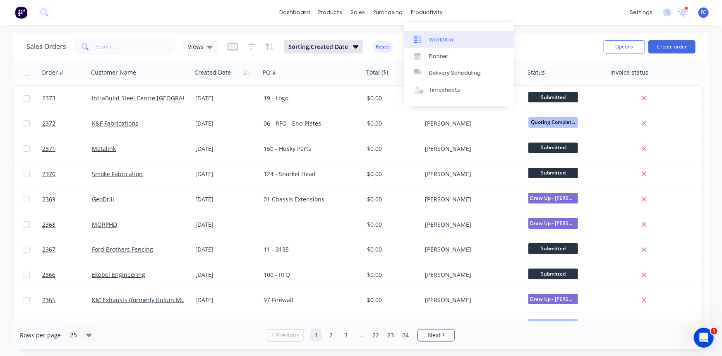
click at [437, 40] on div "Workflow" at bounding box center [441, 39] width 25 height 7
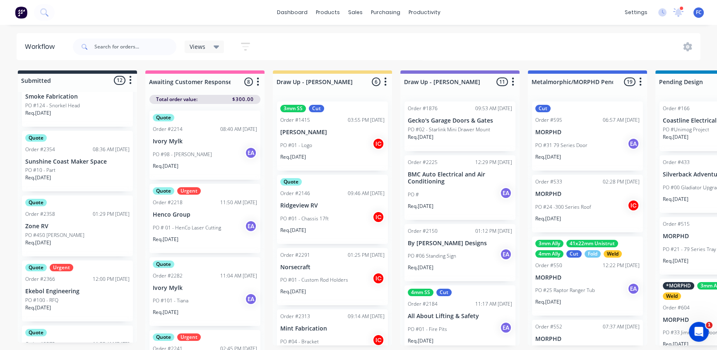
scroll to position [188, 0]
click at [68, 227] on p "Zone RV" at bounding box center [77, 228] width 104 height 7
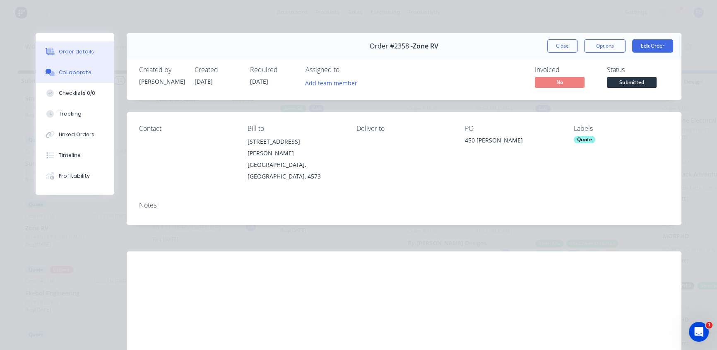
click at [77, 76] on div "Collaborate" at bounding box center [75, 72] width 33 height 7
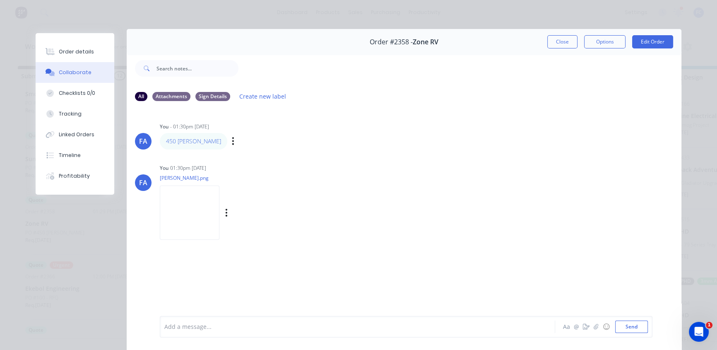
scroll to position [0, 0]
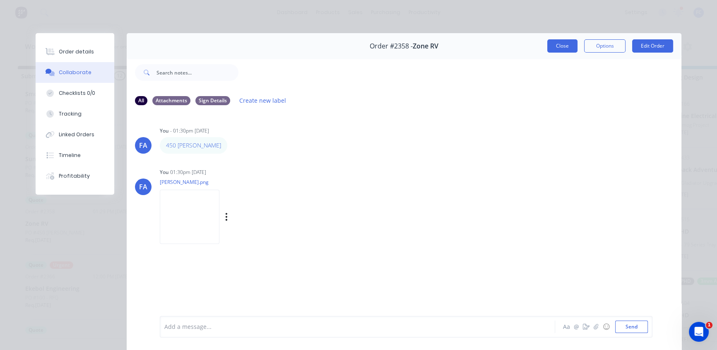
click at [547, 42] on button "Close" at bounding box center [562, 45] width 30 height 13
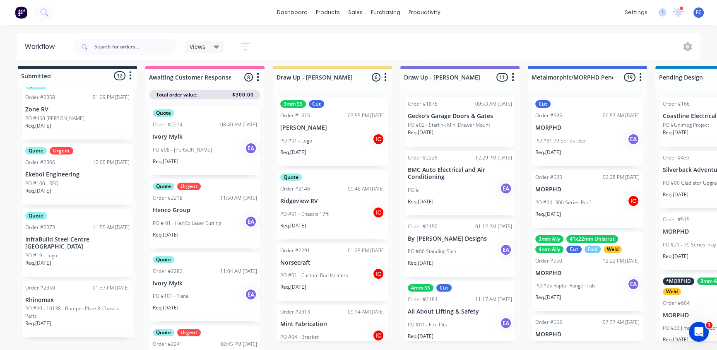
scroll to position [301, 0]
click at [59, 237] on p "InfraBuild Steel Centre [GEOGRAPHIC_DATA]" at bounding box center [77, 244] width 104 height 14
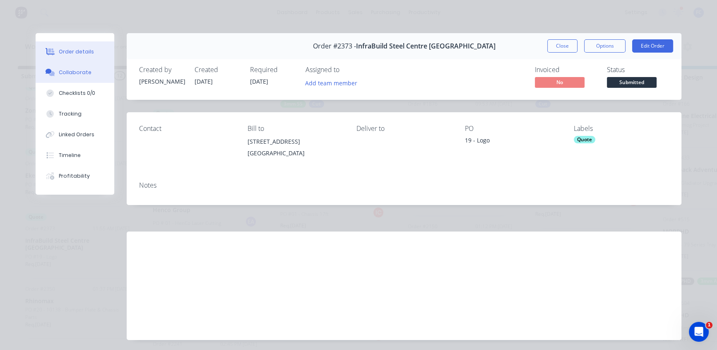
click at [67, 70] on div "Collaborate" at bounding box center [75, 72] width 33 height 7
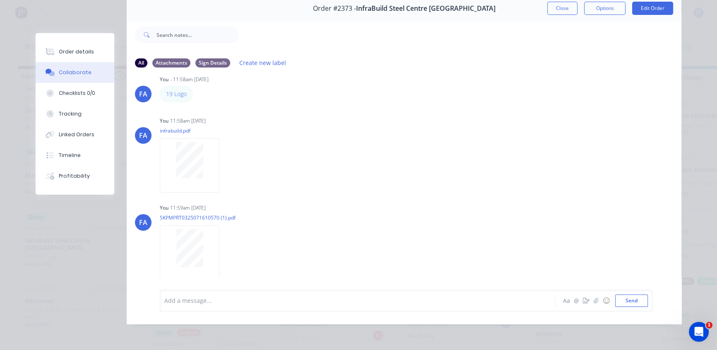
scroll to position [0, 0]
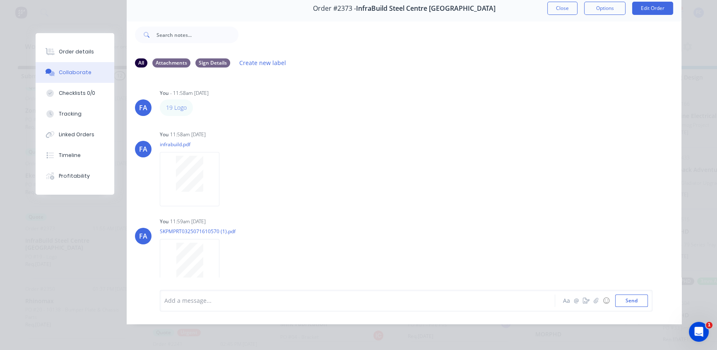
click at [560, 5] on button "Close" at bounding box center [562, 8] width 30 height 13
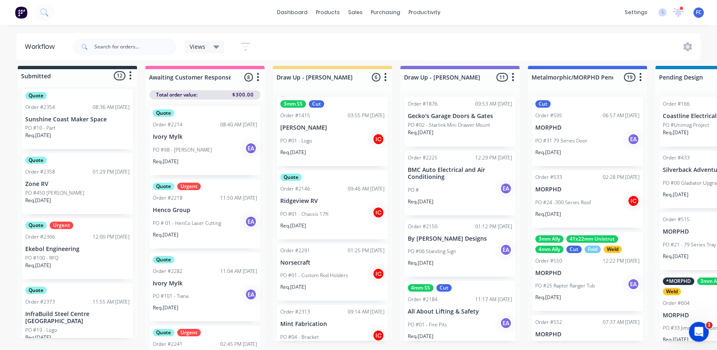
scroll to position [226, 0]
click at [58, 300] on div "Order #2373 11:55 AM 26/09/25" at bounding box center [77, 303] width 104 height 7
